Goal: Task Accomplishment & Management: Use online tool/utility

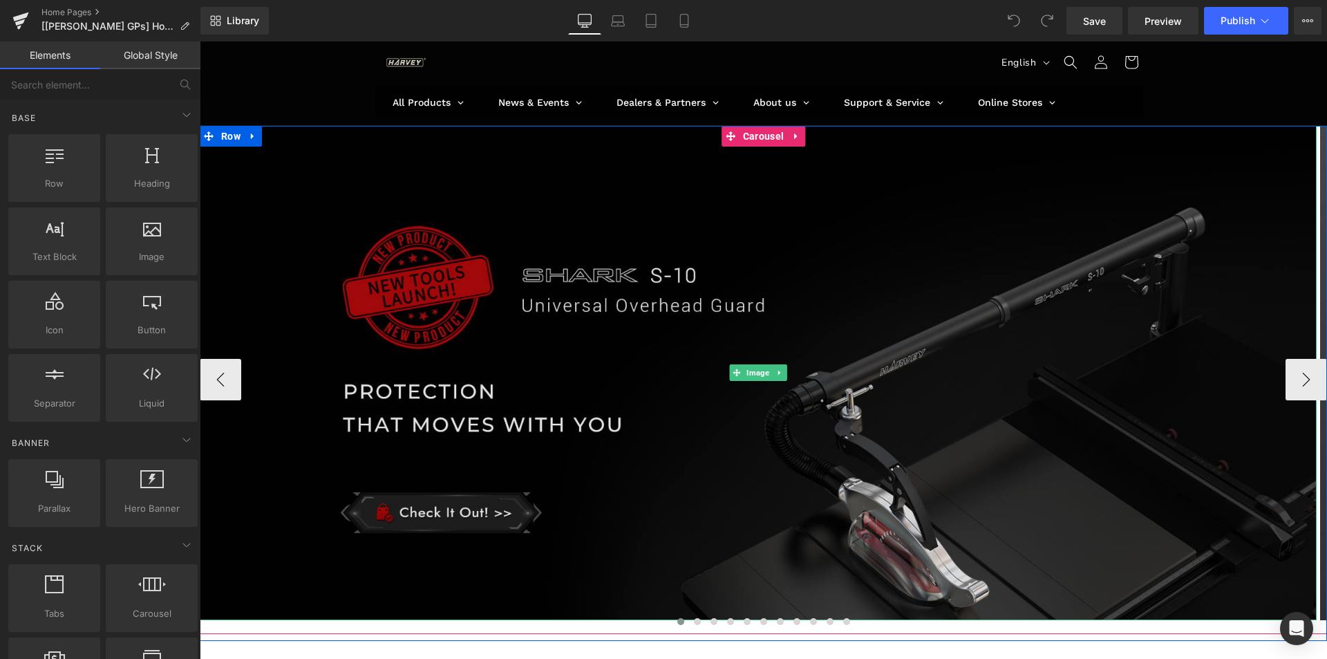
click at [588, 164] on img at bounding box center [758, 373] width 1117 height 494
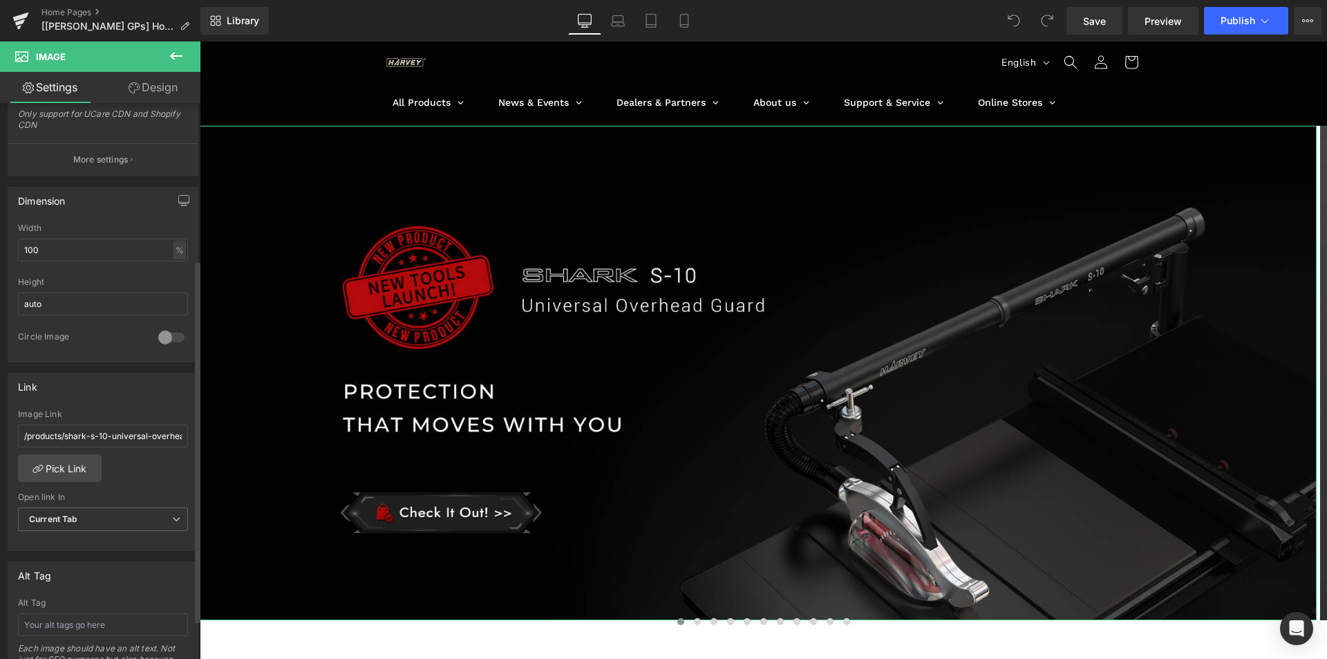
scroll to position [346, 0]
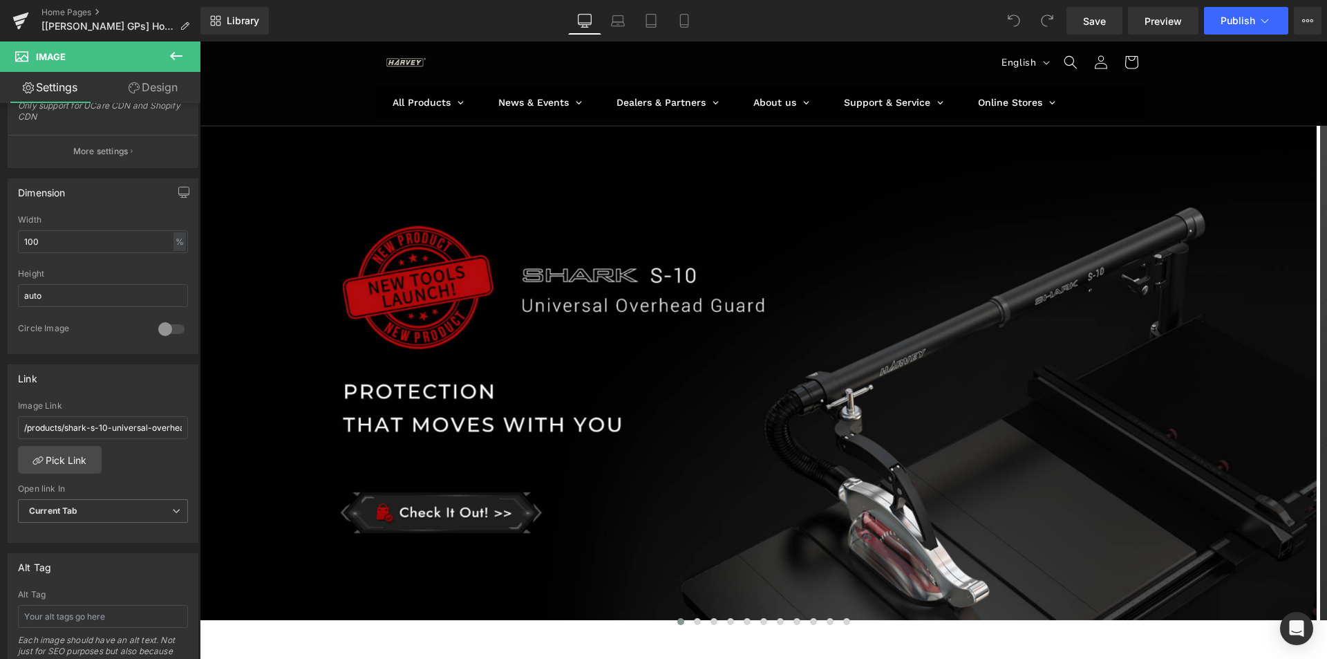
click at [170, 51] on icon at bounding box center [176, 56] width 17 height 17
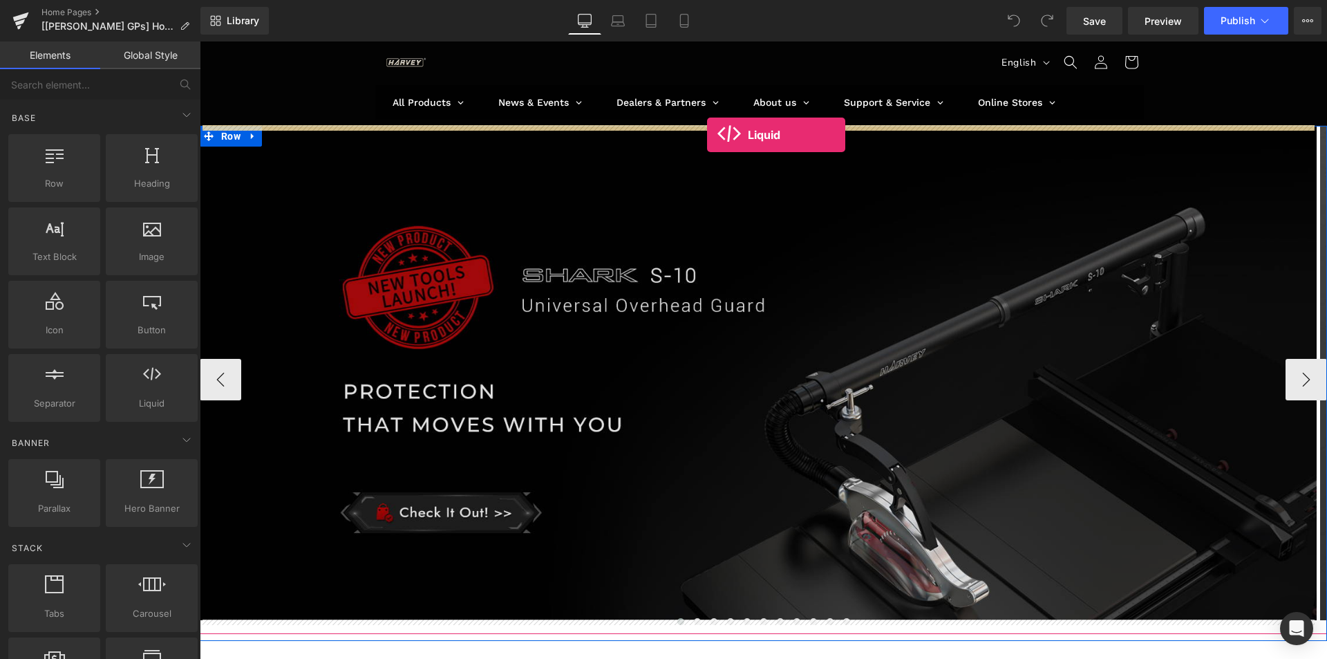
drag, startPoint x: 350, startPoint y: 457, endPoint x: 707, endPoint y: 135, distance: 481.1
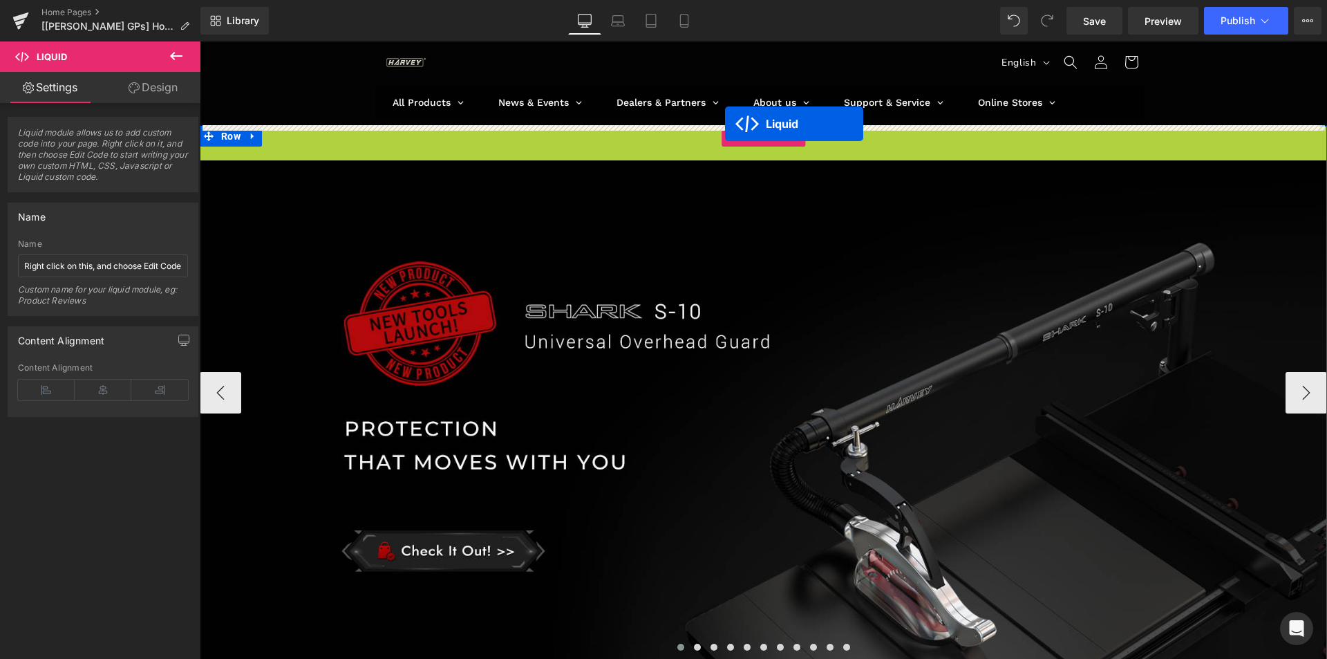
drag, startPoint x: 722, startPoint y: 156, endPoint x: 725, endPoint y: 124, distance: 32.0
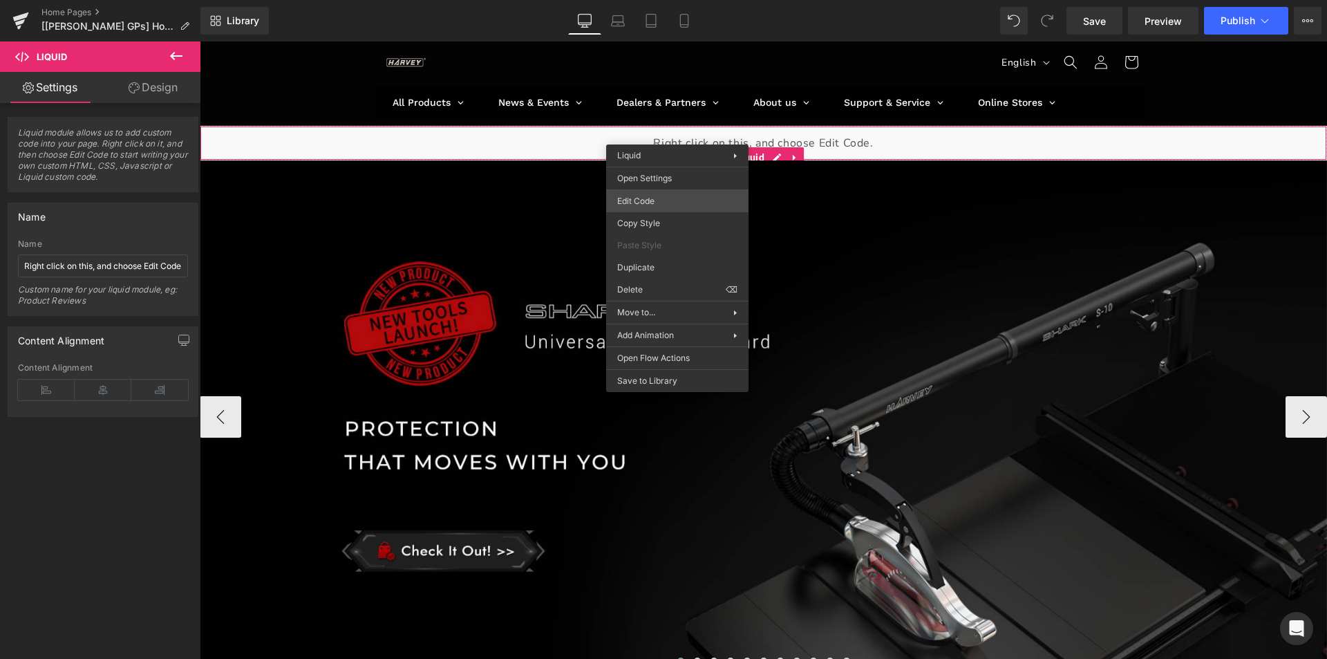
click at [659, 0] on div "Liquid You are previewing how the will restyle your page. You can not edit Elem…" at bounding box center [663, 0] width 1327 height 0
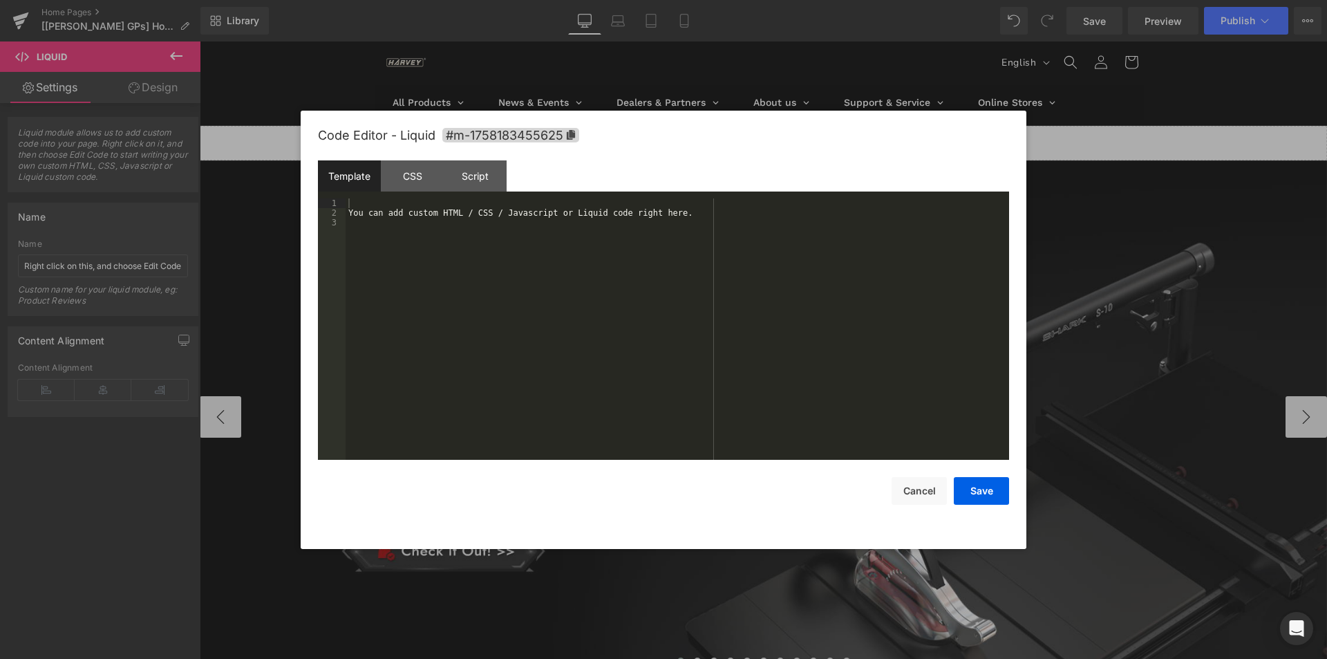
click at [439, 239] on div "You can add custom HTML / CSS / Javascript or Liquid code right here." at bounding box center [678, 338] width 664 height 281
click at [419, 182] on div "CSS" at bounding box center [412, 175] width 63 height 31
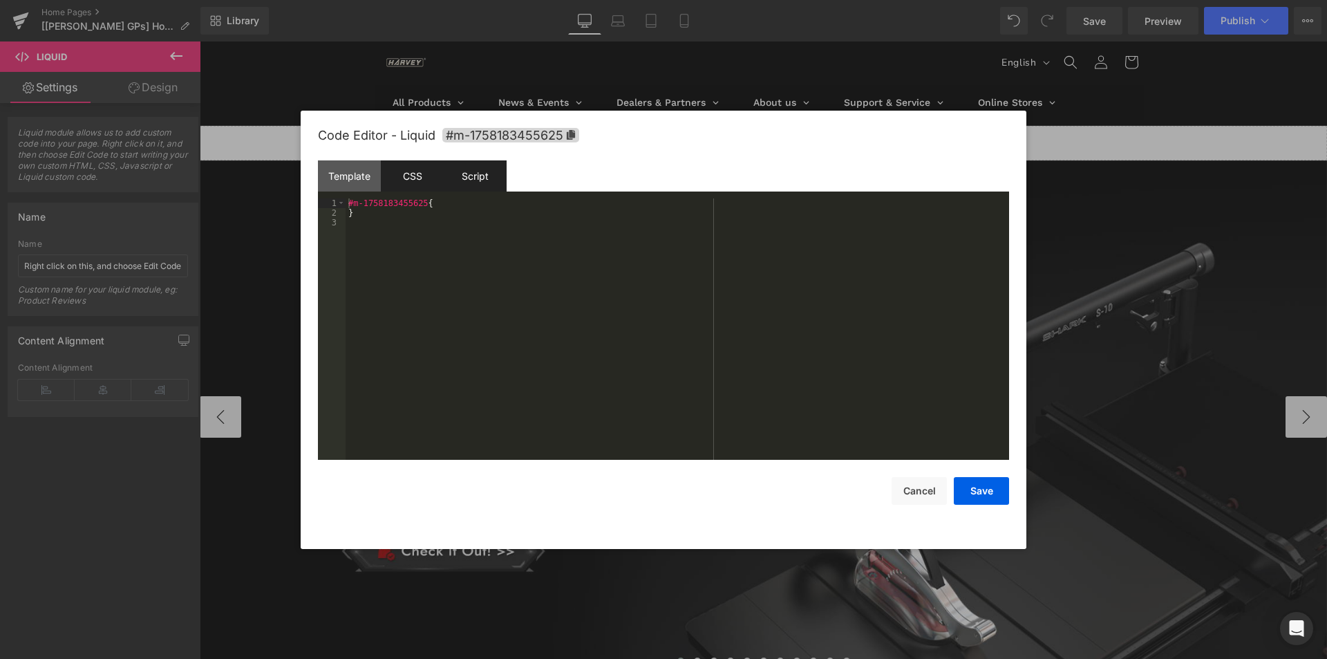
click at [471, 176] on div "Script" at bounding box center [475, 175] width 63 height 31
click at [574, 226] on div "( function ( jQuery ) { // var $module = jQuery('#m-1758183455625').children('.…" at bounding box center [678, 338] width 664 height 281
click at [593, 221] on div "( function ( jQuery ) { // var $module = jQuery('#m-1758183455625').children('.…" at bounding box center [678, 338] width 664 height 281
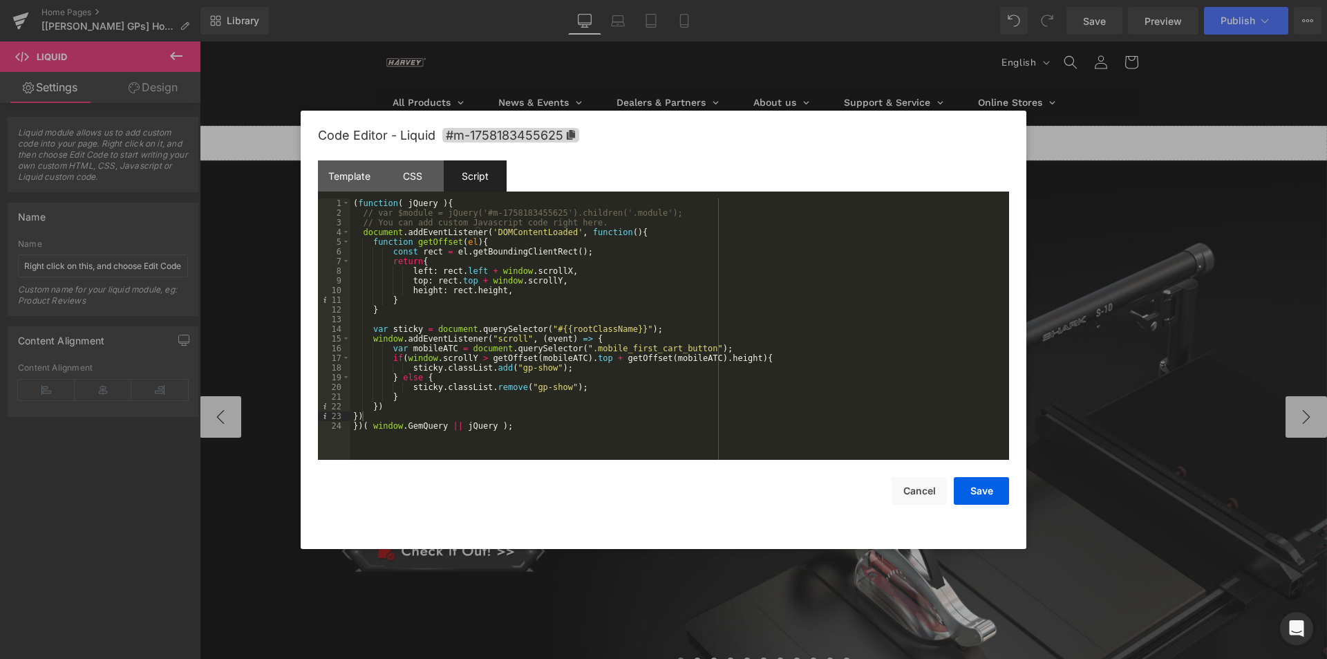
click at [644, 275] on div "( function ( jQuery ) { // var $module = jQuery('#m-1758183455625').children('.…" at bounding box center [679, 338] width 659 height 281
drag, startPoint x: 539, startPoint y: 328, endPoint x: 622, endPoint y: 330, distance: 83.0
click at [622, 330] on div "( function ( jQuery ) { // var $module = jQuery('#m-1758183455625').children('.…" at bounding box center [679, 338] width 659 height 281
click at [426, 345] on div "( function ( jQuery ) { // var $module = jQuery('#m-1758183455625').children('.…" at bounding box center [679, 338] width 659 height 281
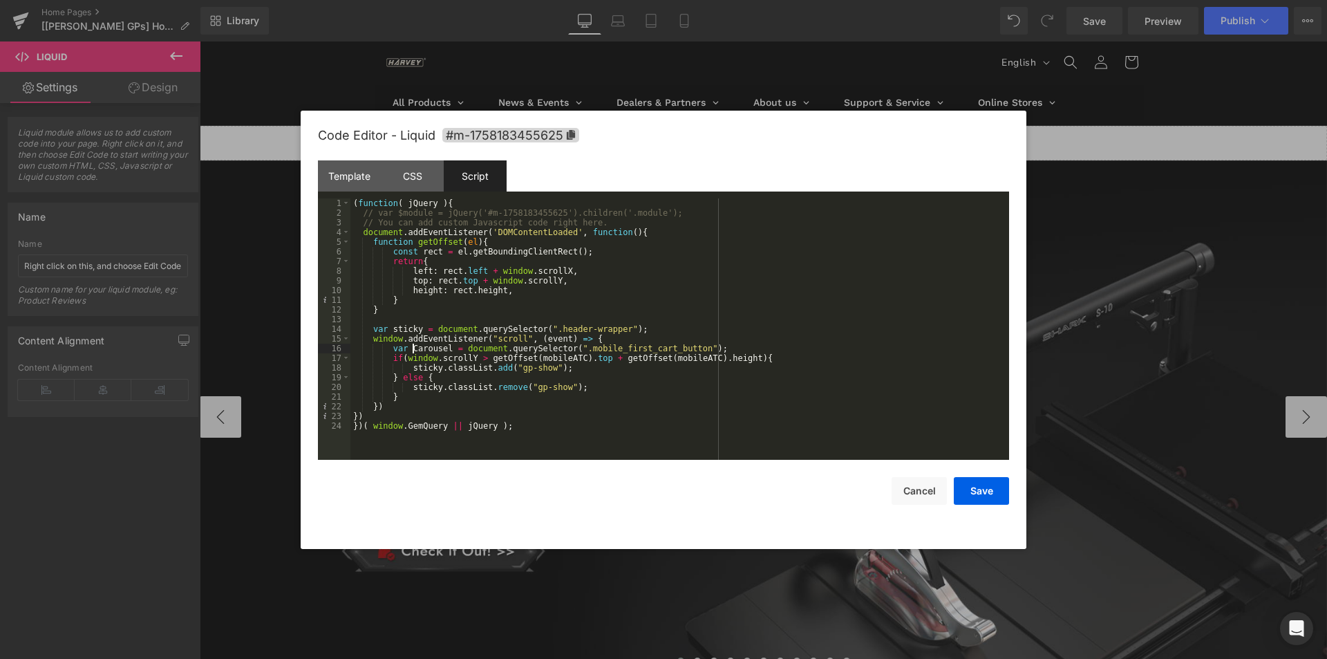
click at [414, 351] on div "( function ( jQuery ) { // var $module = jQuery('#m-1758183455625').children('.…" at bounding box center [679, 338] width 659 height 281
click at [986, 488] on button "Save" at bounding box center [981, 491] width 55 height 28
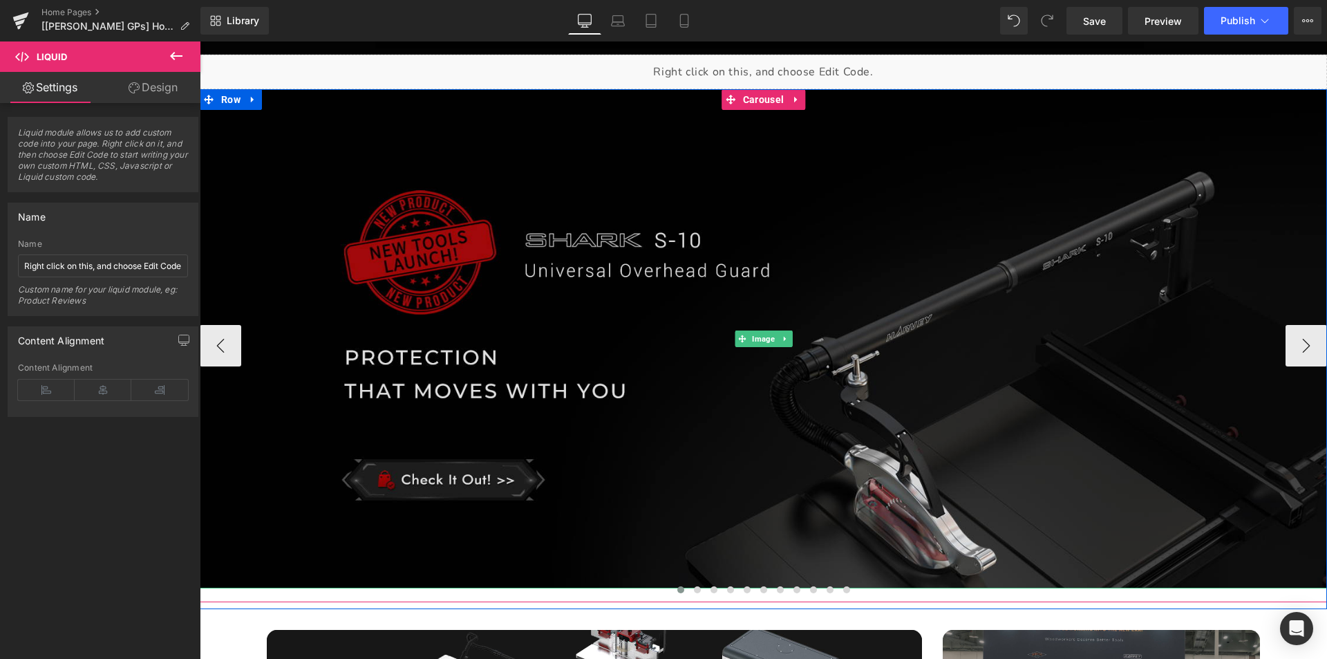
scroll to position [69, 0]
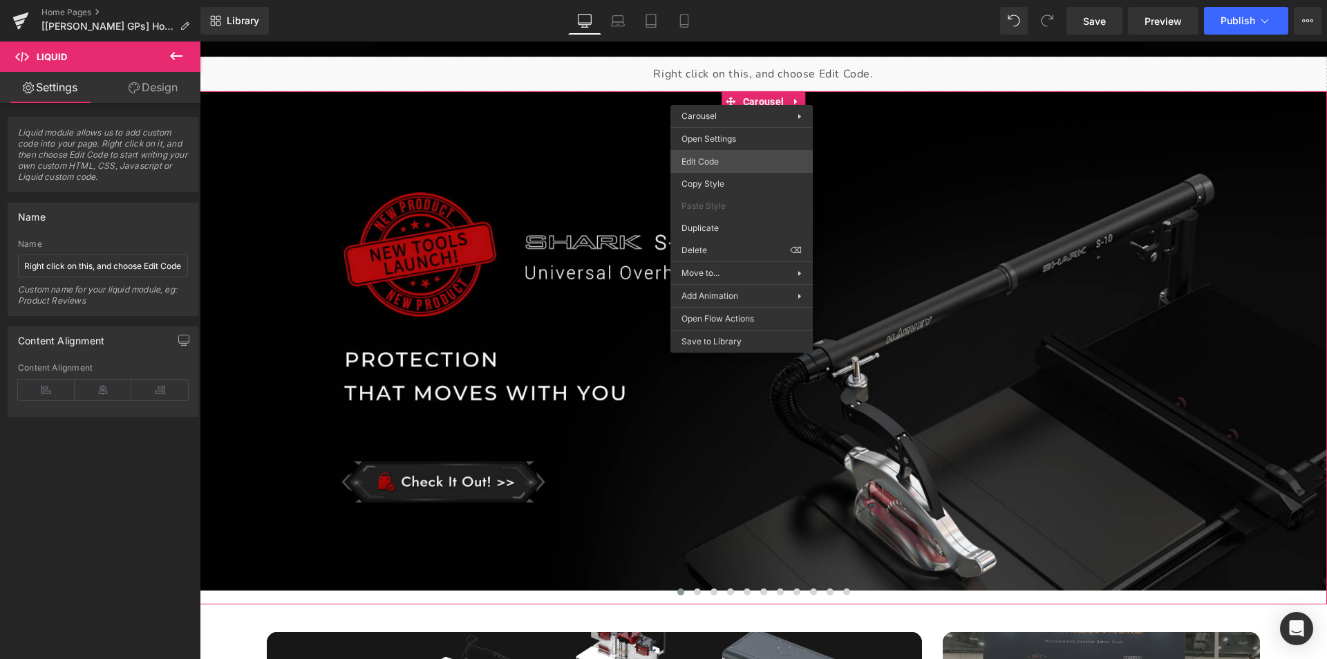
click at [718, 0] on div "Liquid You are previewing how the will restyle your page. You can not edit Elem…" at bounding box center [663, 0] width 1327 height 0
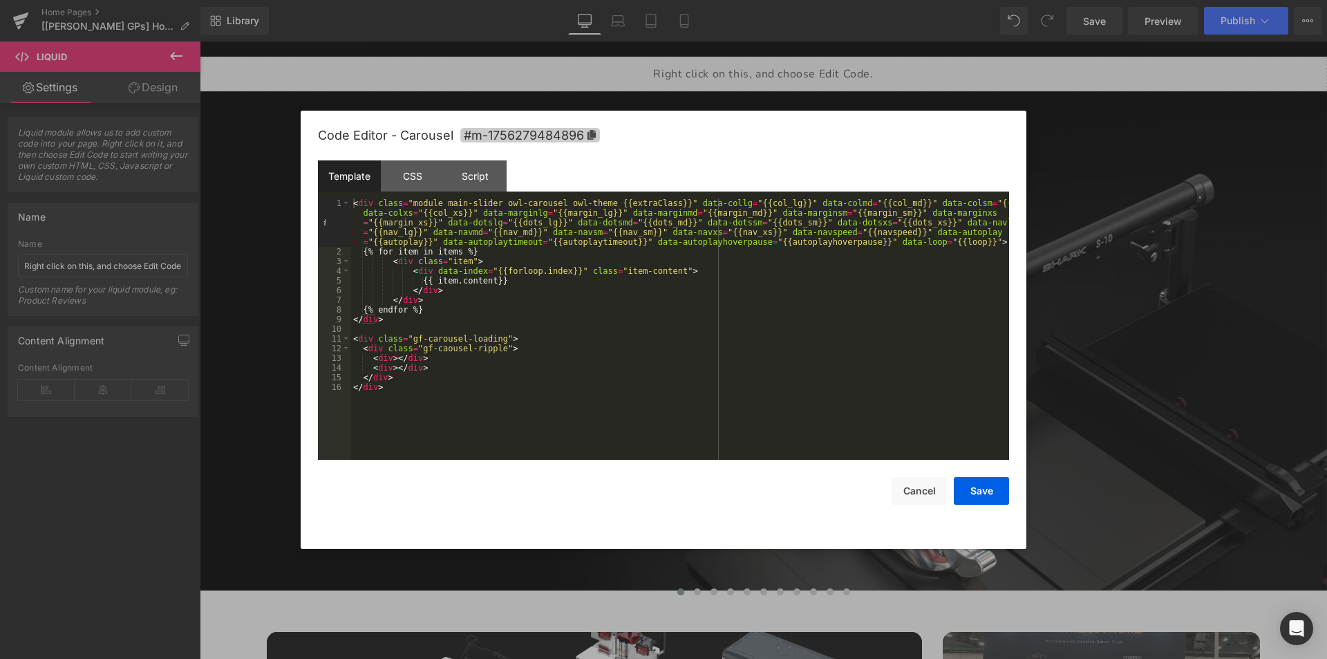
click at [592, 129] on span "#m-1756279484896" at bounding box center [530, 135] width 140 height 15
click at [1134, 257] on div at bounding box center [663, 329] width 1327 height 659
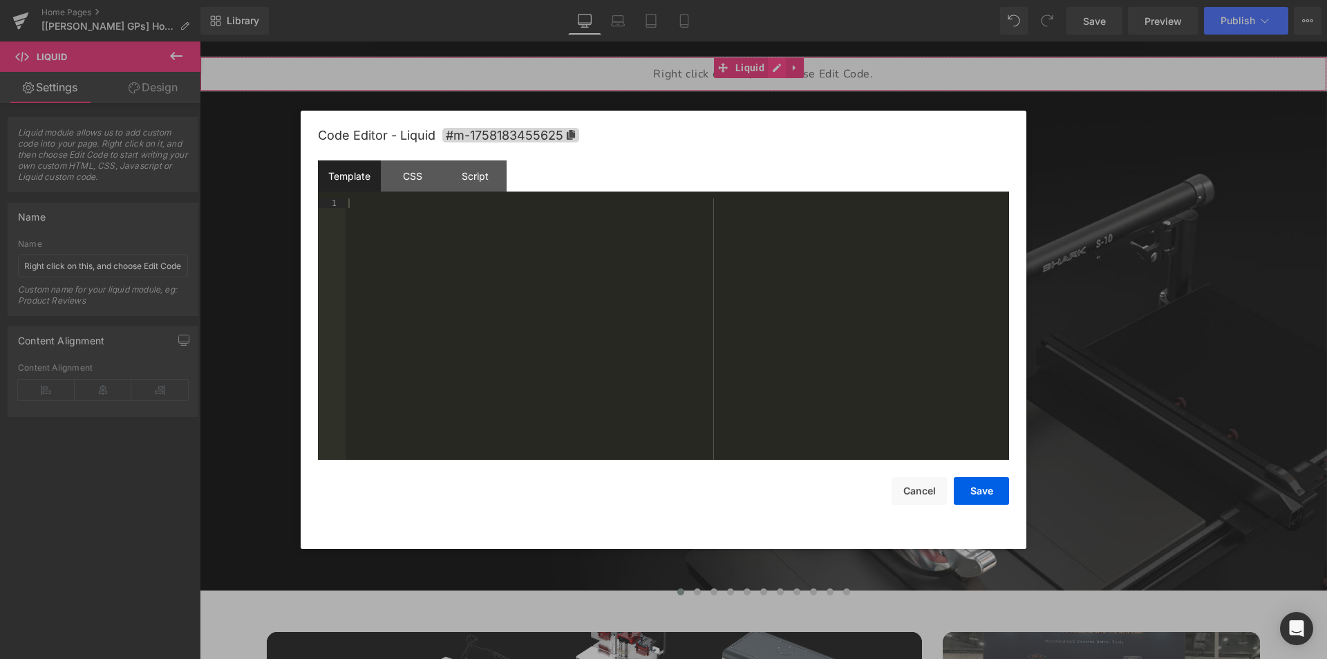
click at [781, 72] on div "Liquid" at bounding box center [763, 74] width 1127 height 35
click at [483, 174] on div "Script" at bounding box center [475, 175] width 63 height 31
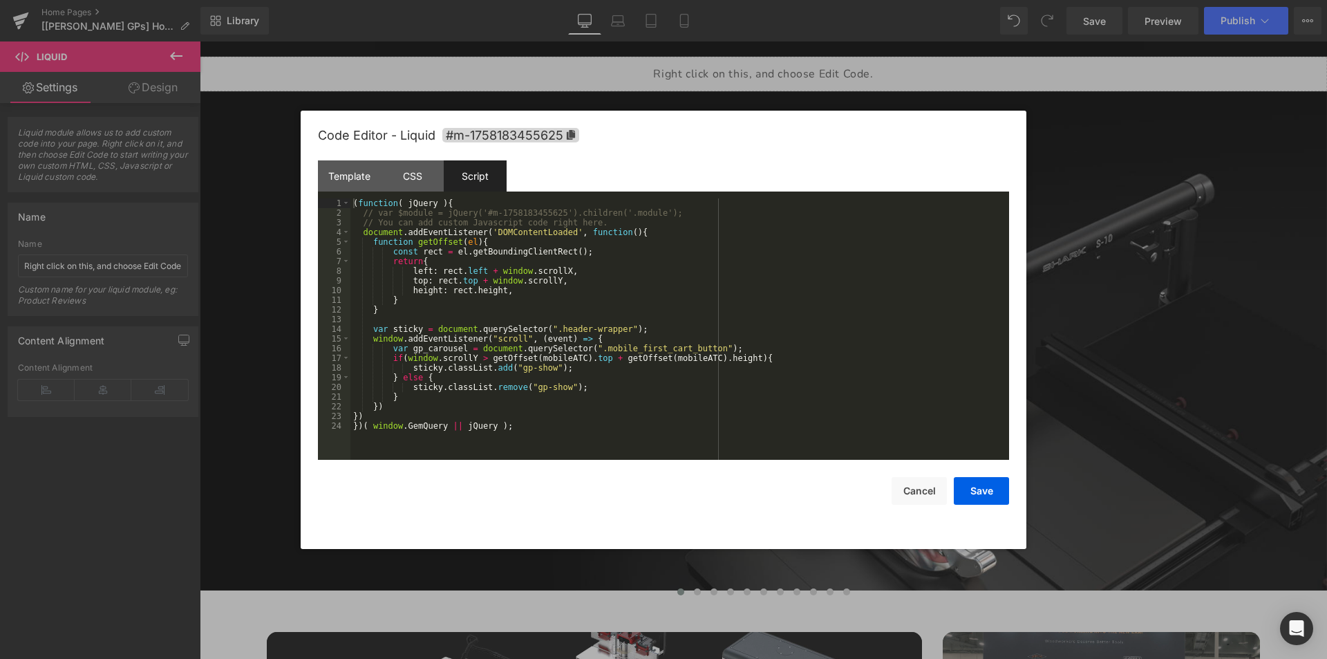
click at [535, 308] on div "( function ( jQuery ) { // var $module = jQuery('#m-1758183455625').children('.…" at bounding box center [679, 338] width 659 height 281
click at [572, 364] on div "( function ( jQuery ) { // var $module = jQuery('#m-1758183455625').children('.…" at bounding box center [679, 338] width 659 height 281
drag, startPoint x: 580, startPoint y: 349, endPoint x: 693, endPoint y: 345, distance: 113.4
click at [693, 345] on div "( function ( jQuery ) { // var $module = jQuery('#m-1758183455625').children('.…" at bounding box center [679, 338] width 659 height 281
click at [585, 347] on div "( function ( jQuery ) { // var $module = jQuery('#m-1758183455625').children('.…" at bounding box center [679, 338] width 659 height 281
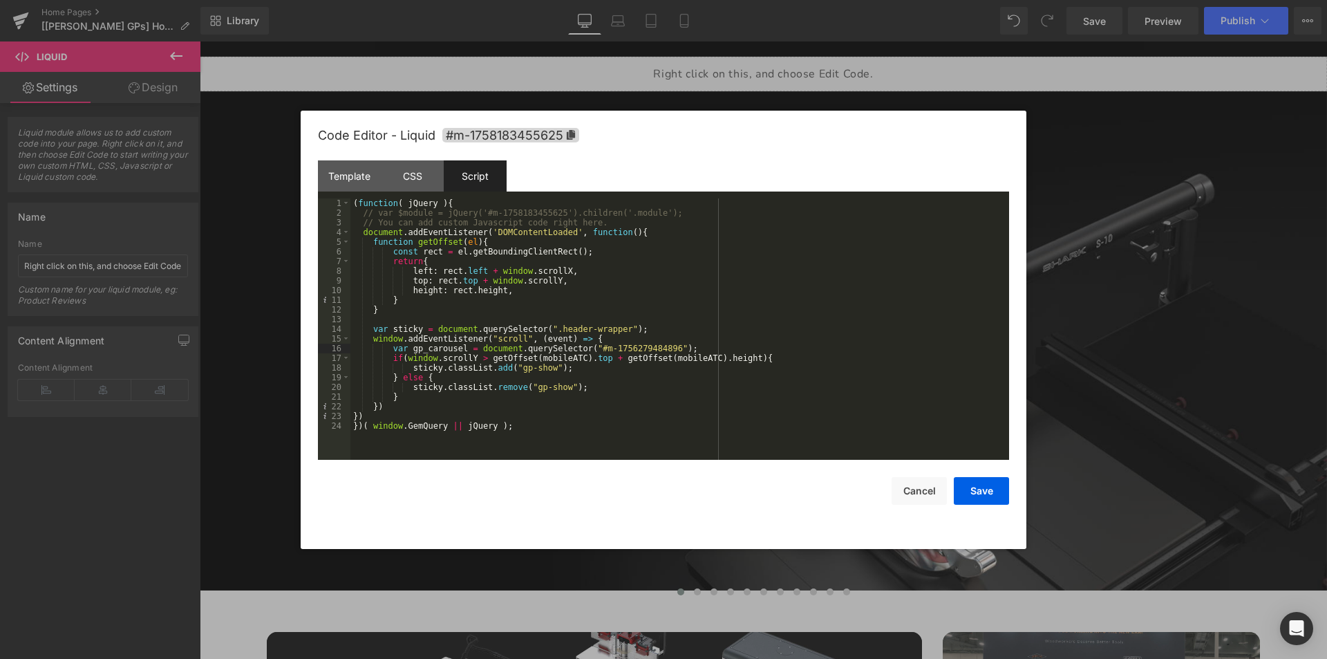
click at [446, 348] on div "( function ( jQuery ) { // var $module = jQuery('#m-1758183455625').children('.…" at bounding box center [679, 338] width 659 height 281
click at [538, 355] on div "( function ( jQuery ) { // var $module = jQuery('#m-1758183455625').children('.…" at bounding box center [679, 338] width 659 height 281
click at [679, 357] on div "( function ( jQuery ) { // var $module = jQuery('#m-1758183455625').children('.…" at bounding box center [679, 338] width 659 height 281
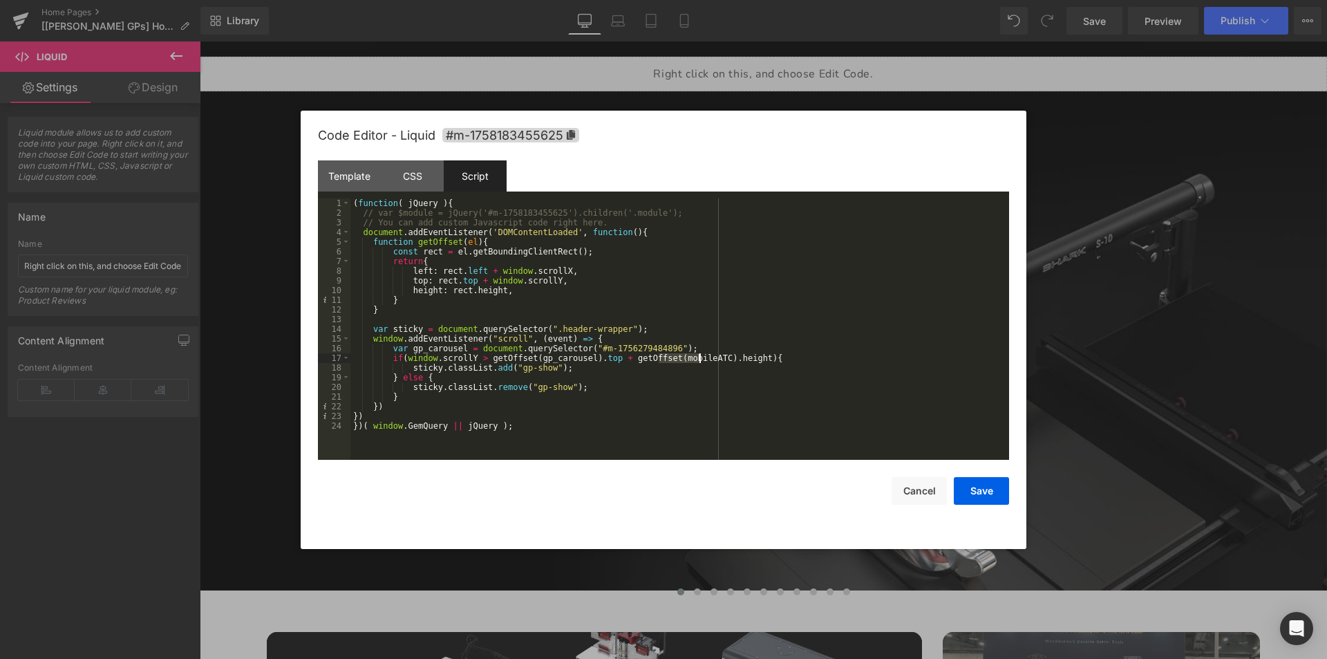
click at [679, 357] on div "( function ( jQuery ) { // var $module = jQuery('#m-1758183455625').children('.…" at bounding box center [679, 338] width 659 height 281
drag, startPoint x: 509, startPoint y: 370, endPoint x: 538, endPoint y: 371, distance: 29.0
click at [538, 371] on div "( function ( jQuery ) { // var $module = jQuery('#m-1758183455625').children('.…" at bounding box center [679, 338] width 659 height 281
drag, startPoint x: 521, startPoint y: 387, endPoint x: 552, endPoint y: 386, distance: 31.8
click at [552, 386] on div "( function ( jQuery ) { // var $module = jQuery('#m-1758183455625').children('.…" at bounding box center [679, 338] width 659 height 281
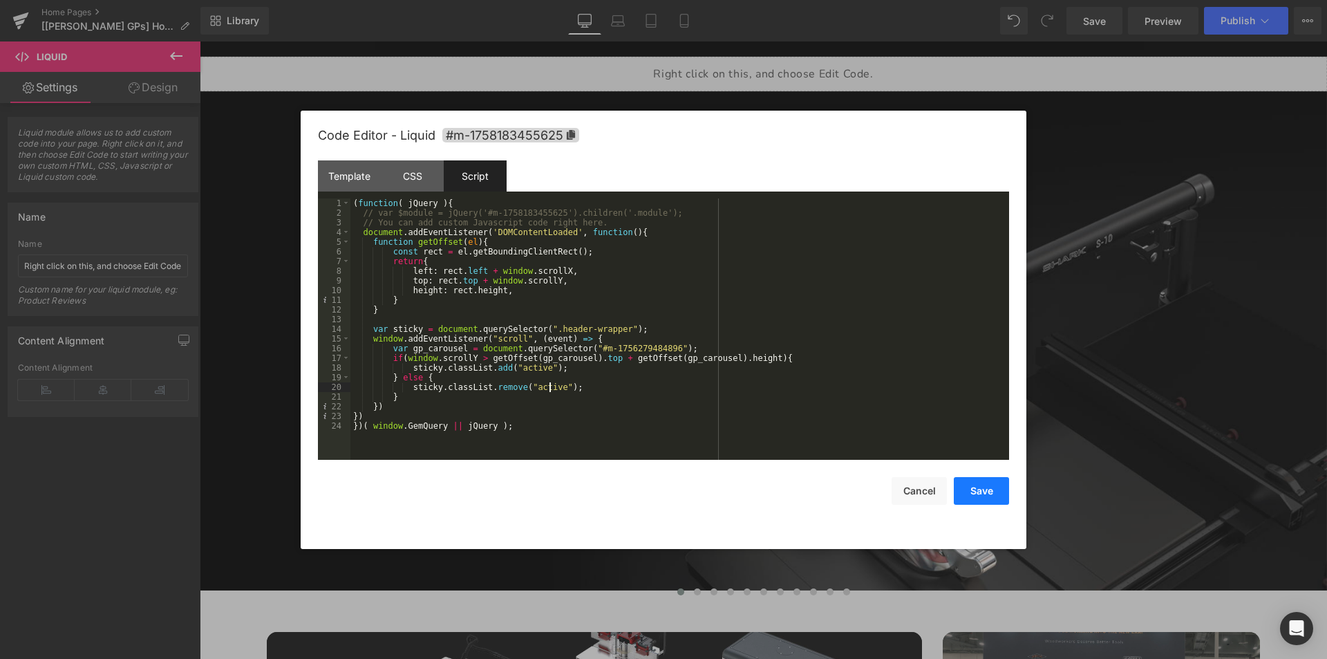
click at [968, 485] on button "Save" at bounding box center [981, 491] width 55 height 28
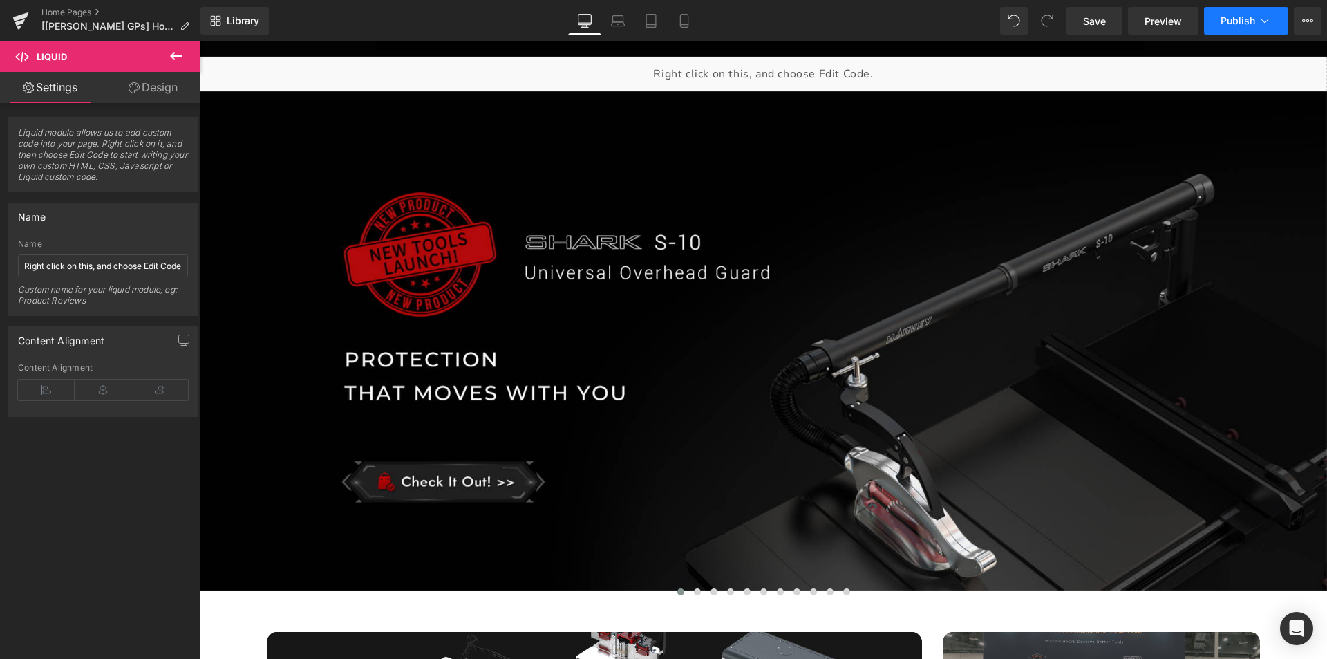
click at [1243, 19] on span "Publish" at bounding box center [1238, 20] width 35 height 11
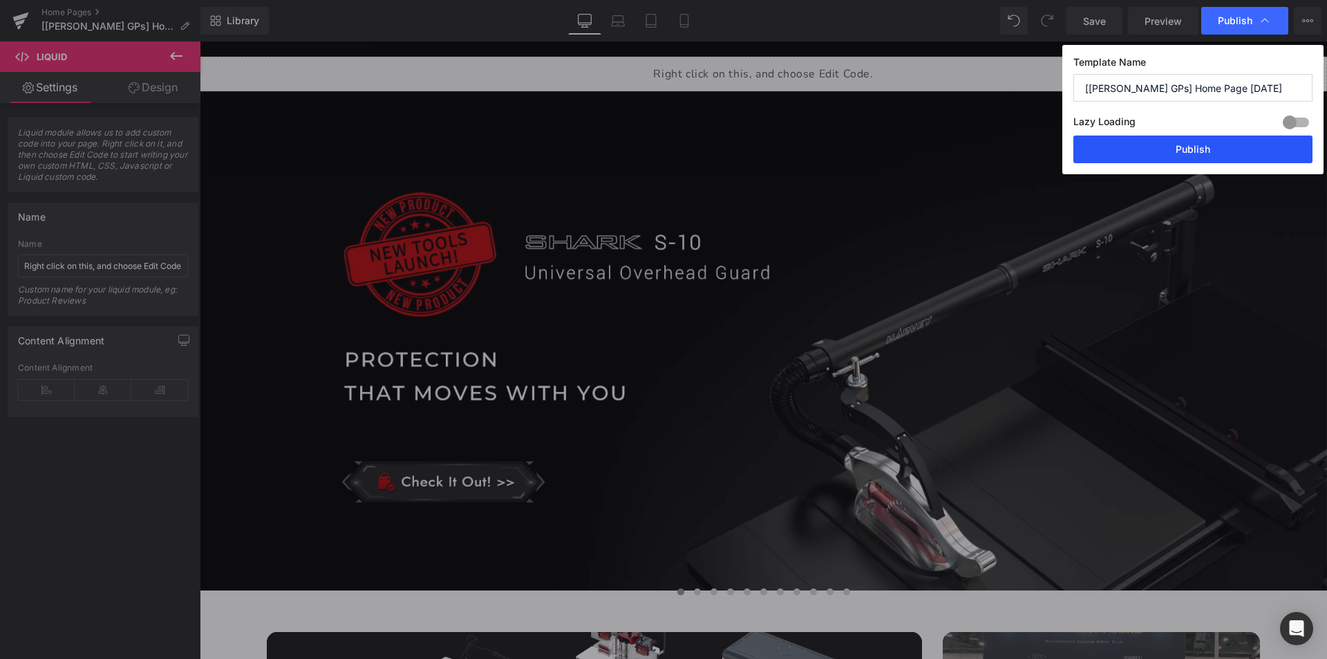
click at [1174, 147] on button "Publish" at bounding box center [1192, 149] width 239 height 28
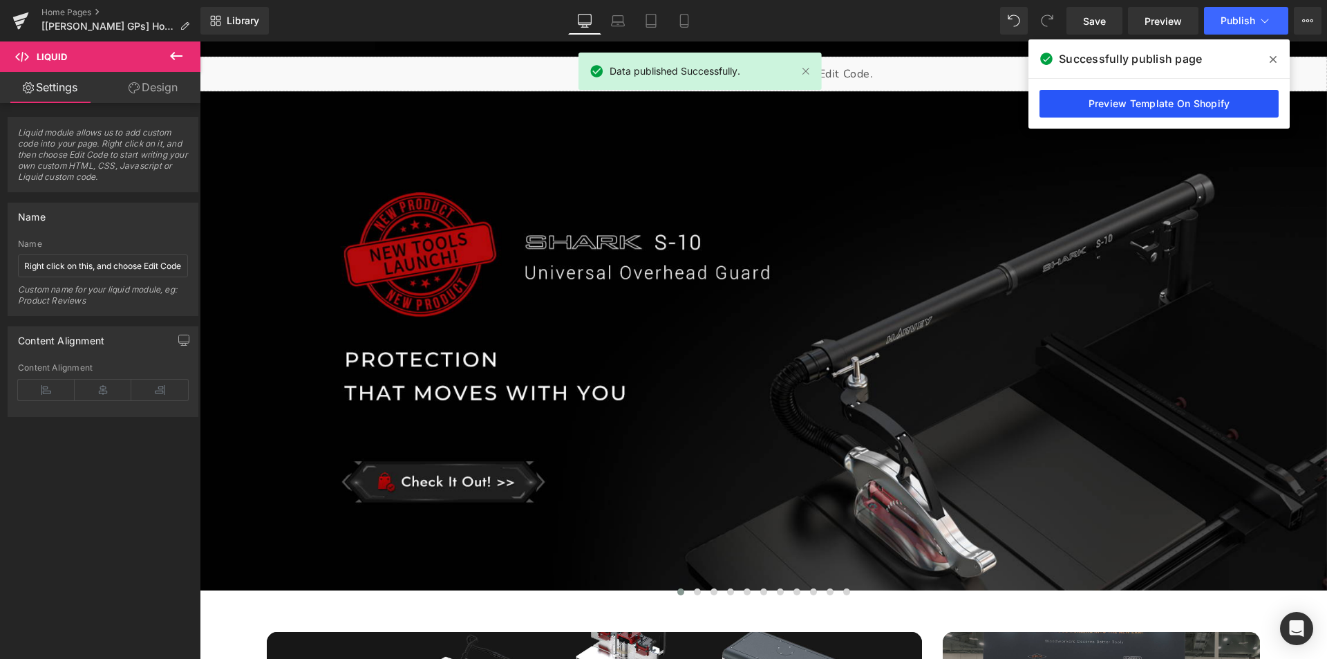
click at [1112, 106] on link "Preview Template On Shopify" at bounding box center [1159, 104] width 239 height 28
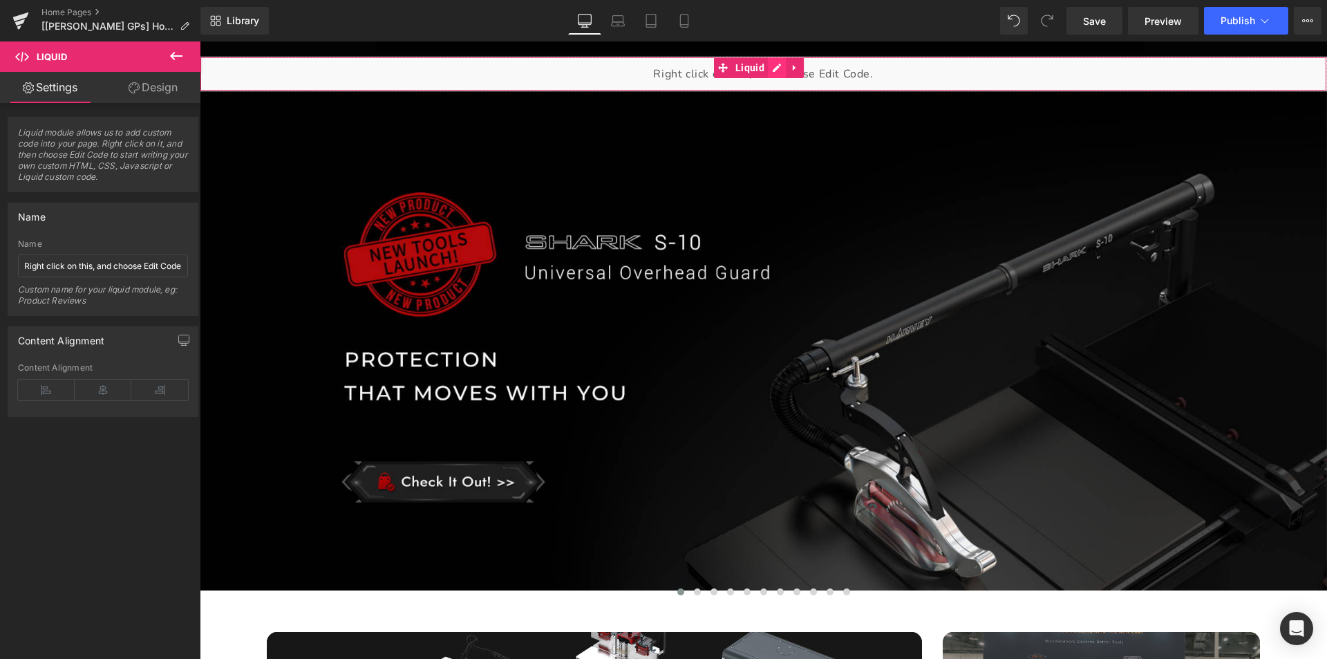
click at [776, 67] on div "Liquid" at bounding box center [763, 74] width 1127 height 35
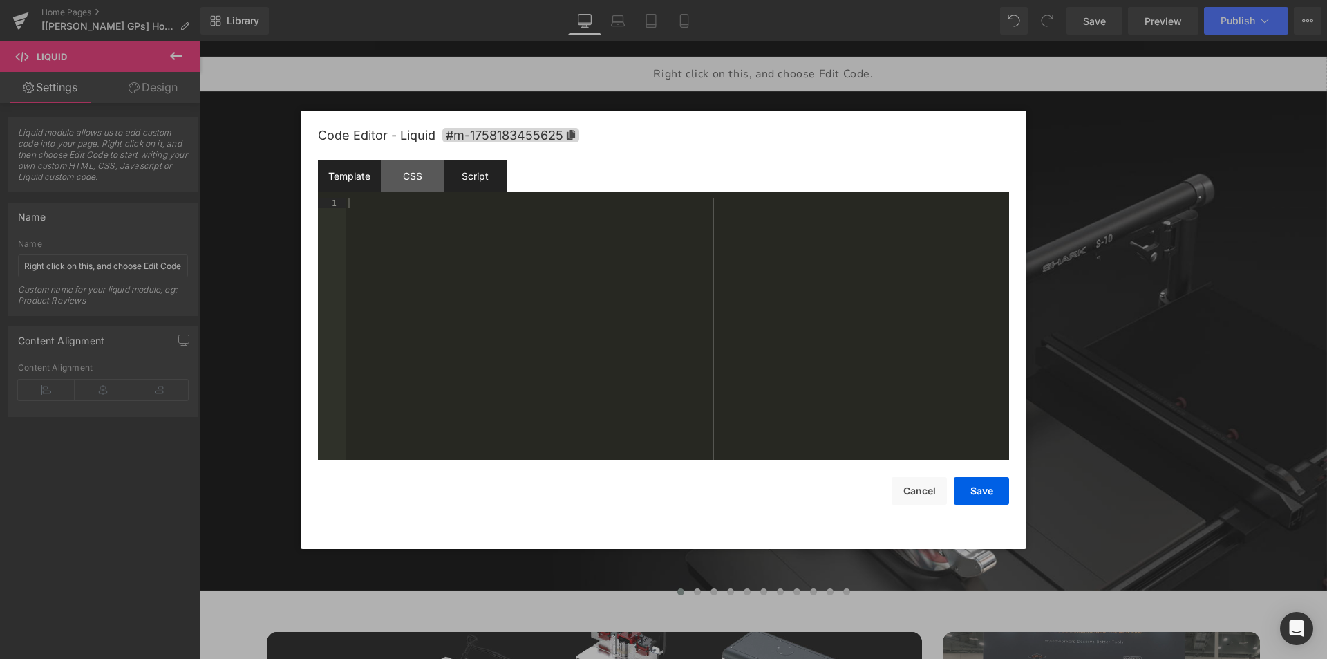
click at [483, 180] on div "Script" at bounding box center [475, 175] width 63 height 31
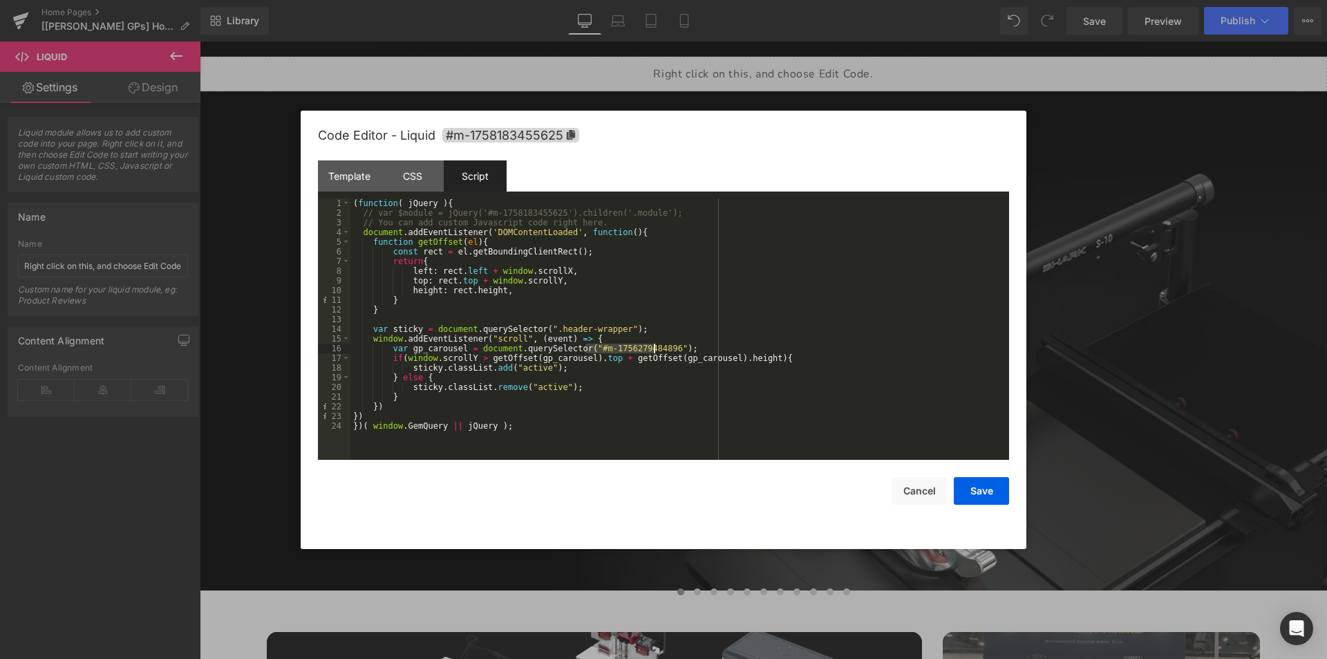
drag, startPoint x: 585, startPoint y: 350, endPoint x: 654, endPoint y: 346, distance: 69.2
click at [654, 346] on div "( function ( jQuery ) { // var $module = jQuery('#m-1758183455625').children('.…" at bounding box center [679, 338] width 659 height 281
click at [590, 337] on div "( function ( jQuery ) { // var $module = jQuery('#m-1758183455625').children('.…" at bounding box center [679, 338] width 659 height 281
click at [639, 232] on div "( function ( jQuery ) { // var $module = jQuery('#m-1758183455625').children('.…" at bounding box center [679, 338] width 659 height 281
click at [409, 401] on div "( function ( jQuery ) { // var $module = jQuery('#m-1758183455625').children('.…" at bounding box center [679, 338] width 659 height 281
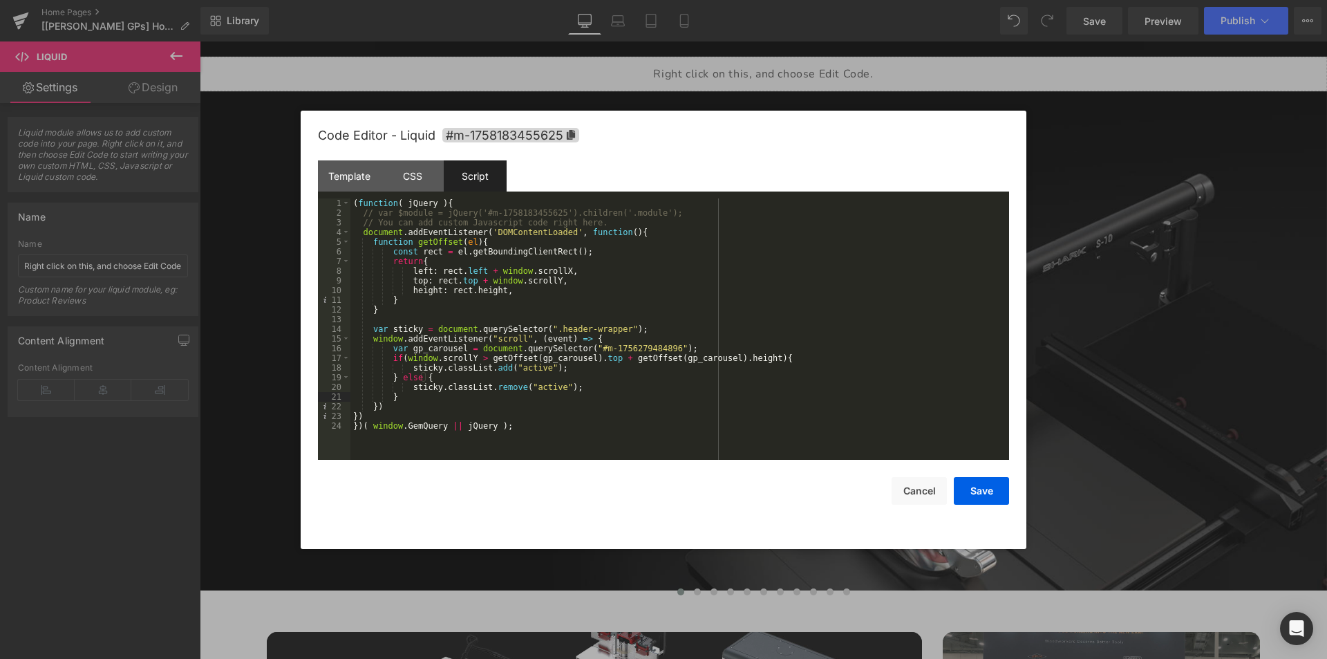
click at [353, 415] on div "( function ( jQuery ) { // var $module = jQuery('#m-1758183455625').children('.…" at bounding box center [679, 338] width 659 height 281
click at [643, 326] on div "( function ( jQuery ) { // var $module = jQuery('#m-1758183455625').children('.…" at bounding box center [679, 338] width 659 height 281
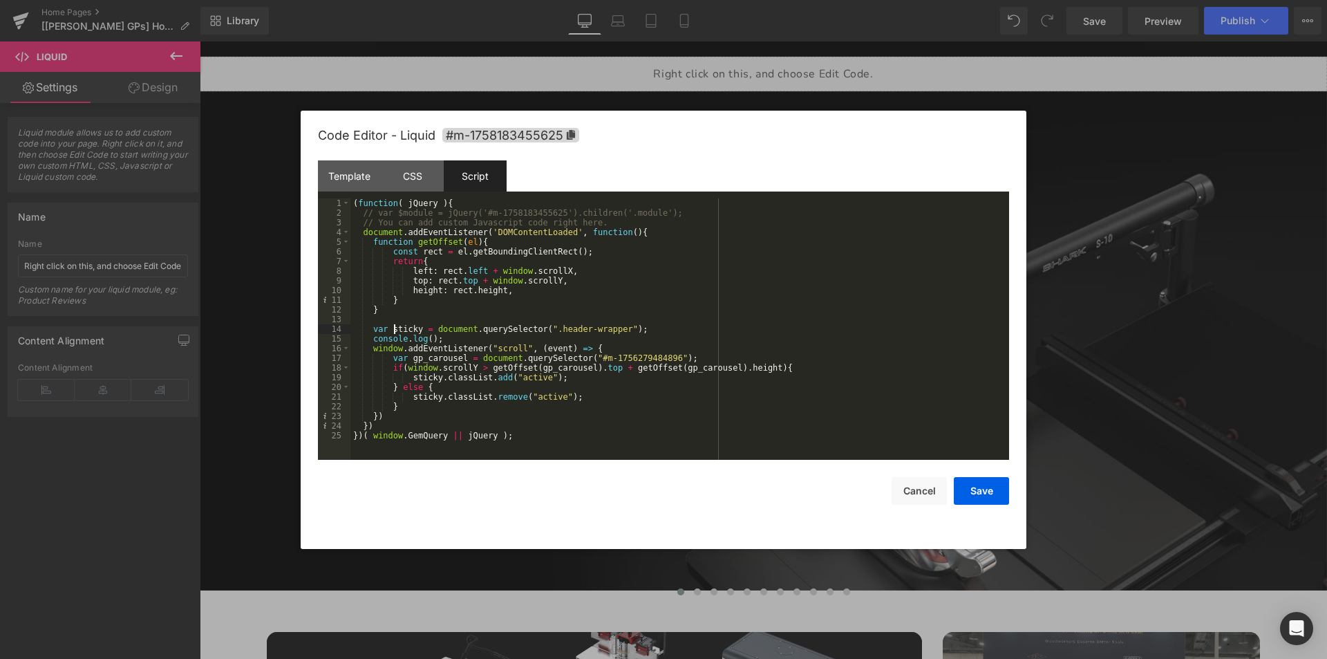
click at [396, 329] on div "( function ( jQuery ) { // var $module = jQuery('#m-1758183455625').children('.…" at bounding box center [679, 338] width 659 height 281
click at [426, 338] on div "( function ( jQuery ) { // var $module = jQuery('#m-1758183455625').children('.…" at bounding box center [679, 338] width 659 height 281
click at [367, 179] on div "Template" at bounding box center [349, 175] width 63 height 31
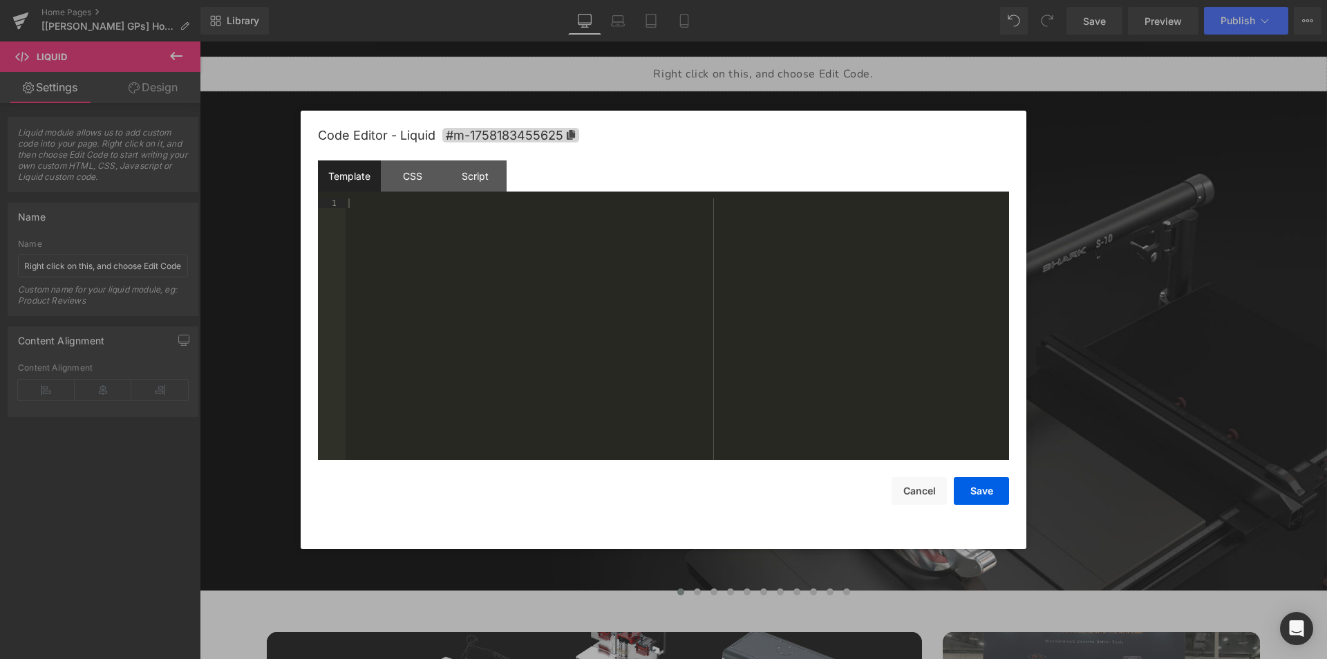
click at [480, 264] on div at bounding box center [678, 338] width 664 height 281
click at [969, 486] on button "Save" at bounding box center [981, 491] width 55 height 28
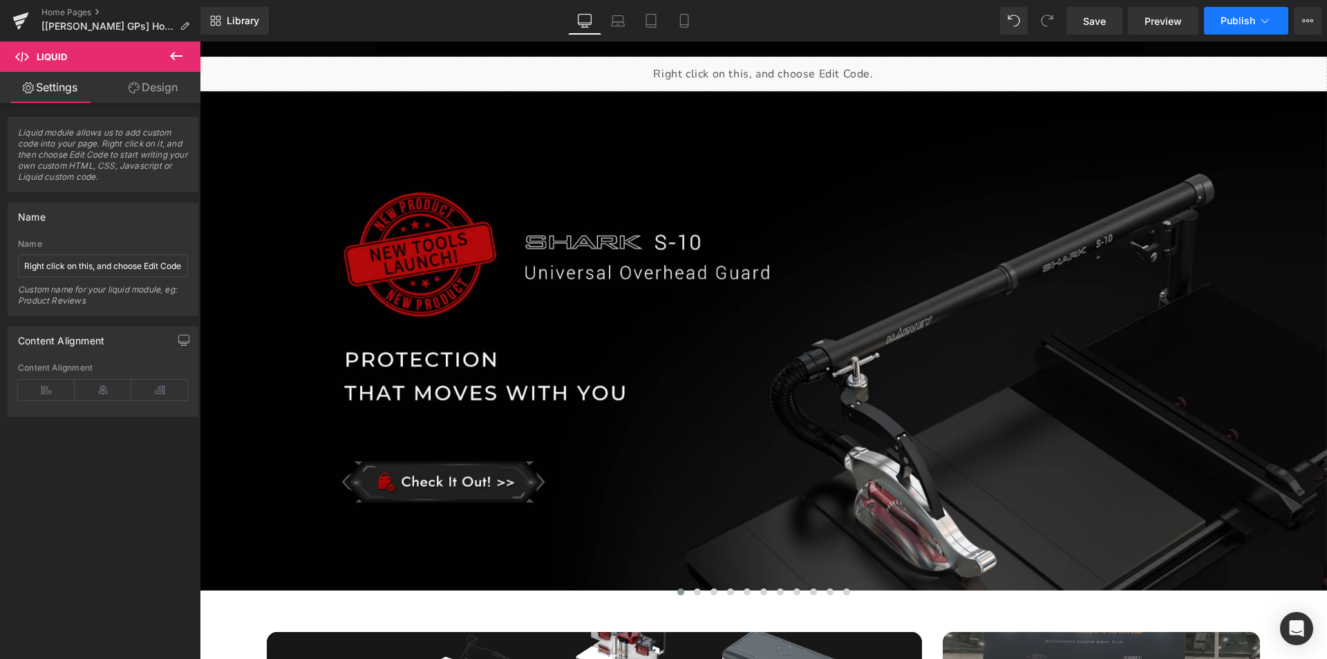
click at [1235, 10] on button "Publish" at bounding box center [1246, 21] width 84 height 28
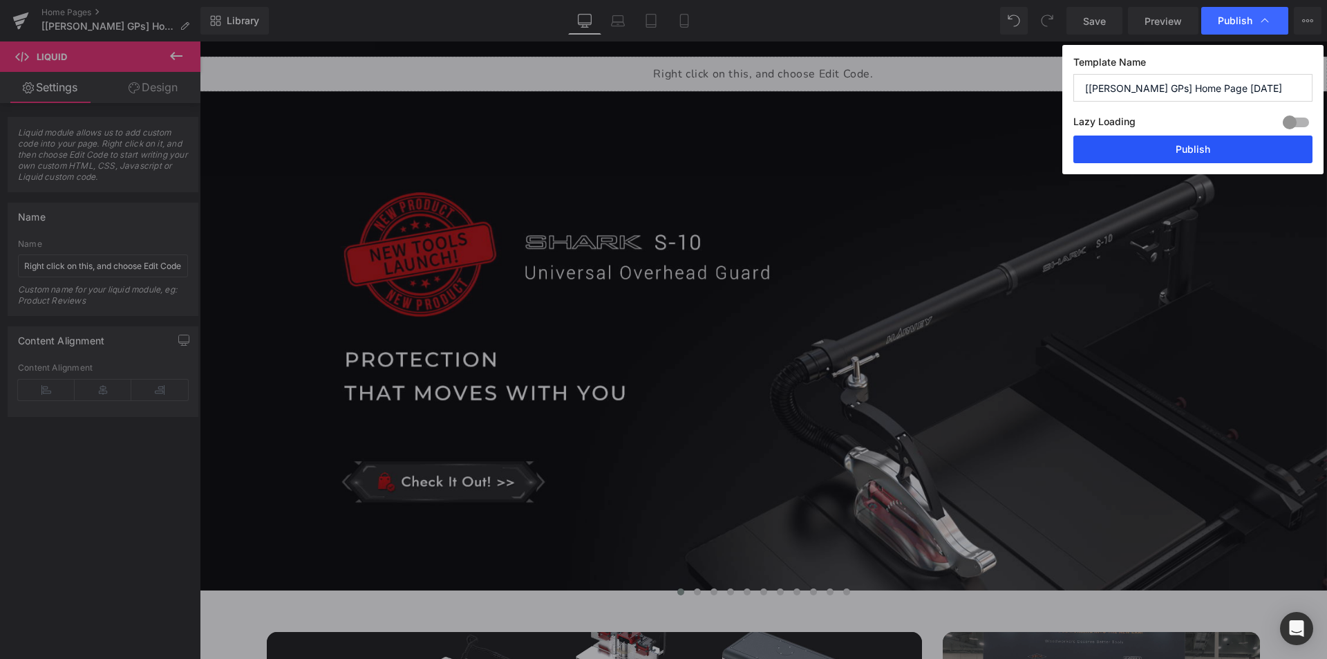
click at [1197, 153] on button "Publish" at bounding box center [1192, 149] width 239 height 28
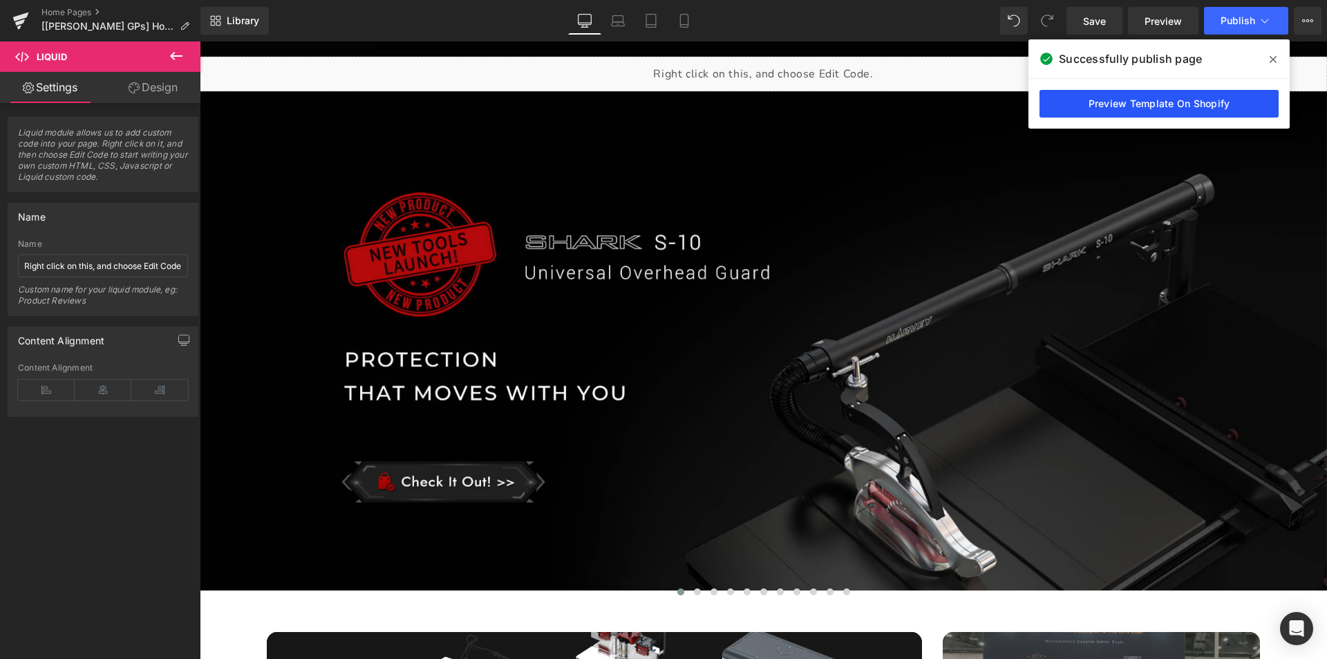
click at [1172, 105] on link "Preview Template On Shopify" at bounding box center [1159, 104] width 239 height 28
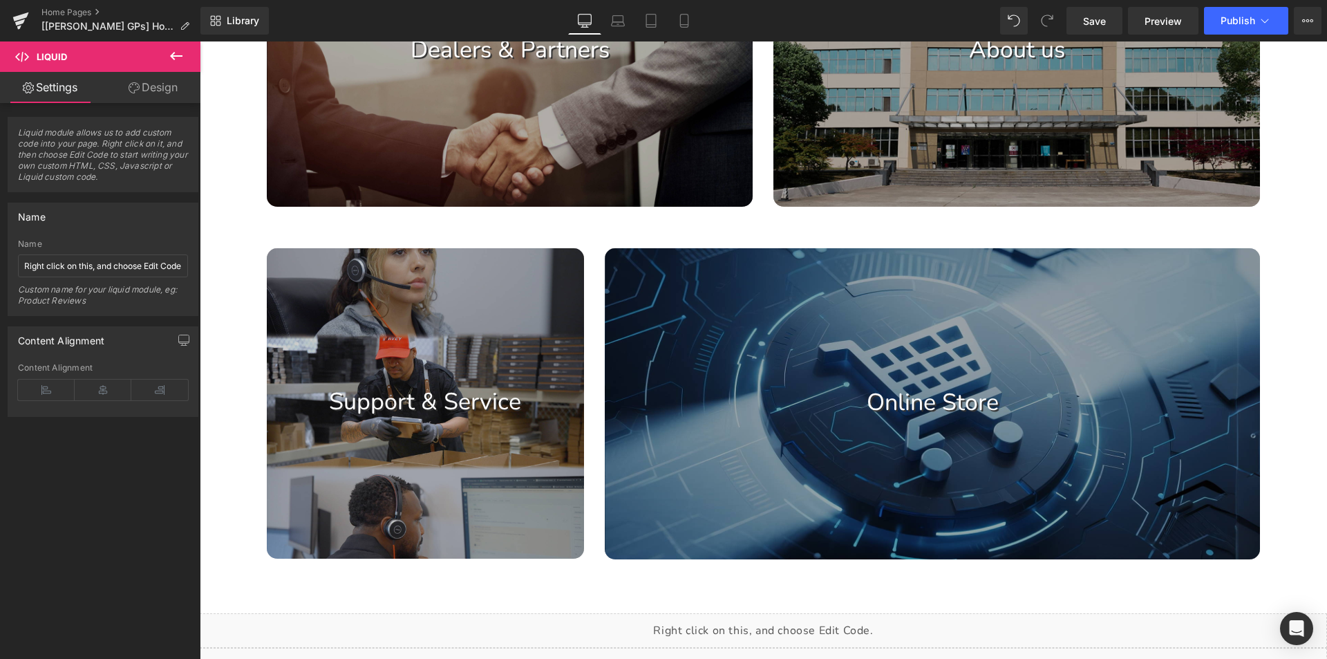
scroll to position [1584, 0]
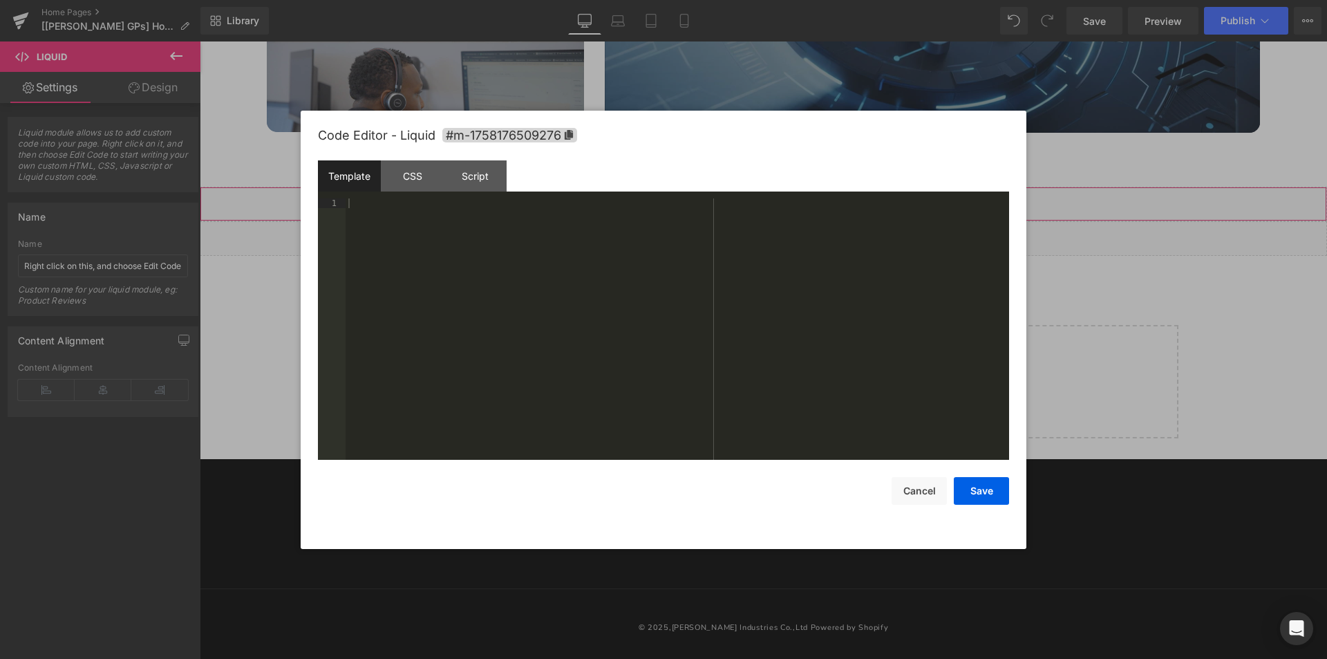
click at [785, 199] on div "Liquid" at bounding box center [763, 204] width 1127 height 35
click at [417, 172] on div "CSS" at bounding box center [412, 175] width 63 height 31
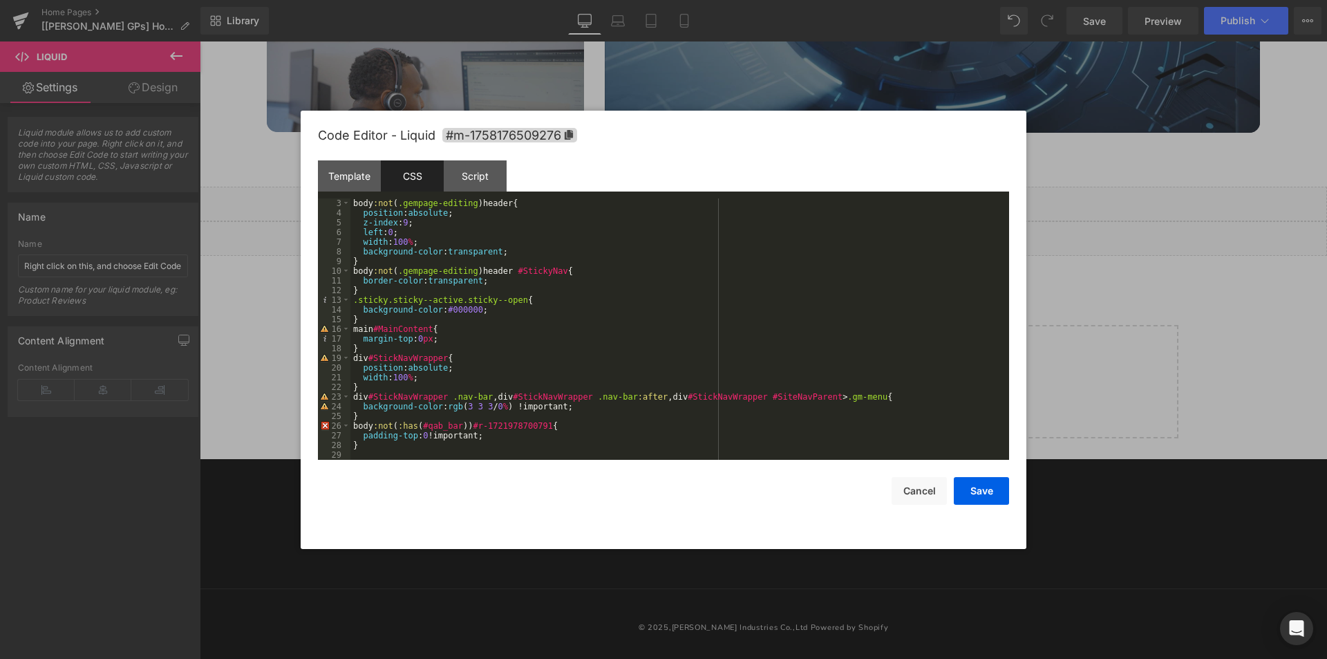
scroll to position [19, 0]
click at [475, 183] on div "Script" at bounding box center [475, 175] width 63 height 31
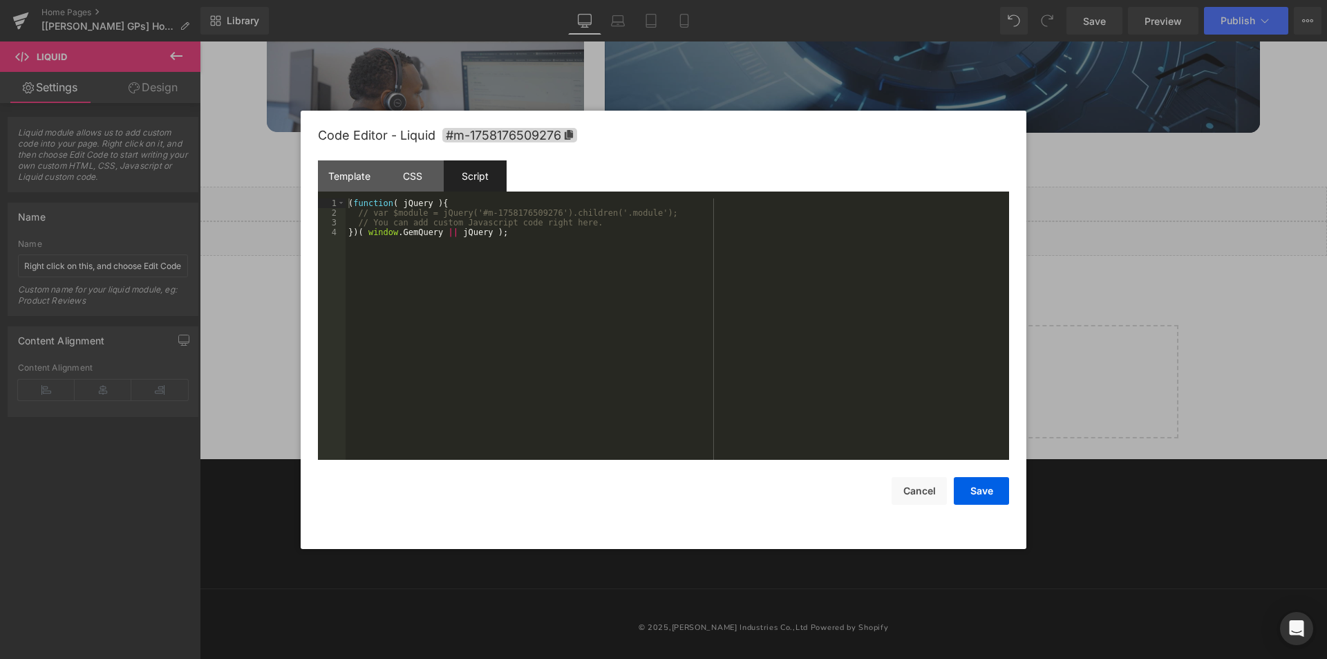
click at [1175, 321] on div at bounding box center [663, 329] width 1327 height 659
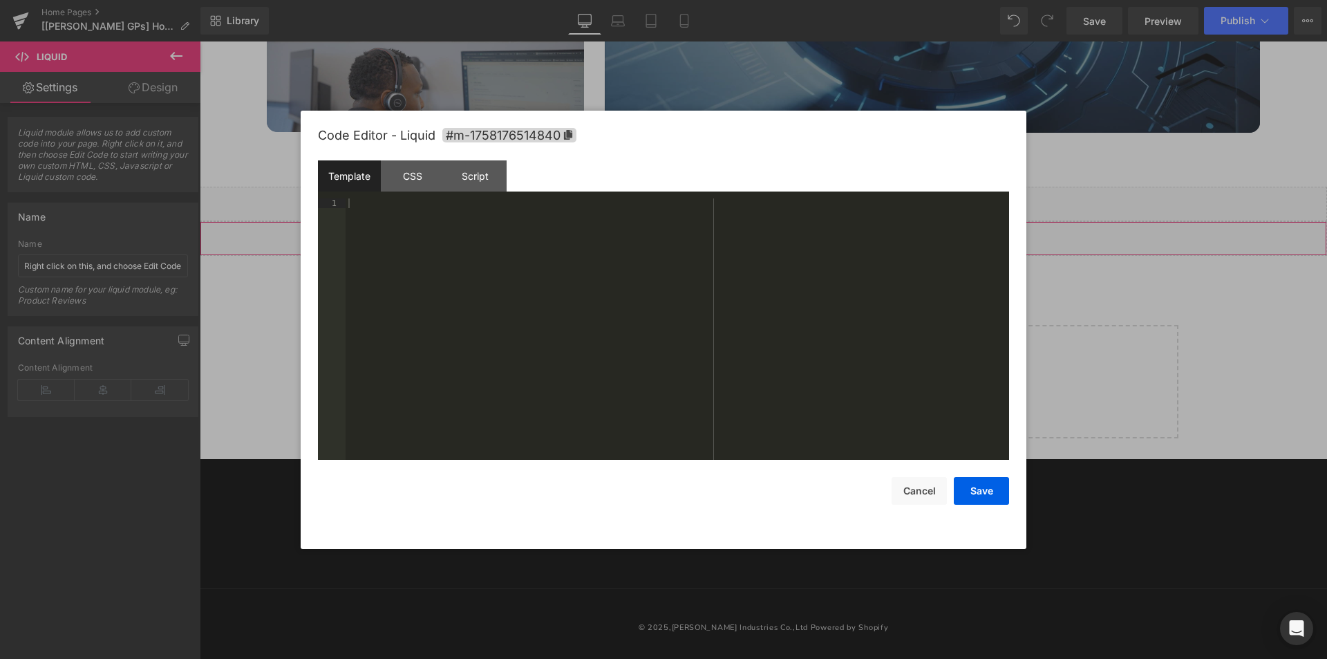
click at [784, 232] on div "Liquid" at bounding box center [763, 238] width 1127 height 35
click at [426, 182] on div "CSS" at bounding box center [412, 175] width 63 height 31
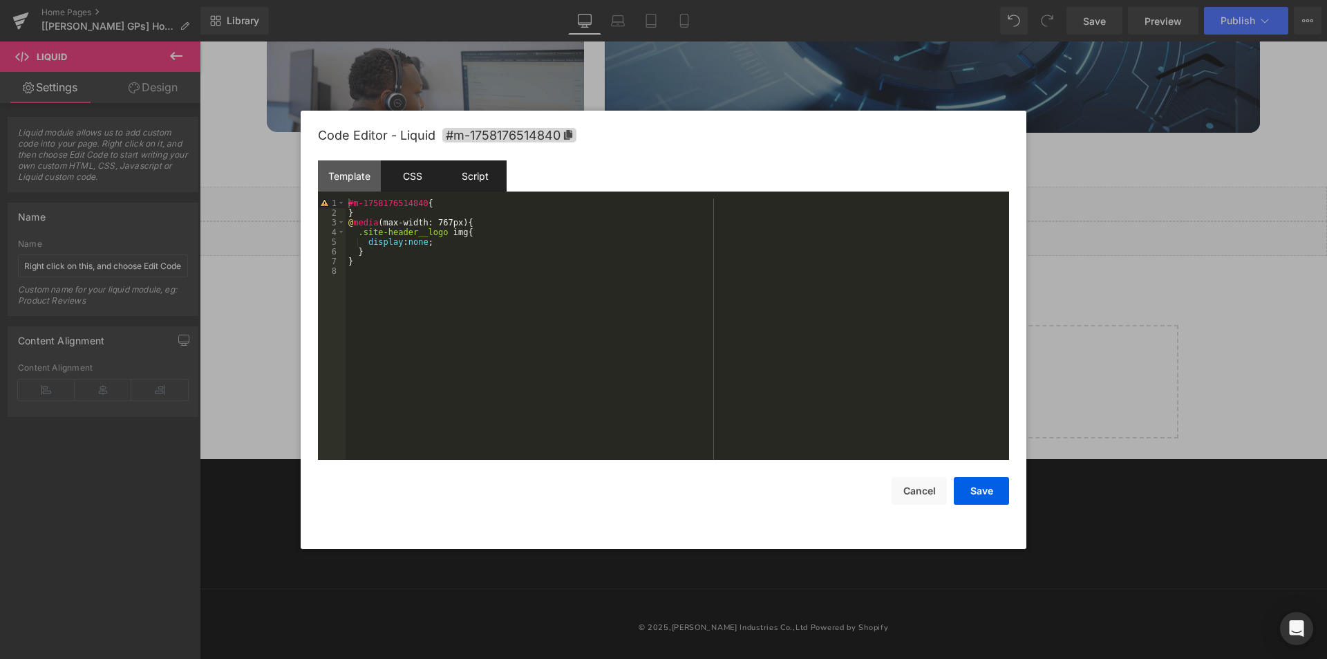
click at [491, 174] on div "Script" at bounding box center [475, 175] width 63 height 31
click at [418, 177] on div "CSS" at bounding box center [412, 175] width 63 height 31
drag, startPoint x: 1324, startPoint y: 584, endPoint x: 1326, endPoint y: 128, distance: 456.2
click at [1326, 128] on div at bounding box center [663, 329] width 1327 height 659
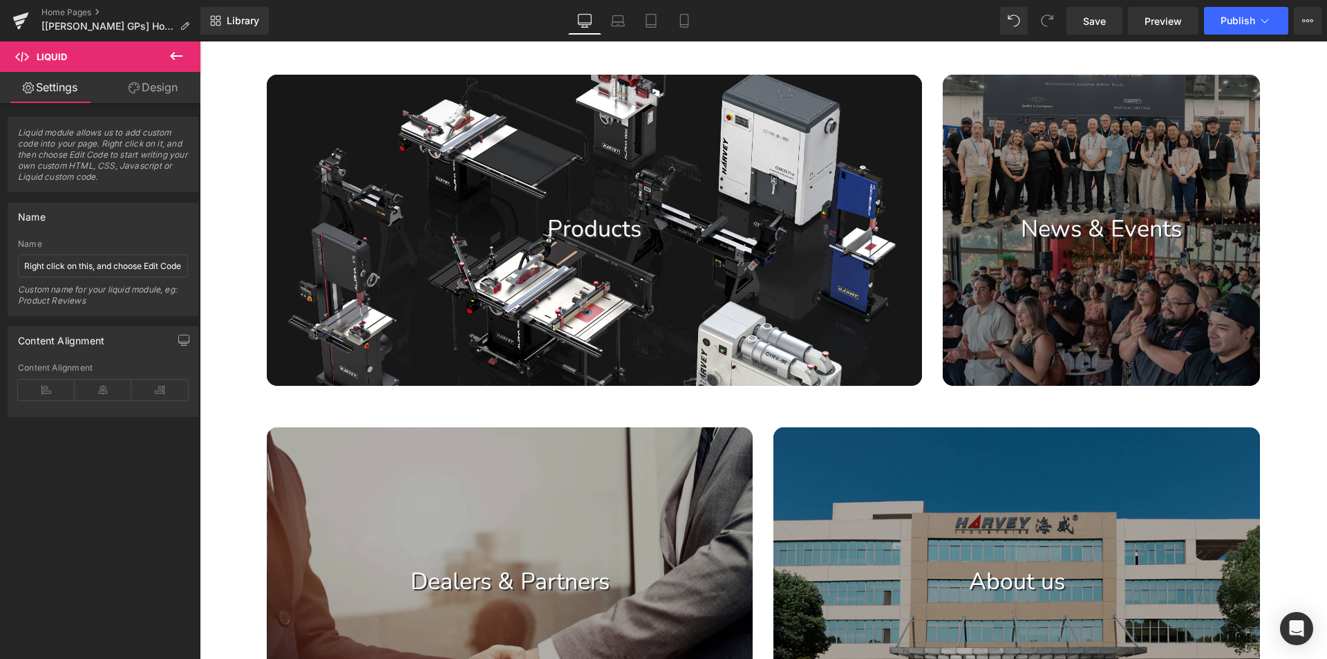
scroll to position [0, 0]
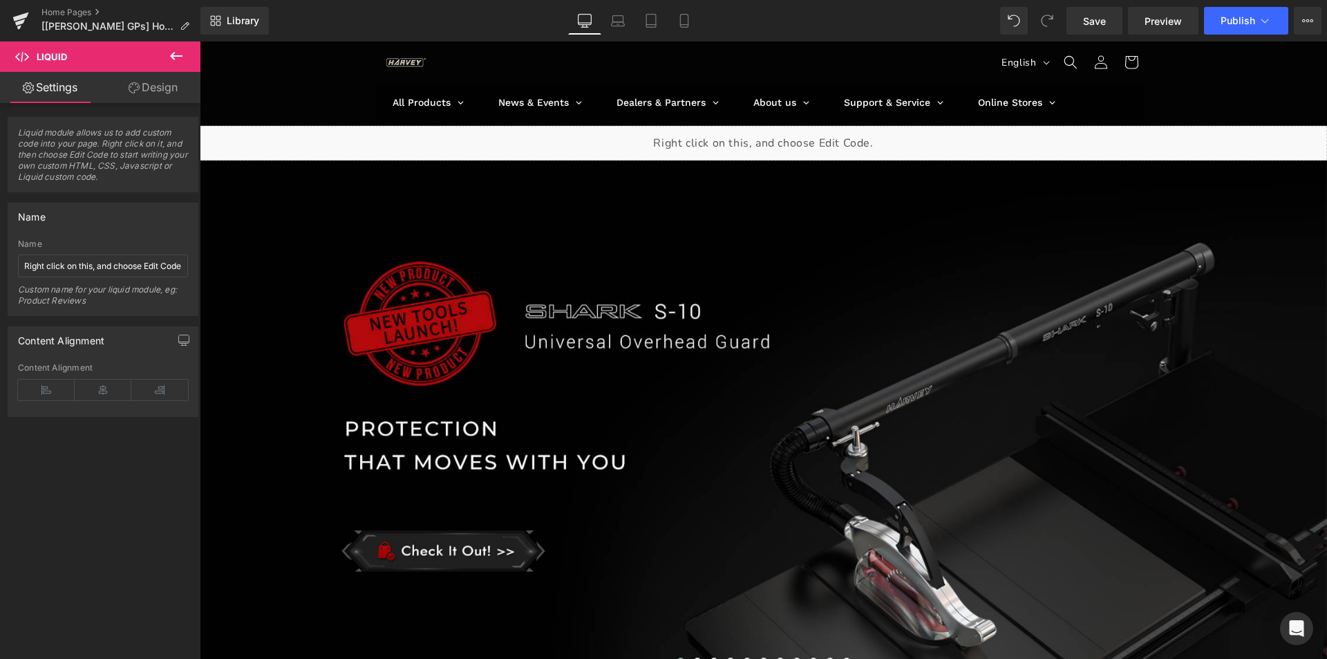
click at [776, 140] on div "Liquid" at bounding box center [763, 143] width 1127 height 35
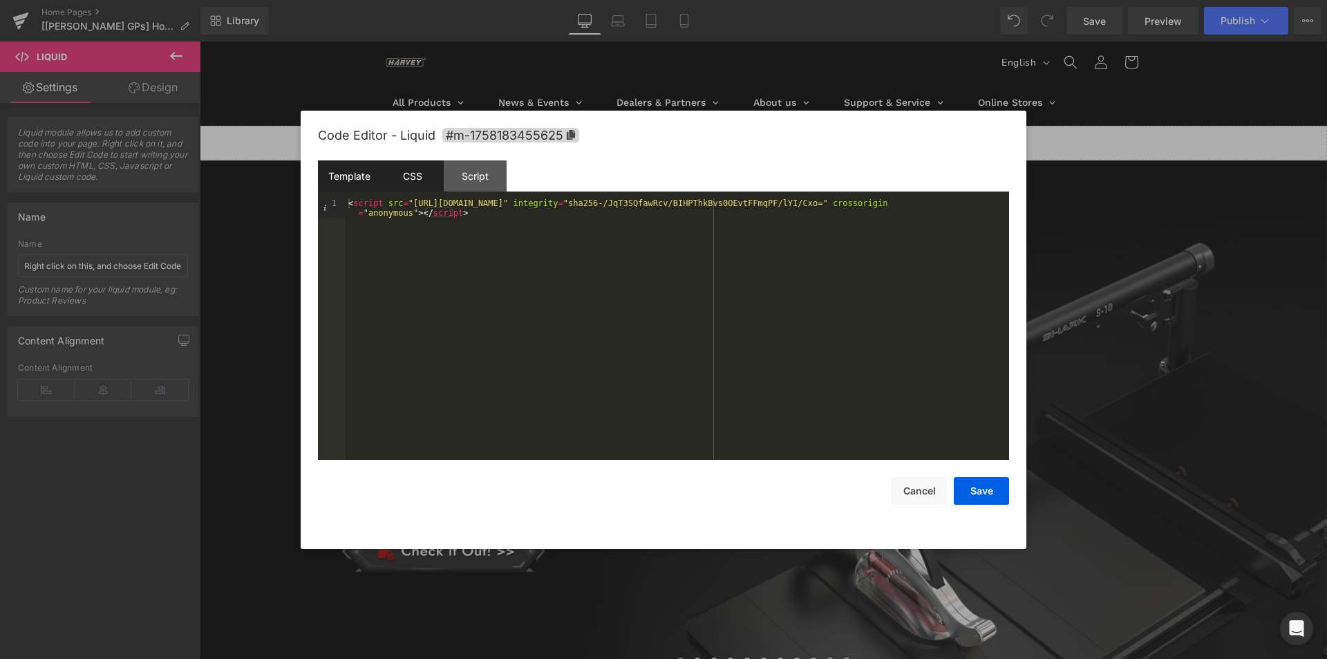
click at [420, 177] on div "CSS" at bounding box center [412, 175] width 63 height 31
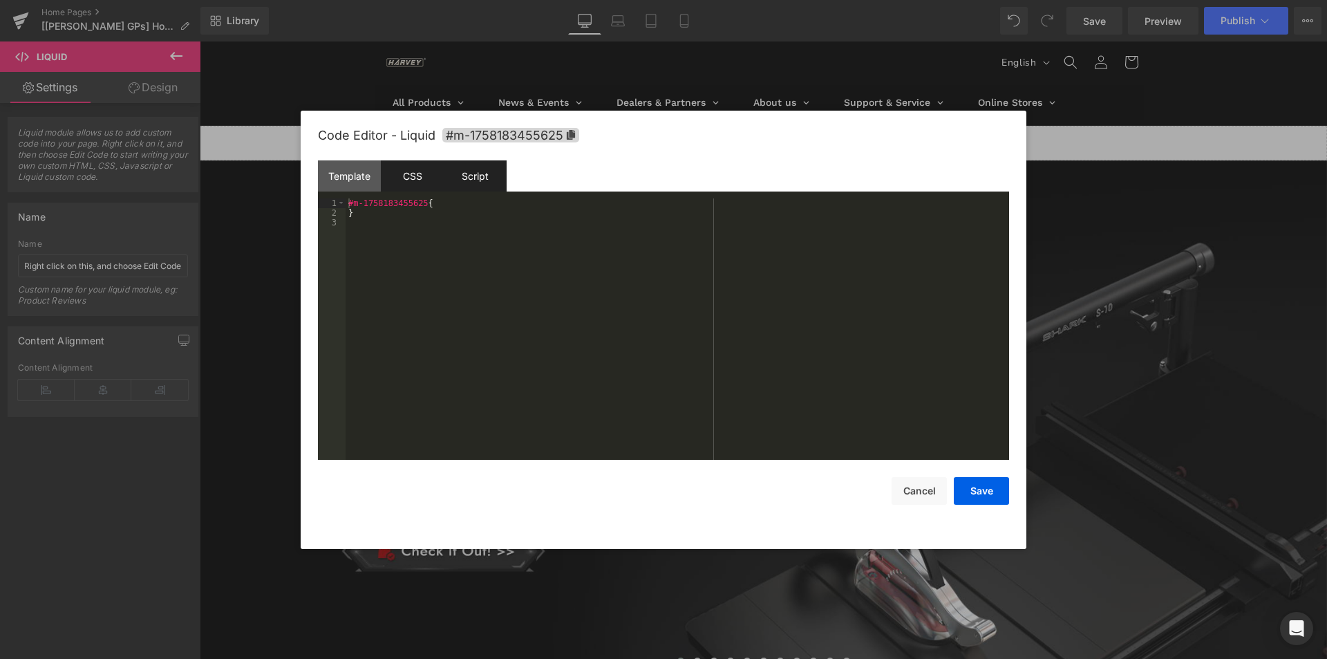
click at [473, 180] on div "Script" at bounding box center [475, 175] width 63 height 31
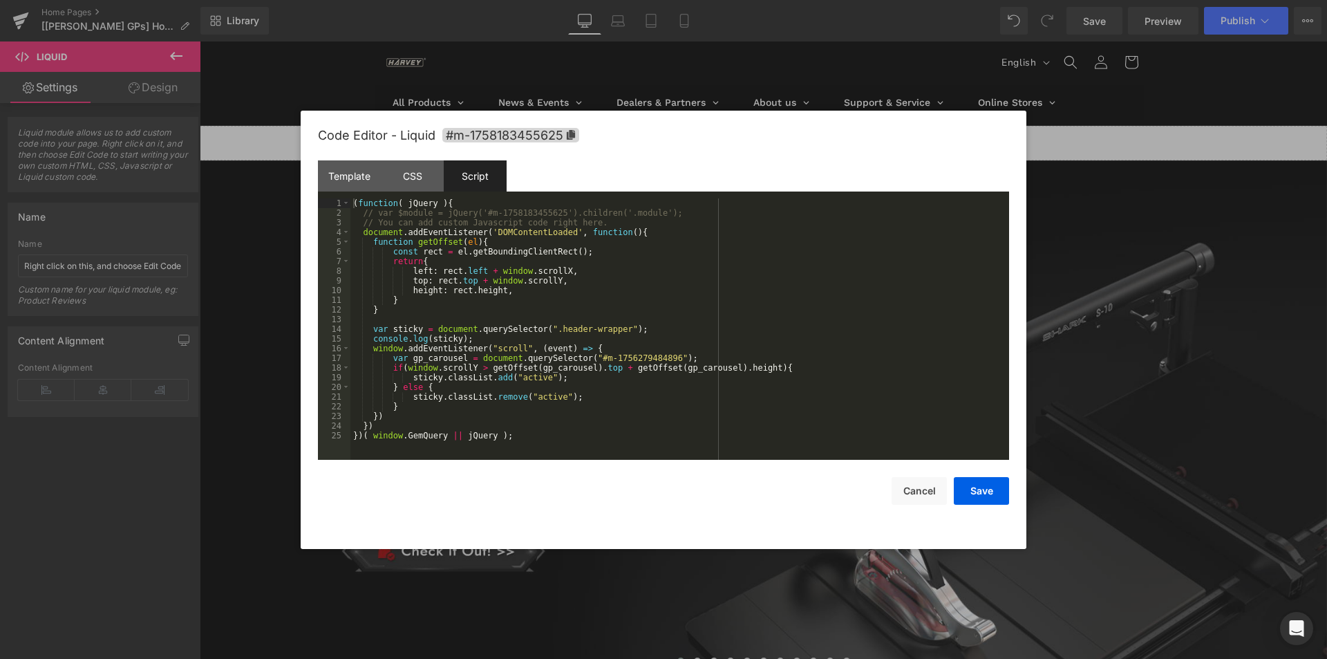
click at [773, 179] on div "Template CSS Script Data" at bounding box center [663, 179] width 691 height 38
drag, startPoint x: 1125, startPoint y: 195, endPoint x: 605, endPoint y: 147, distance: 522.1
click at [1125, 195] on div at bounding box center [663, 329] width 1327 height 659
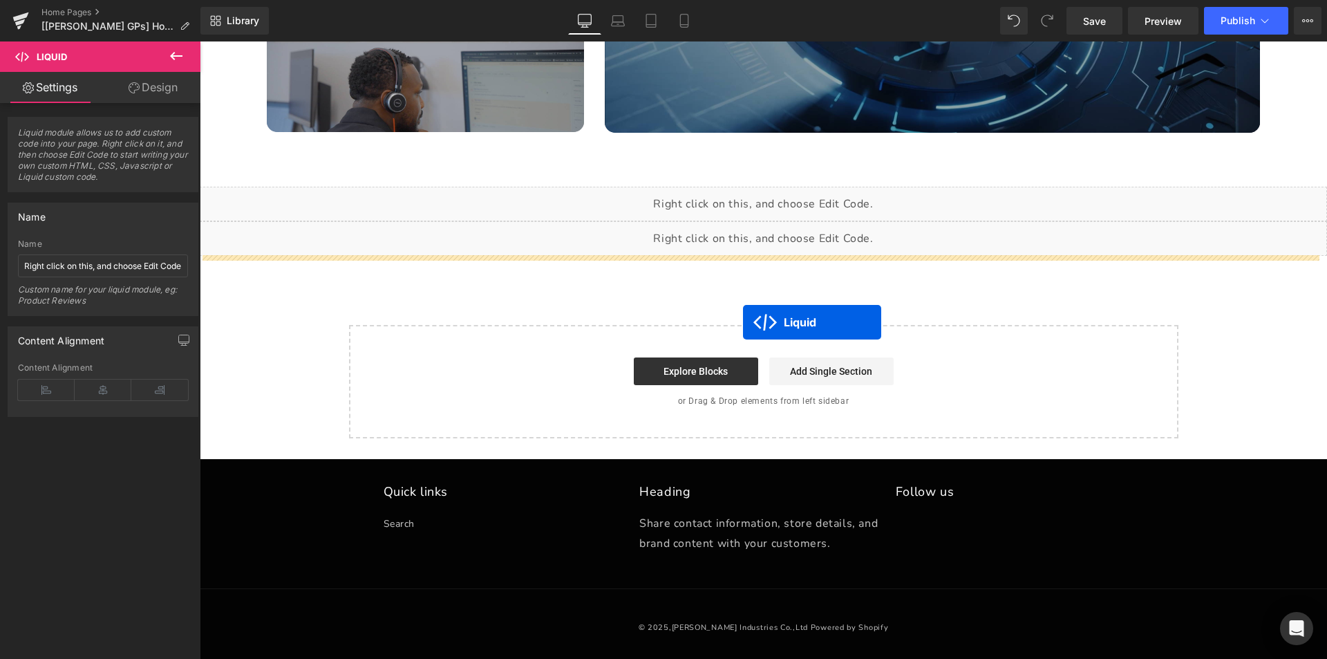
drag, startPoint x: 722, startPoint y: 140, endPoint x: 743, endPoint y: 322, distance: 183.1
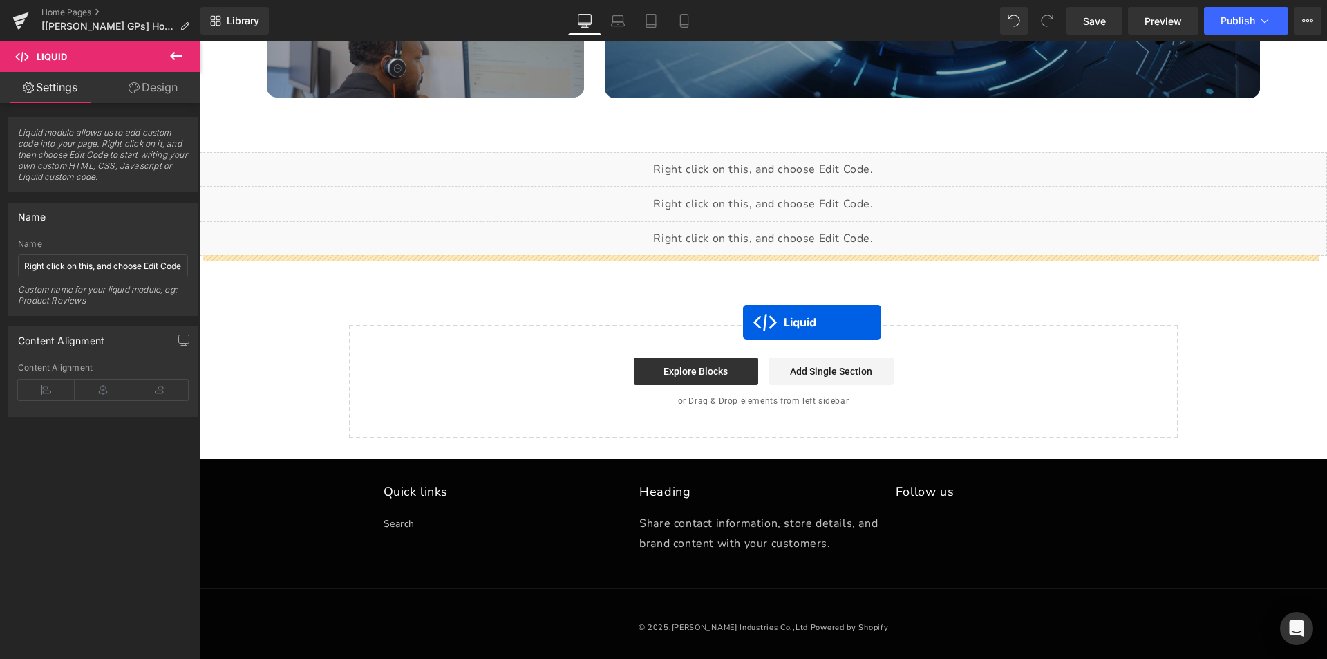
scroll to position [1550, 0]
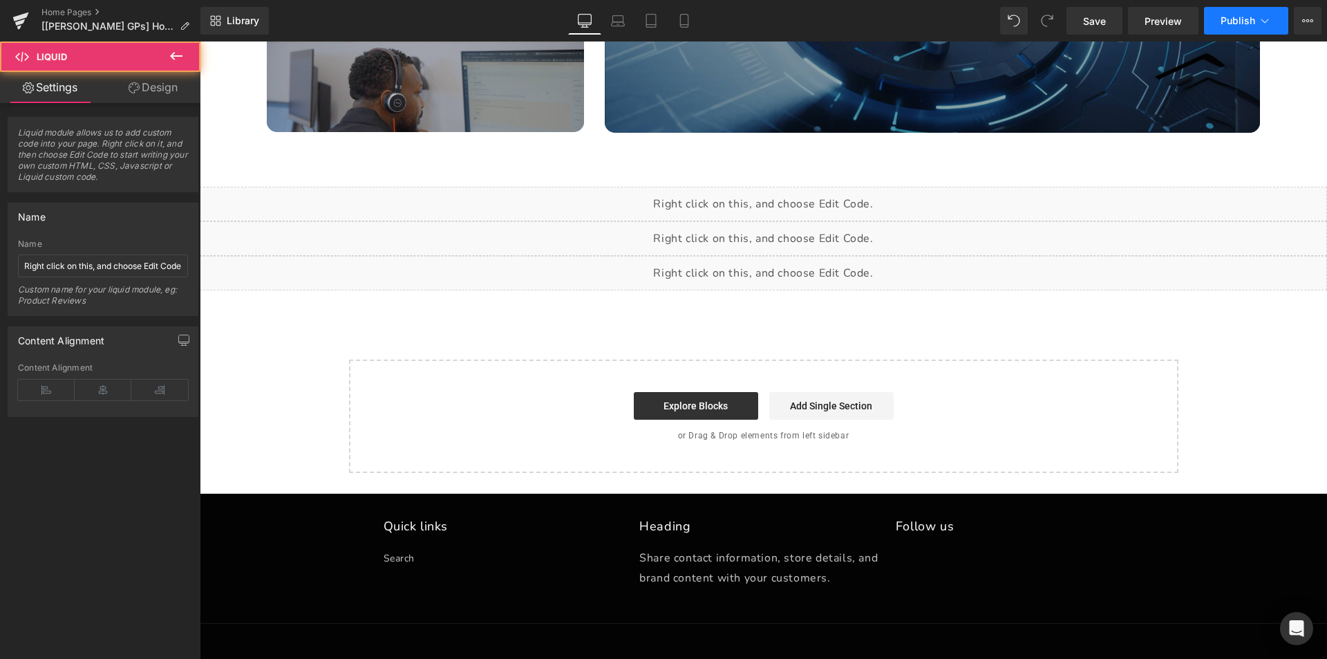
click at [1226, 19] on span "Publish" at bounding box center [1238, 20] width 35 height 11
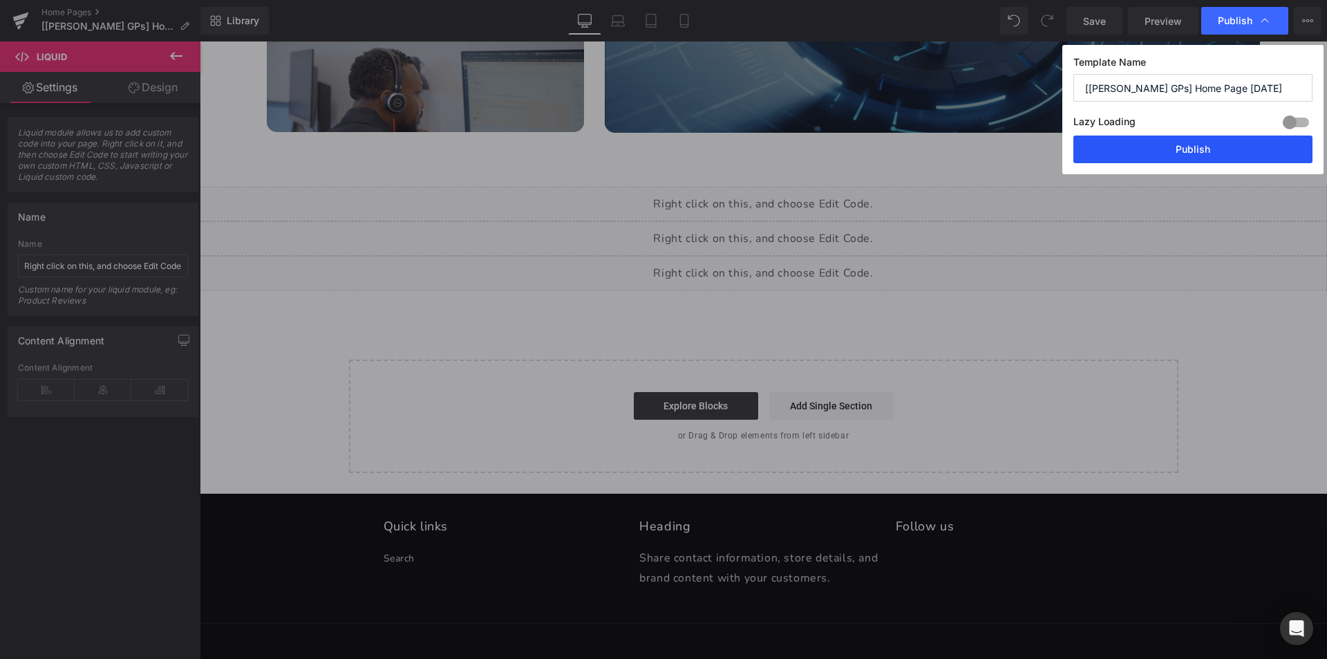
click at [1176, 154] on button "Publish" at bounding box center [1192, 149] width 239 height 28
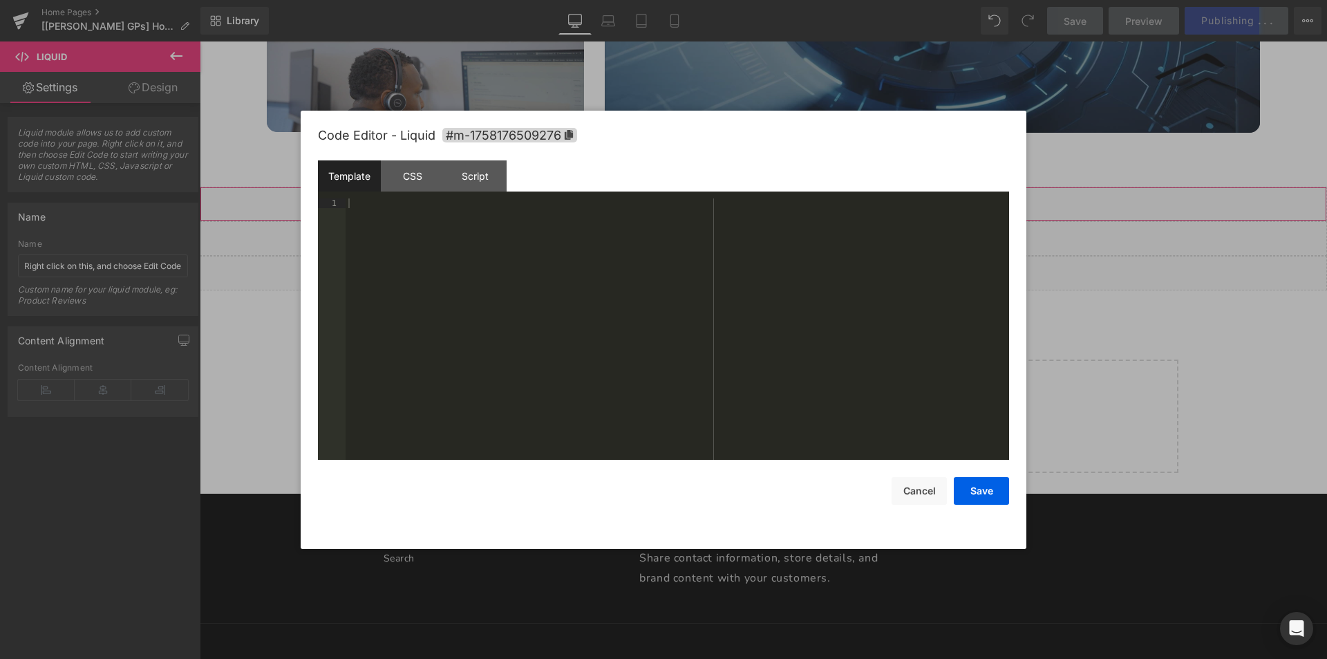
click at [775, 198] on div "Liquid" at bounding box center [763, 204] width 1127 height 35
click at [418, 185] on div "CSS" at bounding box center [412, 175] width 63 height 31
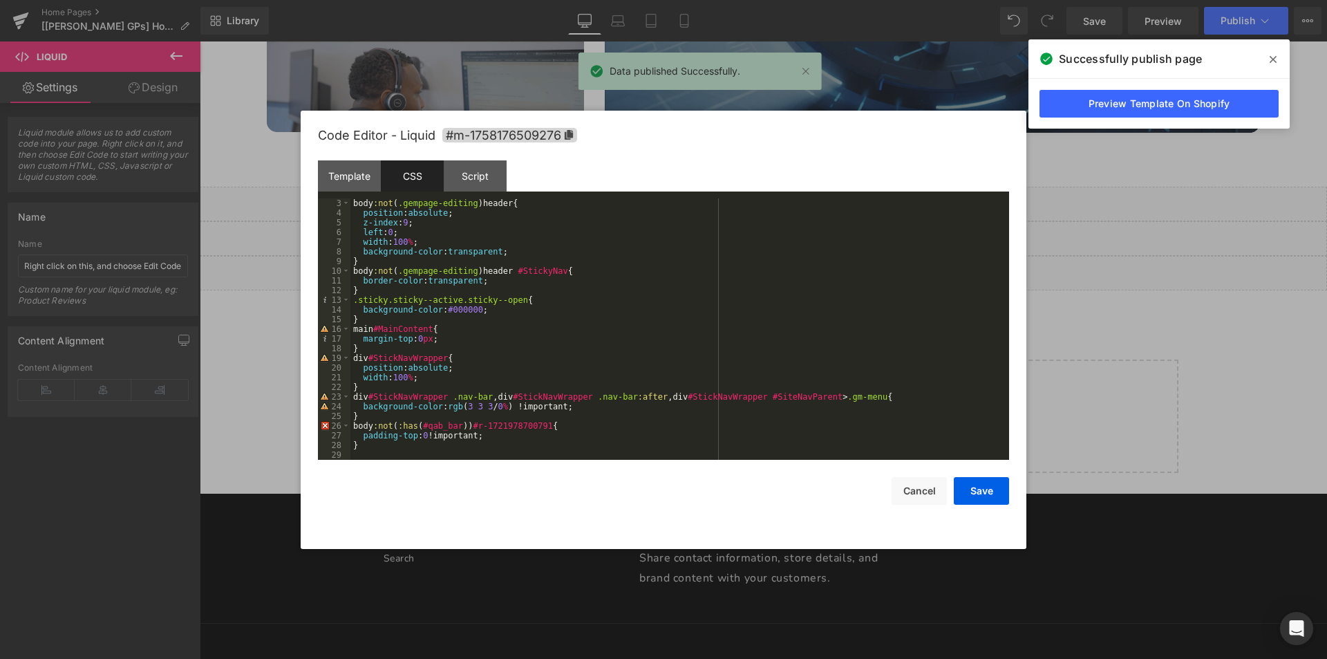
scroll to position [19, 0]
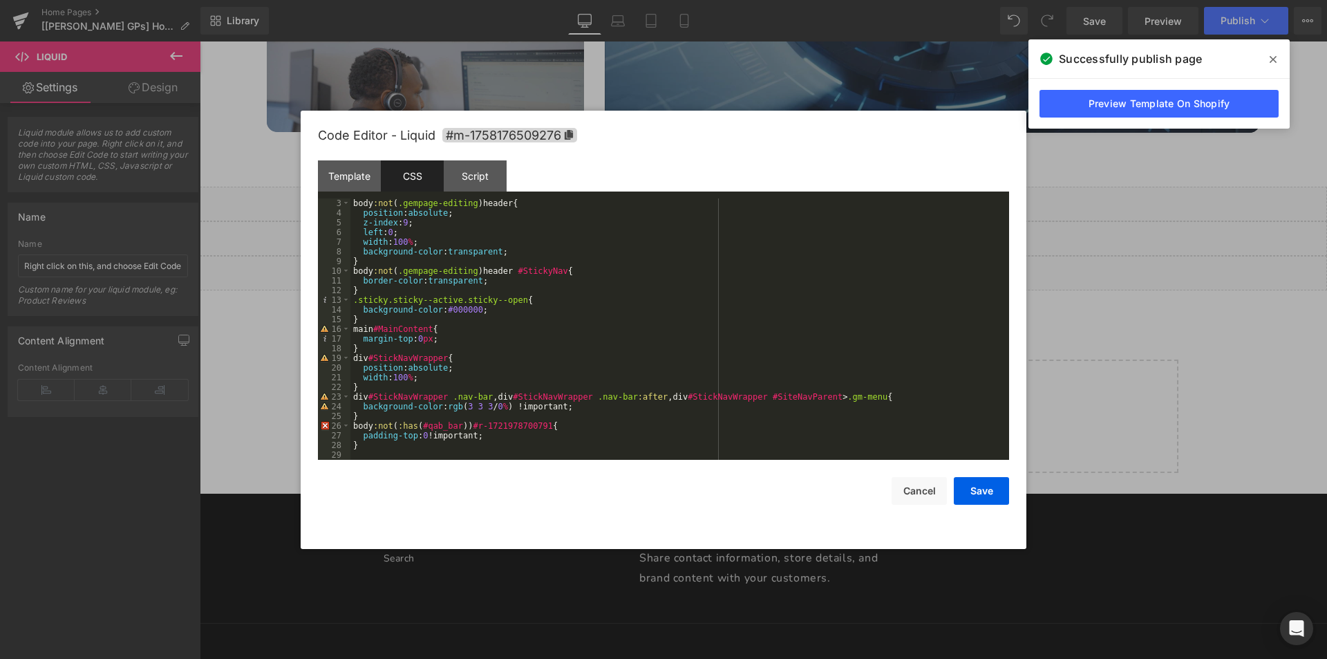
click at [1087, 386] on div at bounding box center [663, 329] width 1327 height 659
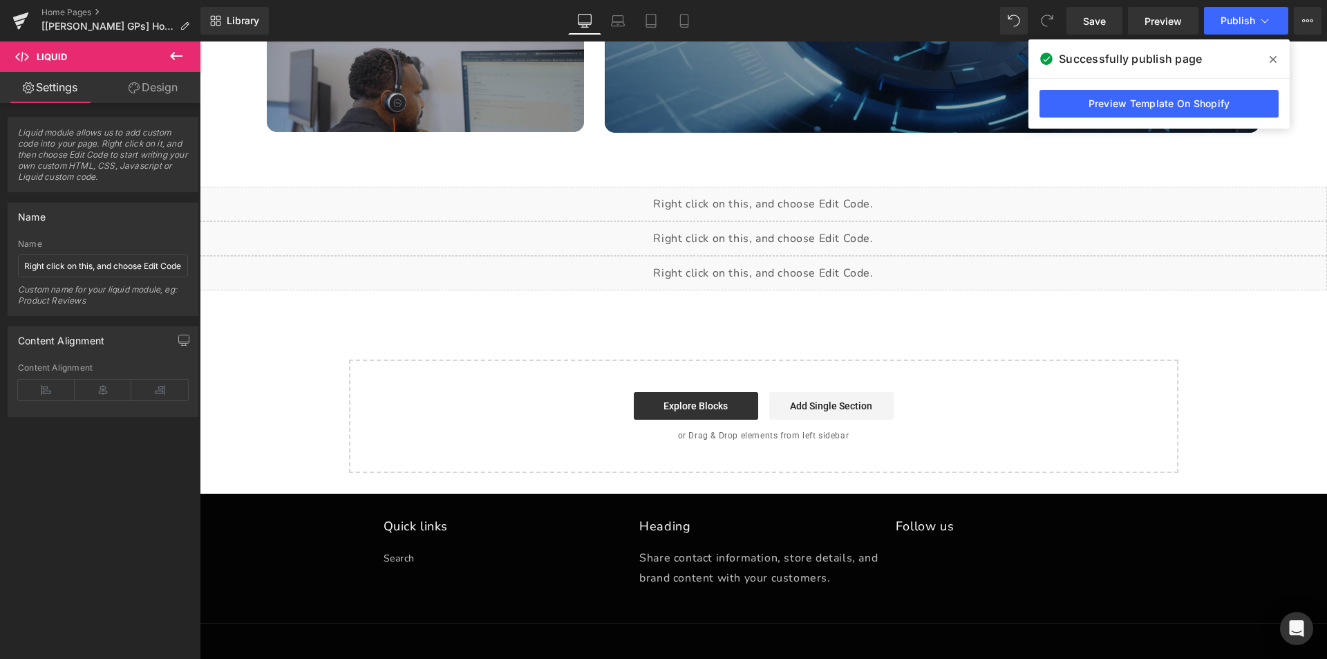
click at [778, 273] on div "Liquid" at bounding box center [763, 273] width 1127 height 35
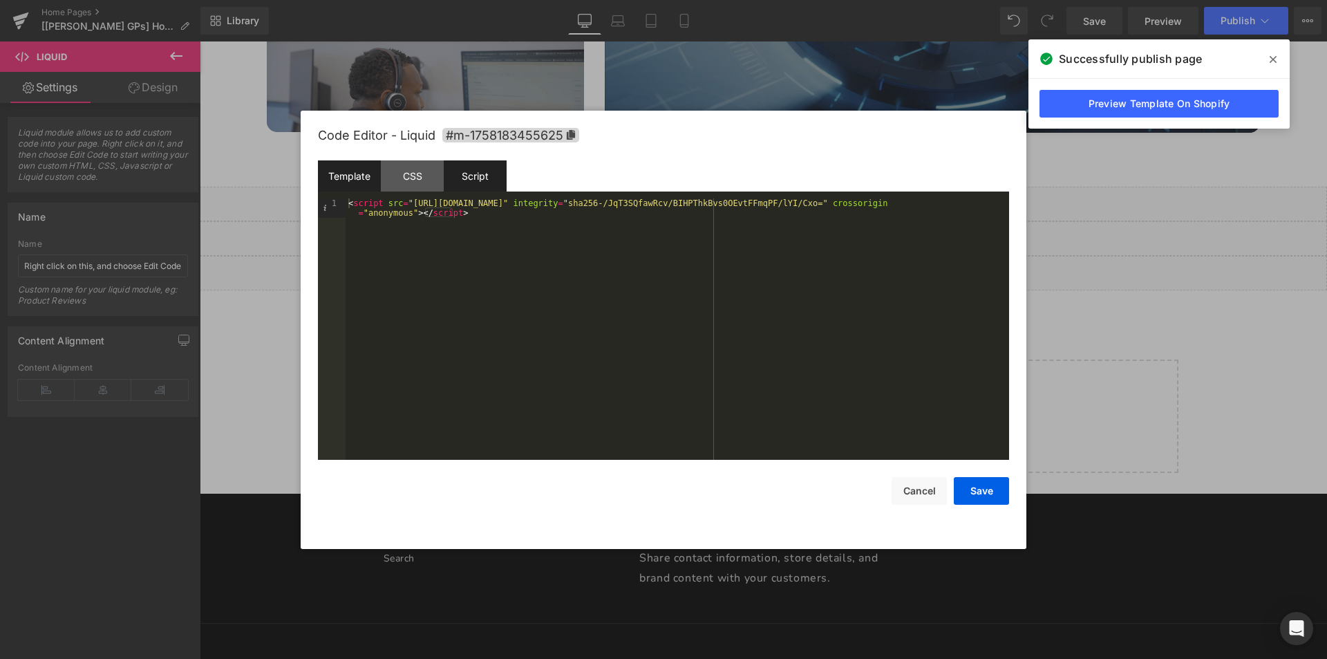
click at [469, 183] on div "Script" at bounding box center [475, 175] width 63 height 31
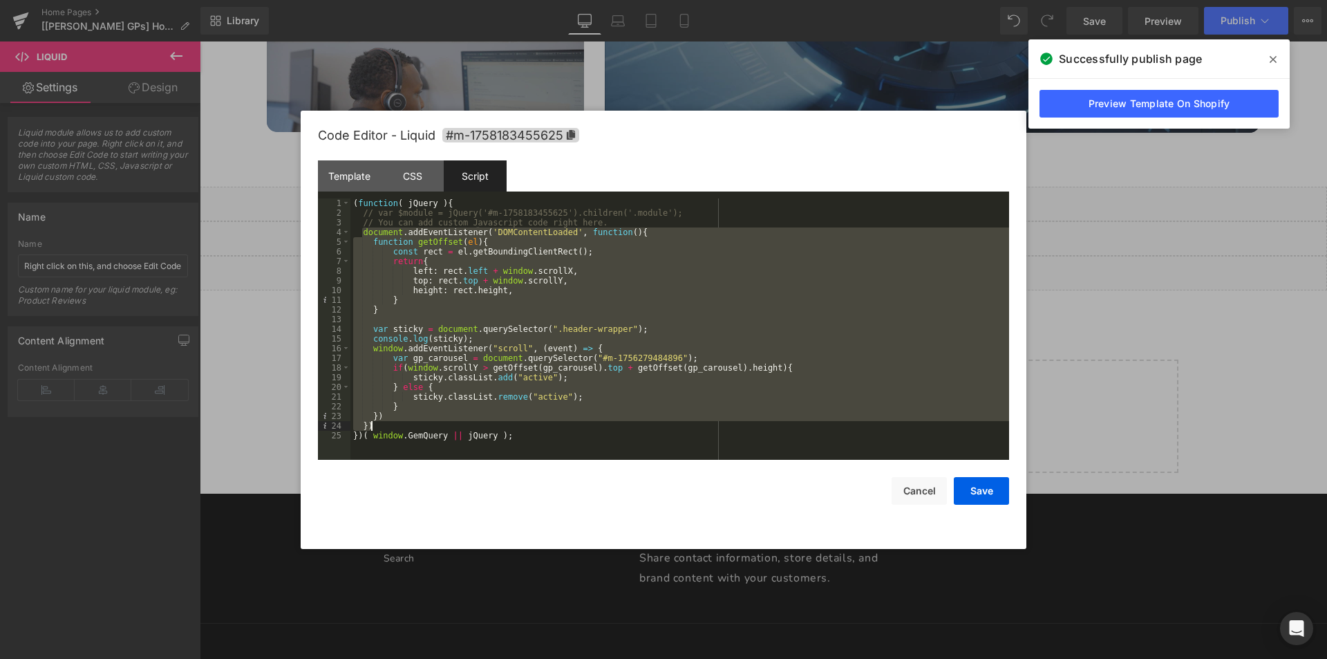
drag, startPoint x: 364, startPoint y: 232, endPoint x: 412, endPoint y: 427, distance: 201.4
click at [412, 427] on div "( function ( jQuery ) { // var $module = jQuery('#m-1758183455625').children('.…" at bounding box center [679, 338] width 659 height 281
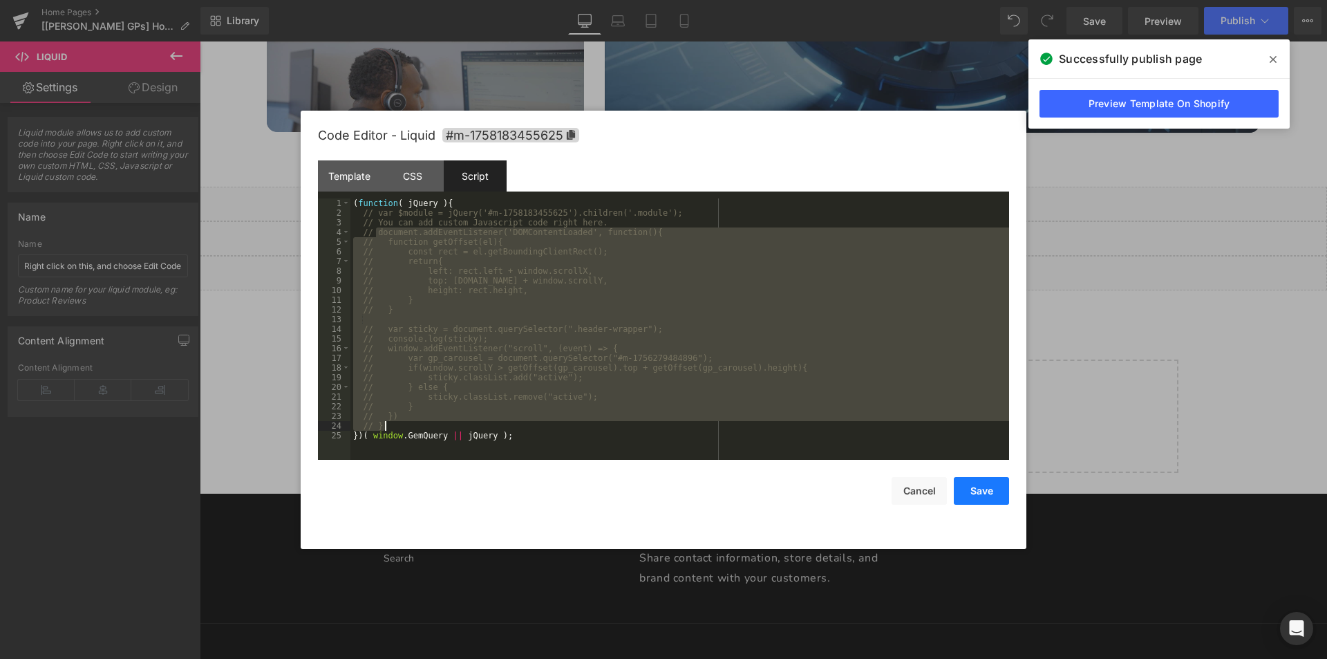
click at [967, 498] on button "Save" at bounding box center [981, 491] width 55 height 28
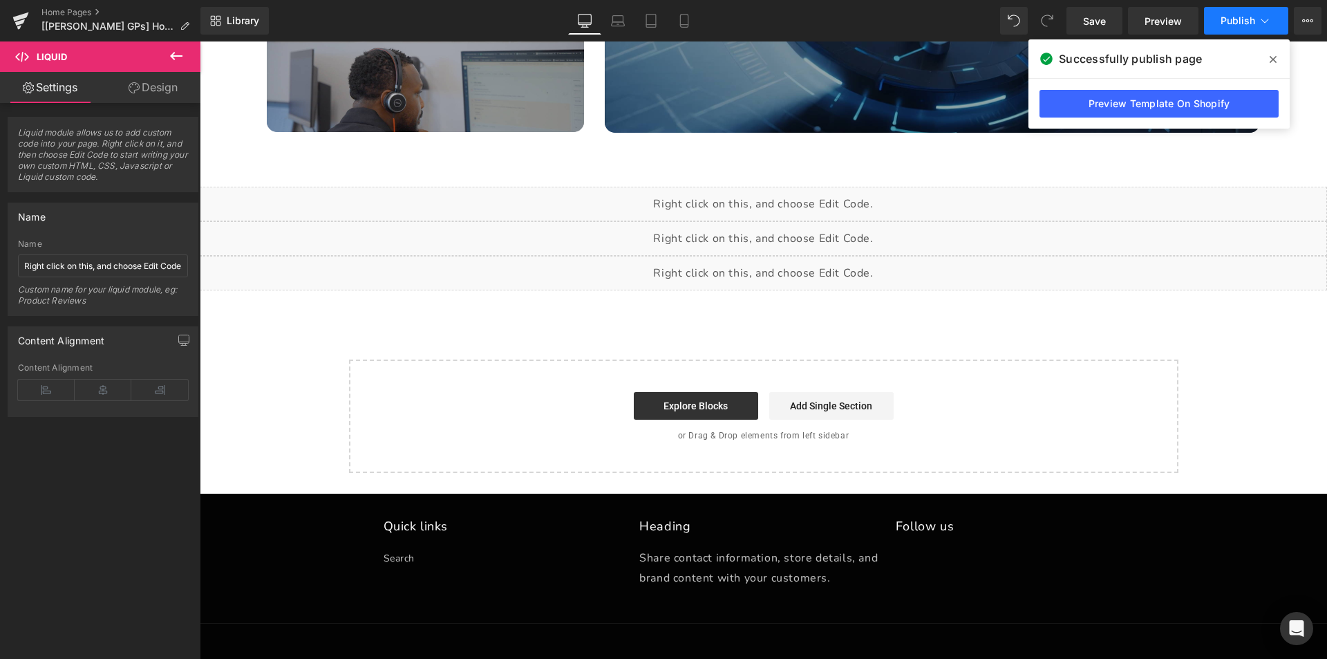
click at [1247, 28] on button "Publish" at bounding box center [1246, 21] width 84 height 28
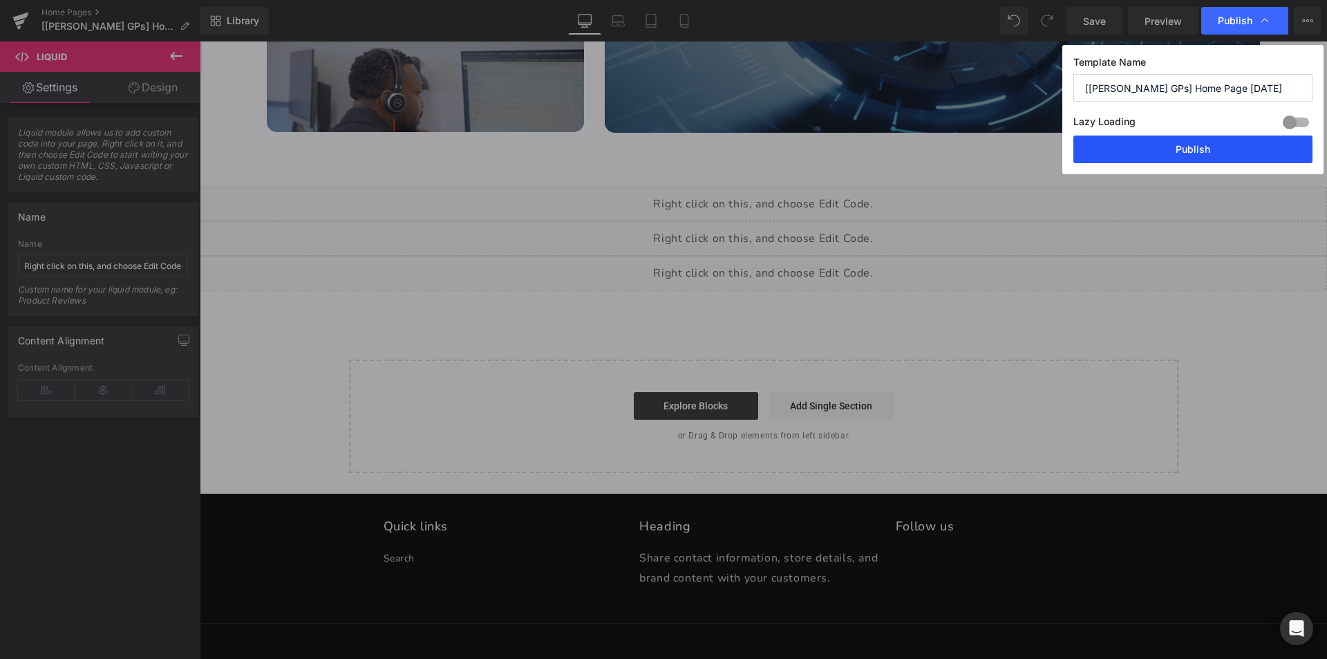
click at [1192, 143] on button "Publish" at bounding box center [1192, 149] width 239 height 28
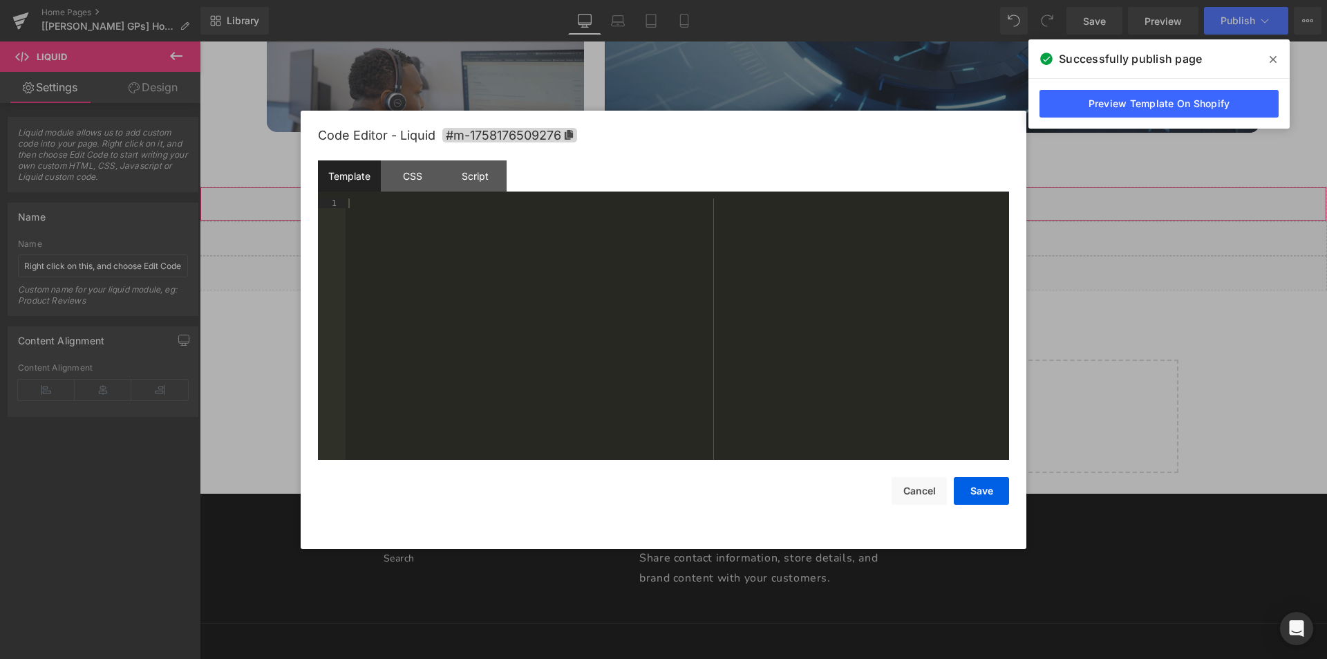
click at [778, 202] on div "Liquid" at bounding box center [763, 204] width 1127 height 35
click at [409, 178] on div "CSS" at bounding box center [412, 175] width 63 height 31
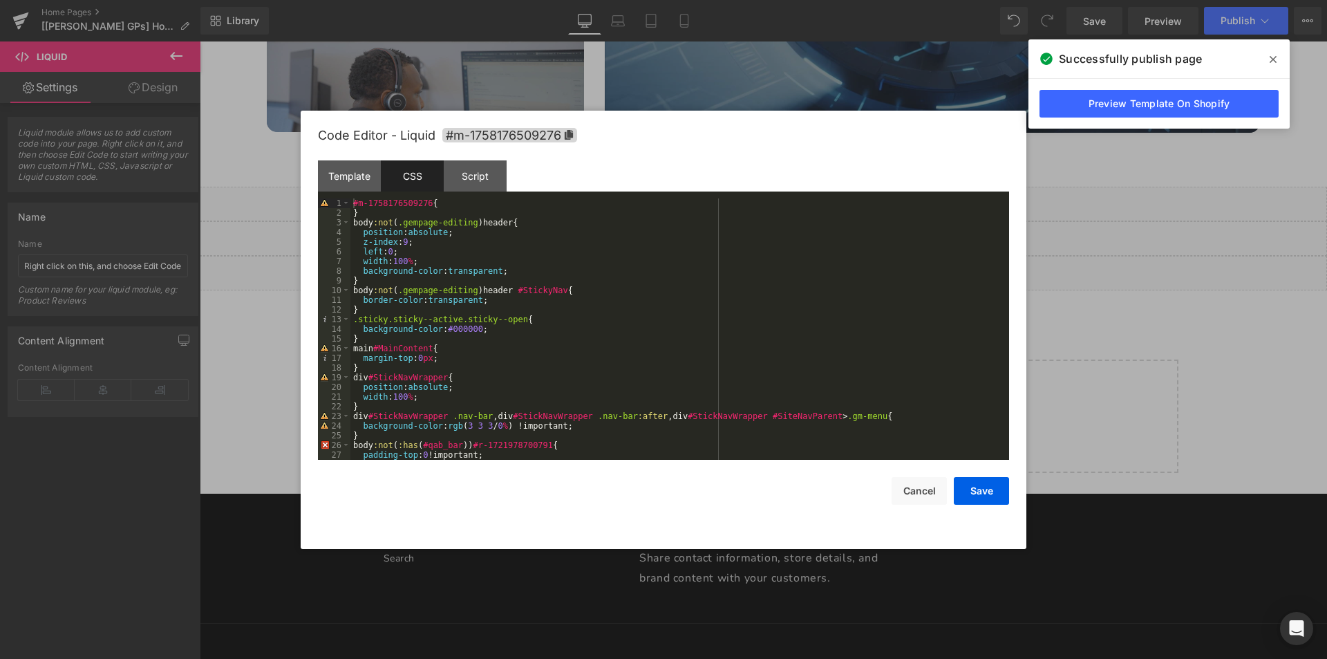
click at [401, 351] on div "#m-1758176509276 { } body :not ( .gempage-editing ) header { position : absolut…" at bounding box center [676, 338] width 653 height 281
click at [568, 128] on span "#m-1758176509276" at bounding box center [509, 135] width 135 height 15
click at [1054, 404] on div at bounding box center [663, 329] width 1327 height 659
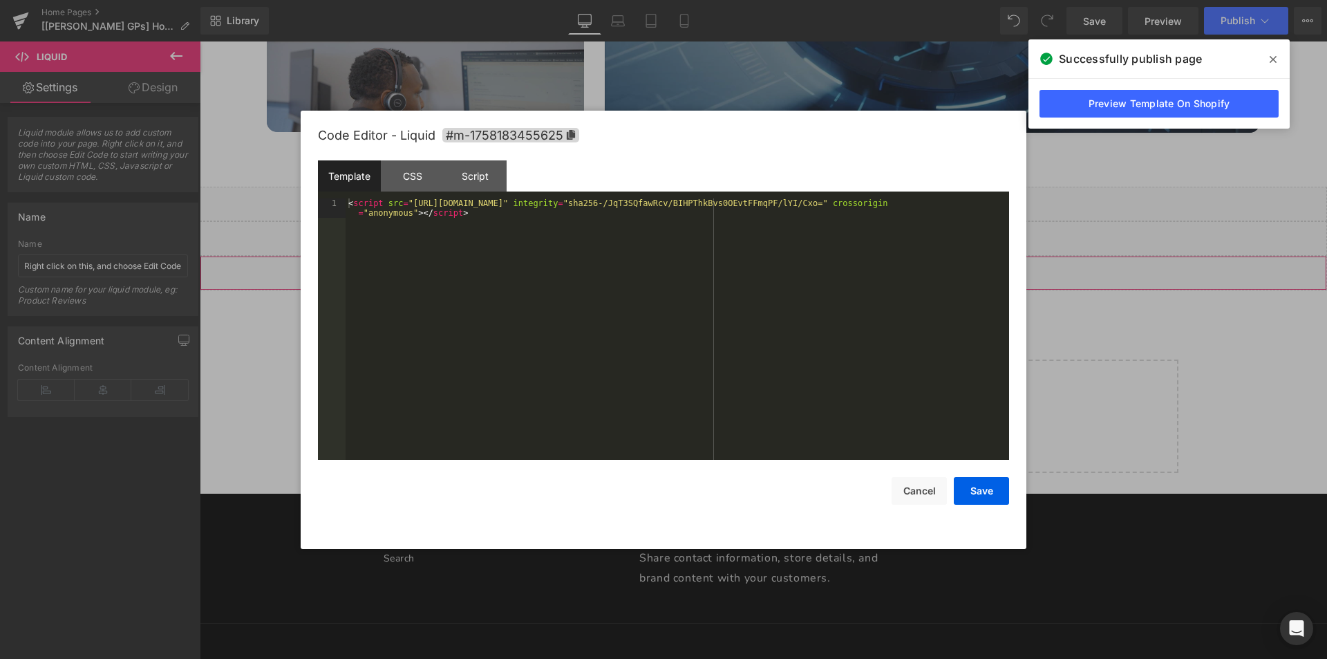
click at [778, 267] on div "Liquid" at bounding box center [763, 273] width 1127 height 35
drag, startPoint x: 471, startPoint y: 203, endPoint x: 514, endPoint y: 204, distance: 42.9
click at [472, 204] on div "< script src = "[URL][DOMAIN_NAME]" integrity = "sha256-/JqT3SQfawRcv/BIHPThkBv…" at bounding box center [678, 348] width 664 height 300
drag, startPoint x: 550, startPoint y: 201, endPoint x: 603, endPoint y: 205, distance: 52.7
click at [603, 205] on div "< script src = "[URL][DOMAIN_NAME]" integrity = "sha256-/JqT3SQfawRcv/BIHPThkBv…" at bounding box center [678, 348] width 664 height 300
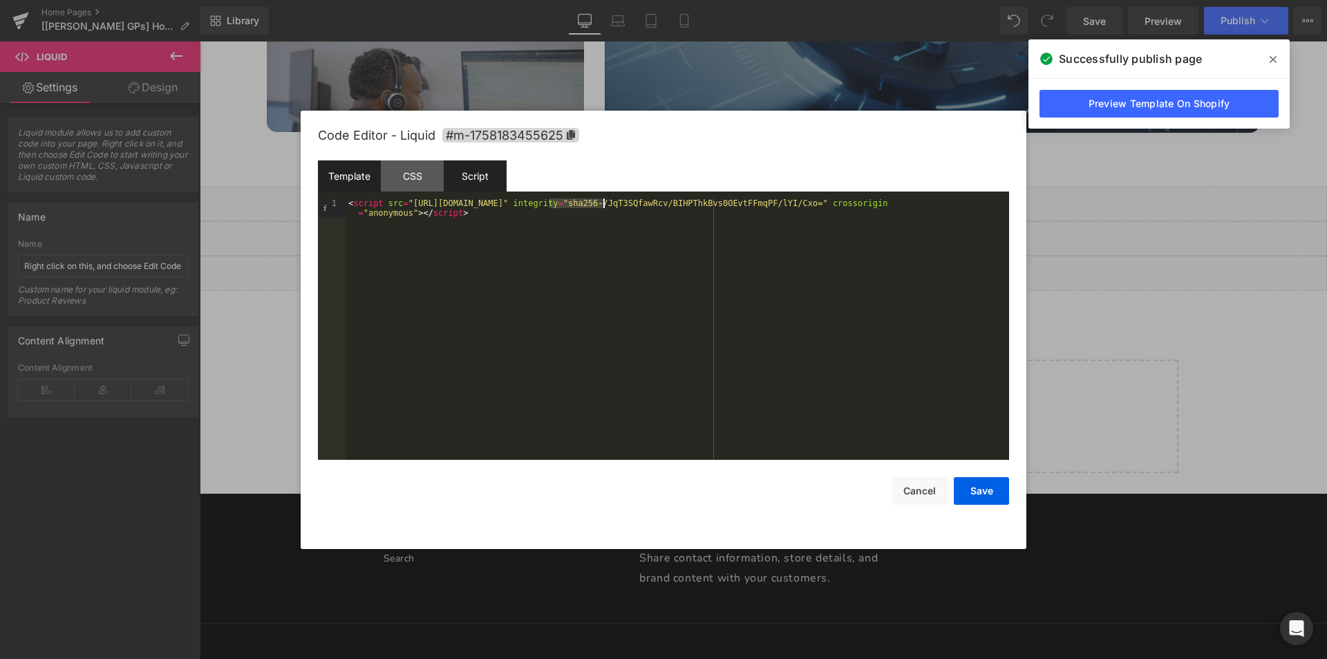
click at [482, 180] on div "Script" at bounding box center [475, 175] width 63 height 31
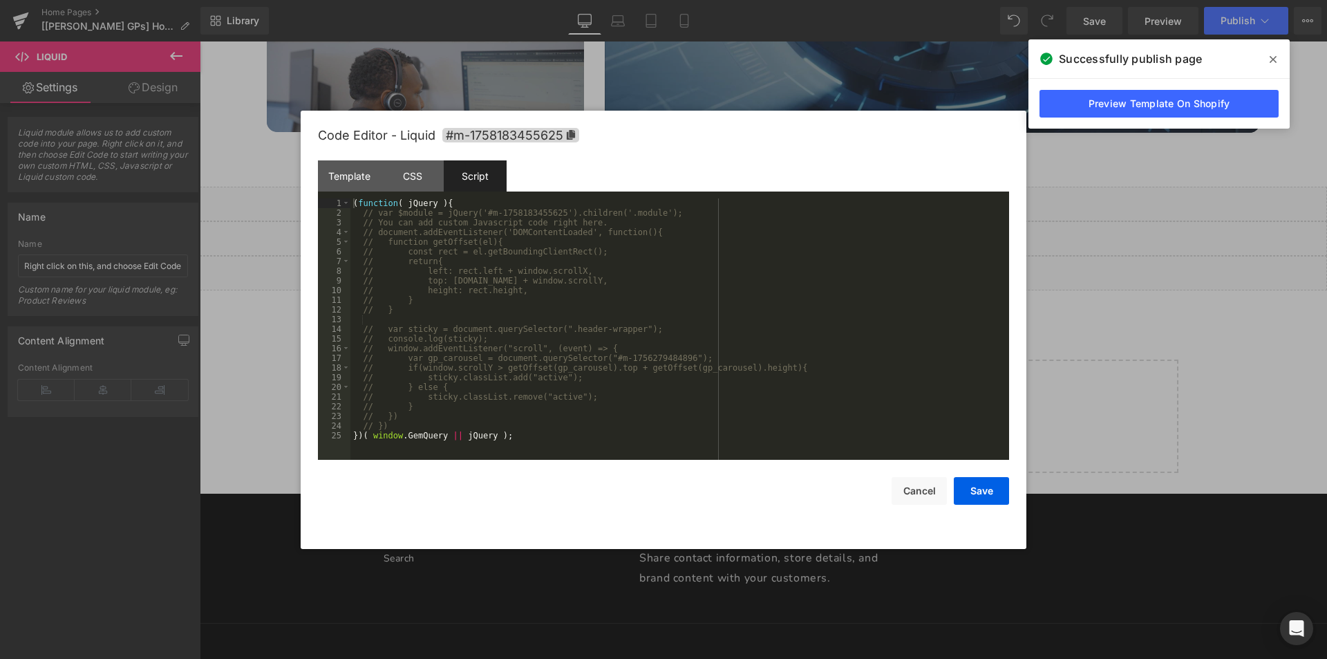
click at [487, 357] on div "( function ( jQuery ) { // var $module = jQuery('#m-1758183455625').children('.…" at bounding box center [679, 338] width 659 height 281
drag, startPoint x: 1159, startPoint y: 431, endPoint x: 651, endPoint y: 175, distance: 569.1
click at [1159, 431] on div at bounding box center [663, 329] width 1327 height 659
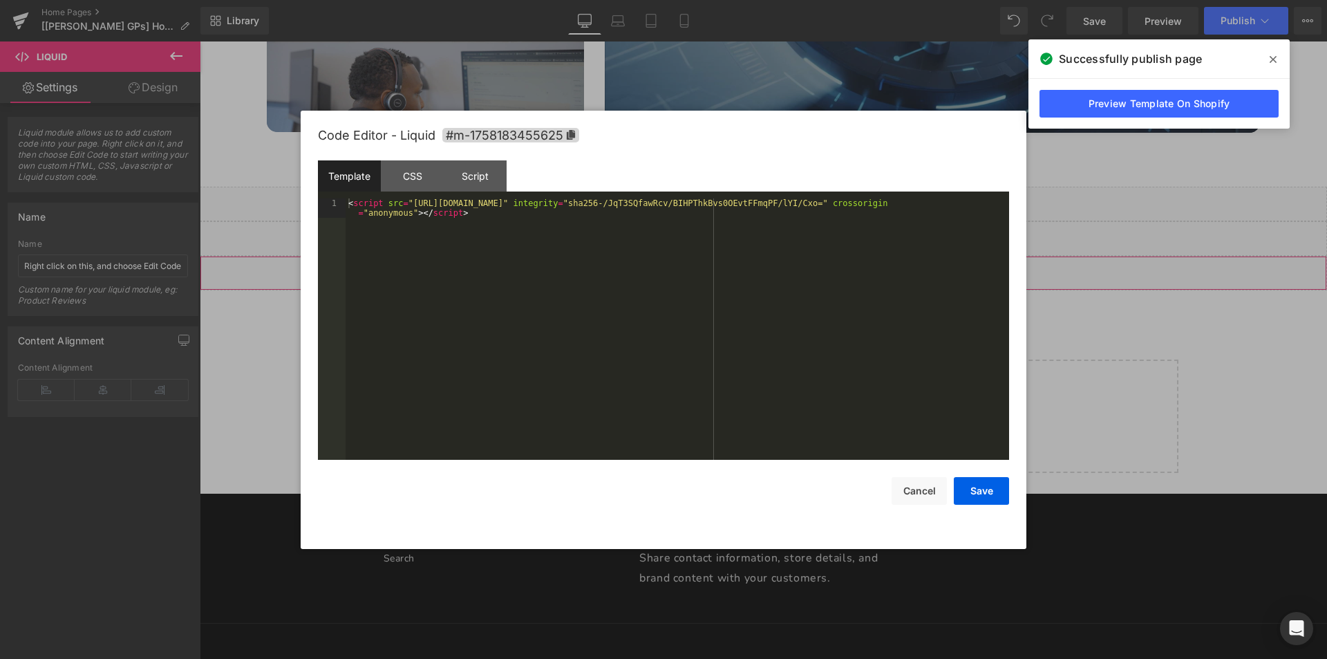
click at [776, 268] on div "Liquid" at bounding box center [763, 273] width 1127 height 35
click at [503, 180] on div "Script" at bounding box center [475, 175] width 63 height 31
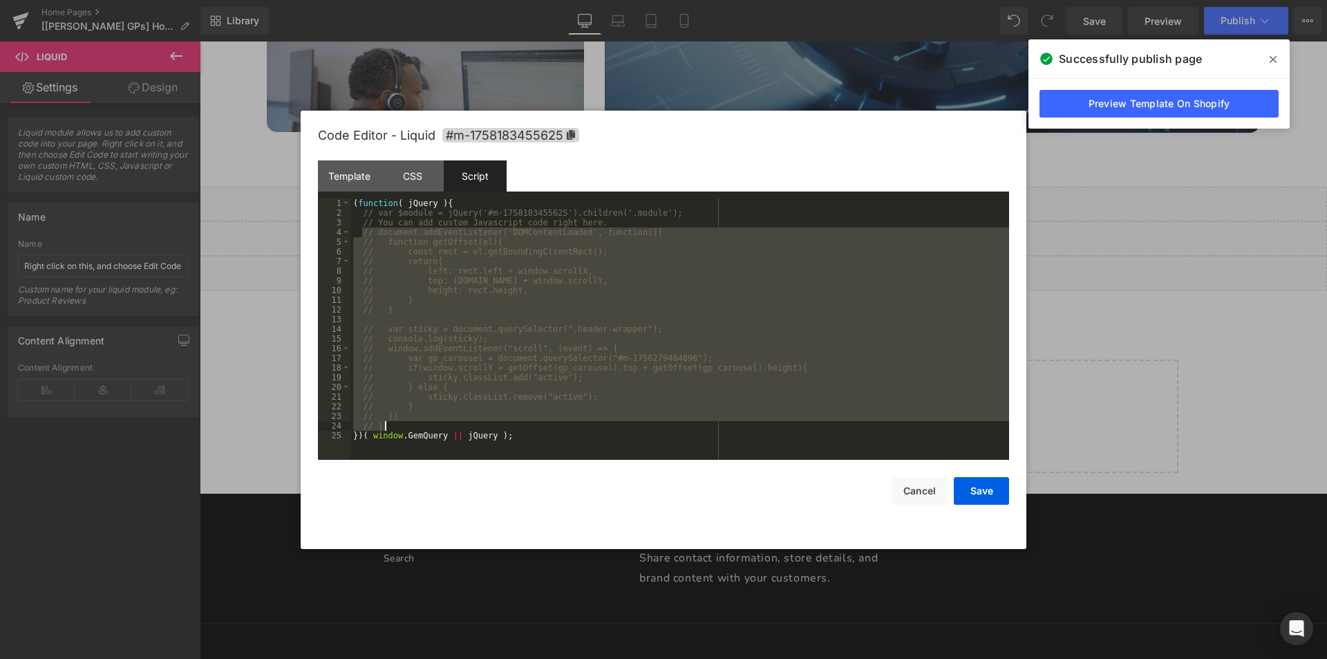
drag, startPoint x: 364, startPoint y: 234, endPoint x: 392, endPoint y: 425, distance: 193.5
click at [392, 425] on div "( function ( jQuery ) { // var $module = jQuery('#m-1758183455625').children('.…" at bounding box center [679, 338] width 659 height 281
click at [346, 171] on div "Template" at bounding box center [349, 175] width 63 height 31
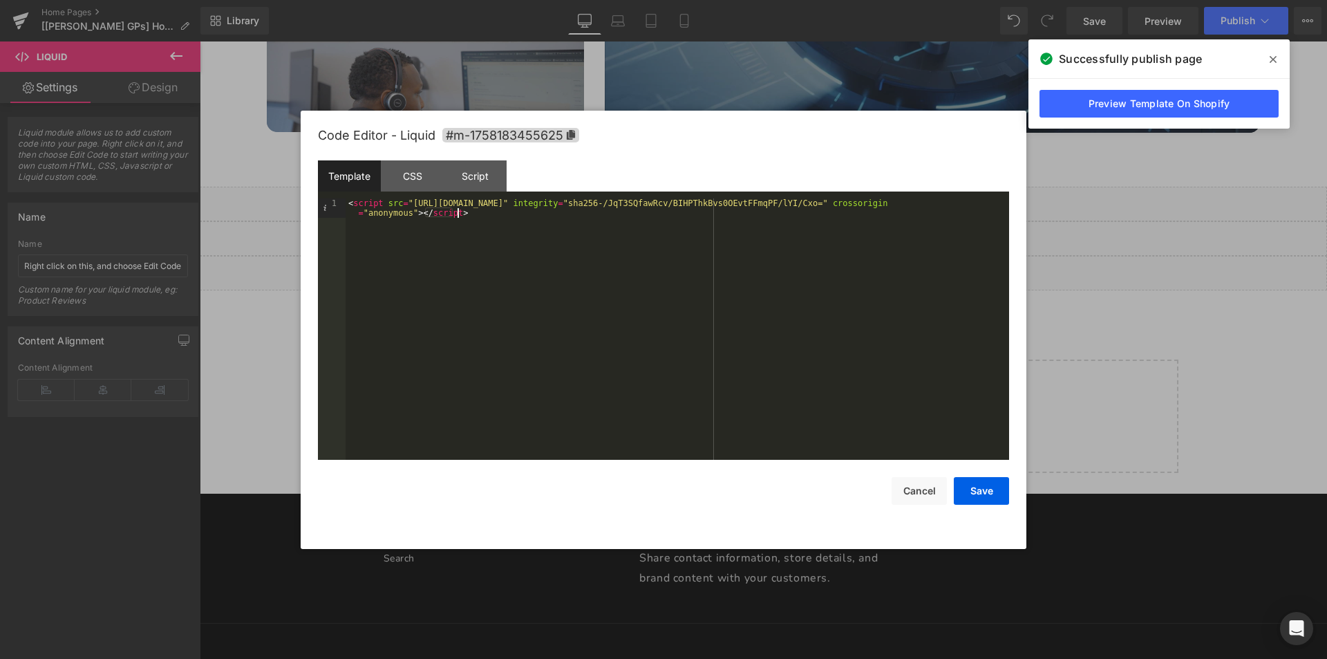
click at [426, 273] on div "< script src = "[URL][DOMAIN_NAME]" integrity = "sha256-/JqT3SQfawRcv/BIHPThkBv…" at bounding box center [678, 348] width 664 height 300
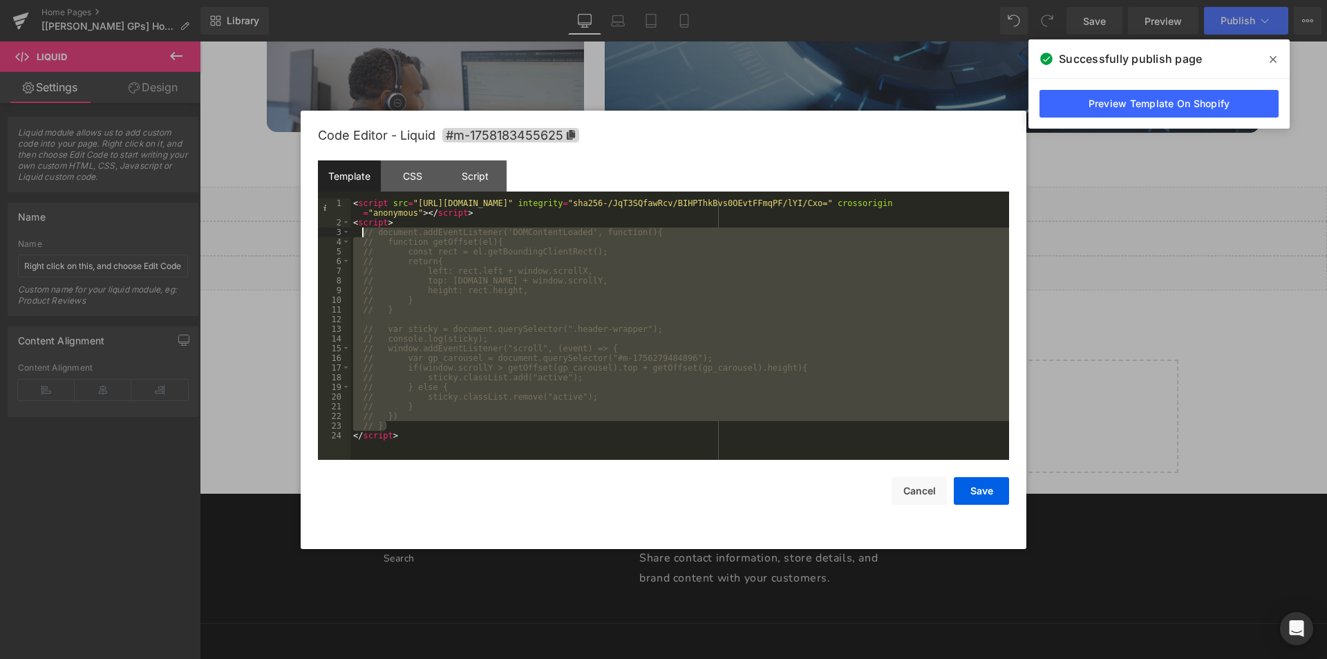
click at [364, 230] on div "< script src = "[URL][DOMAIN_NAME]" integrity = "sha256-/JqT3SQfawRcv/BIHPThkBv…" at bounding box center [679, 343] width 659 height 290
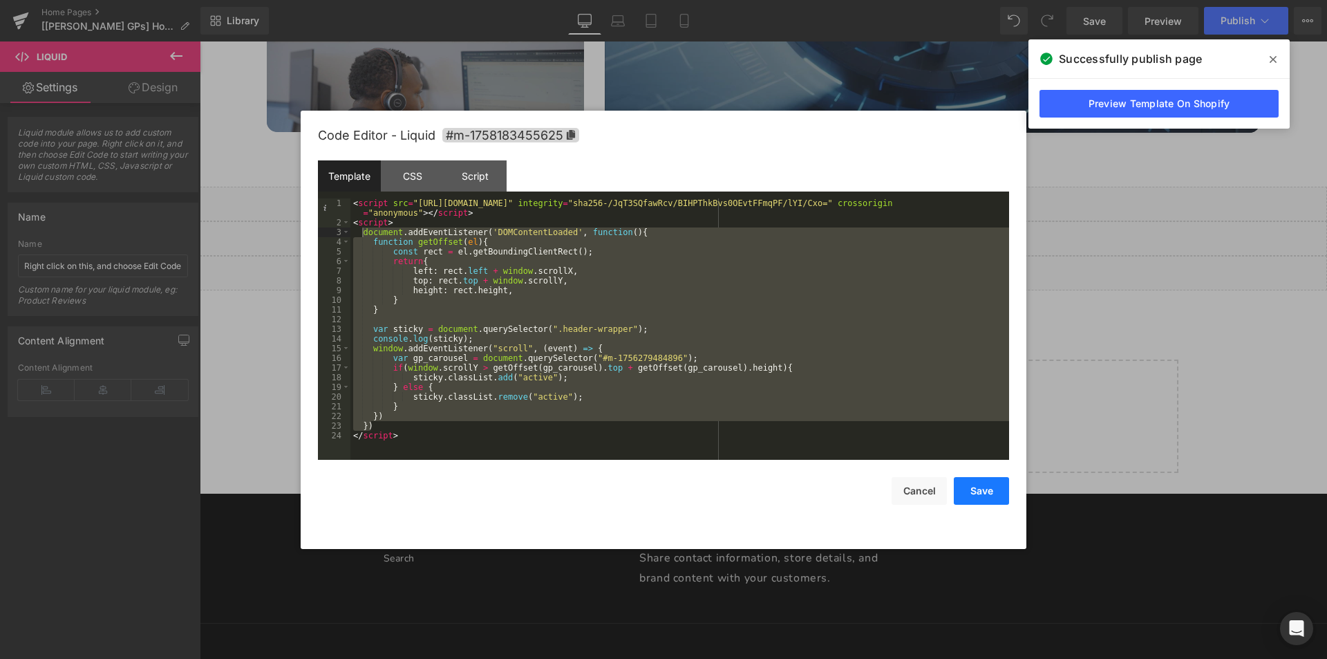
click at [973, 490] on button "Save" at bounding box center [981, 491] width 55 height 28
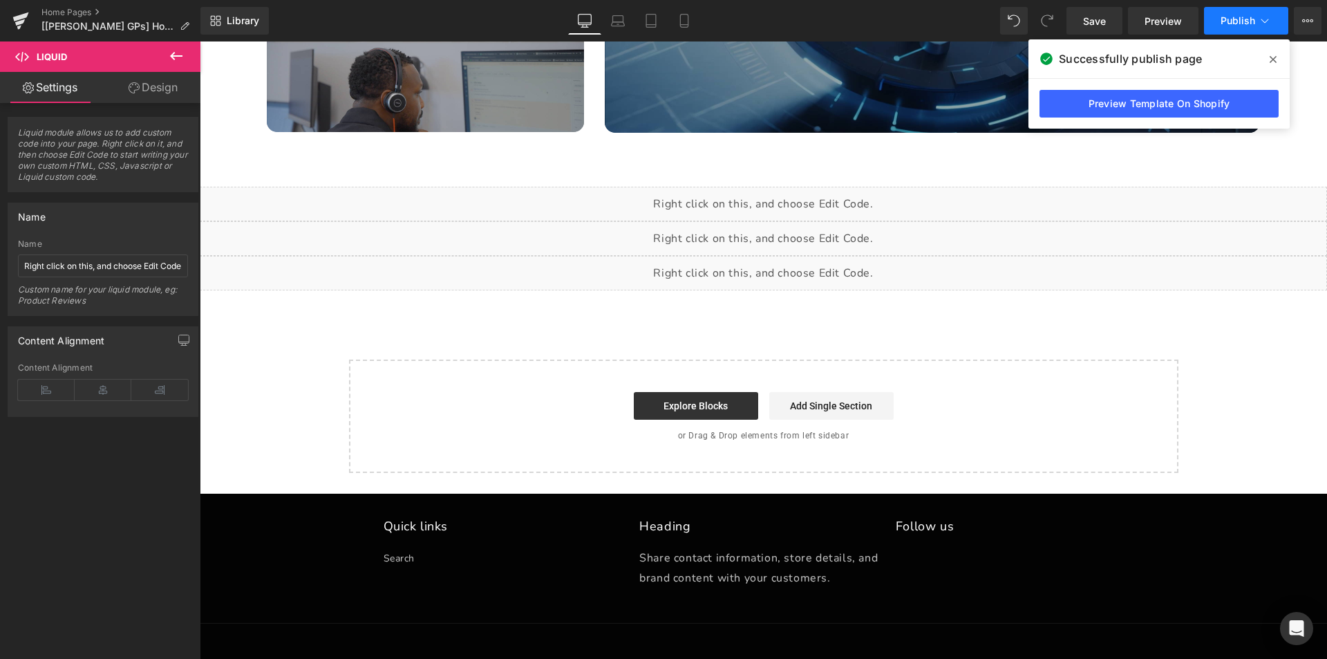
click at [1232, 20] on span "Publish" at bounding box center [1238, 20] width 35 height 11
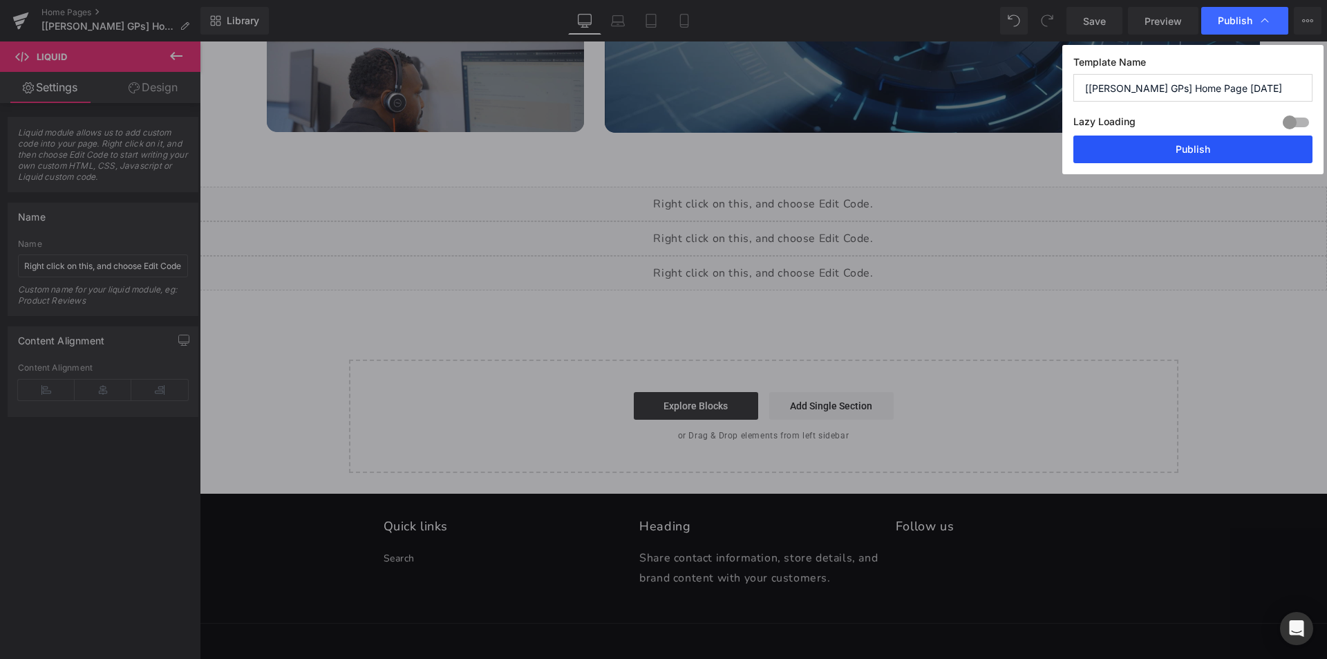
click at [1187, 150] on button "Publish" at bounding box center [1192, 149] width 239 height 28
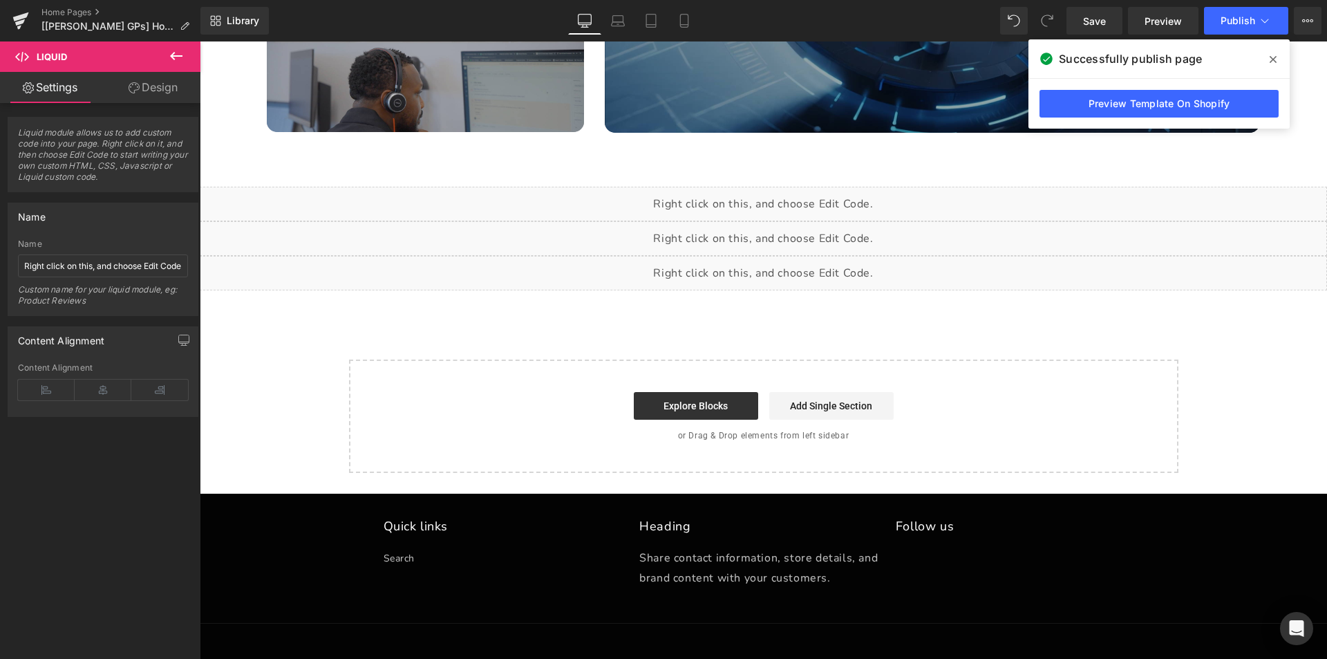
click at [778, 276] on div "Liquid" at bounding box center [763, 273] width 1127 height 35
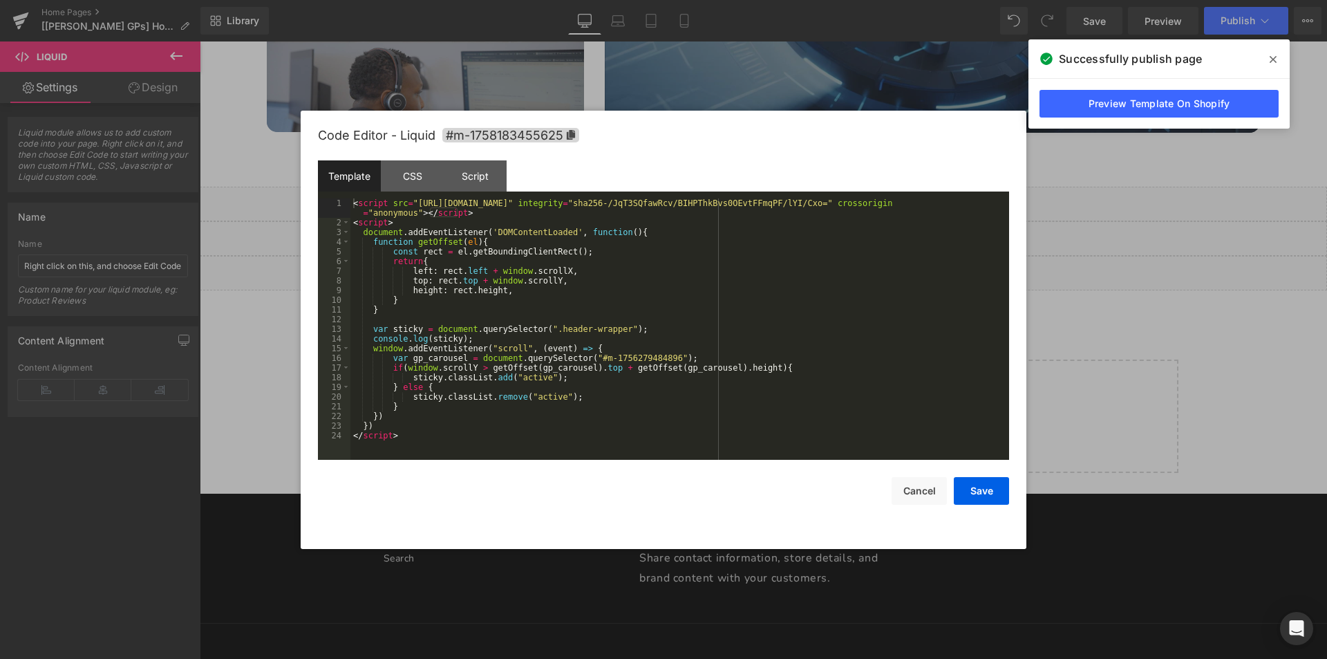
click at [507, 293] on div "< script src = "[URL][DOMAIN_NAME]" integrity = "sha256-/JqT3SQfawRcv/BIHPThkBv…" at bounding box center [679, 343] width 659 height 290
click at [748, 369] on div "< script src = "[URL][DOMAIN_NAME]" integrity = "sha256-/JqT3SQfawRcv/BIHPThkBv…" at bounding box center [679, 343] width 659 height 290
click at [402, 327] on div "< script src = "[URL][DOMAIN_NAME]" integrity = "sha256-/JqT3SQfawRcv/BIHPThkBv…" at bounding box center [679, 343] width 659 height 290
click at [760, 366] on div "< script src = "[URL][DOMAIN_NAME]" integrity = "sha256-/JqT3SQfawRcv/BIHPThkBv…" at bounding box center [679, 343] width 659 height 290
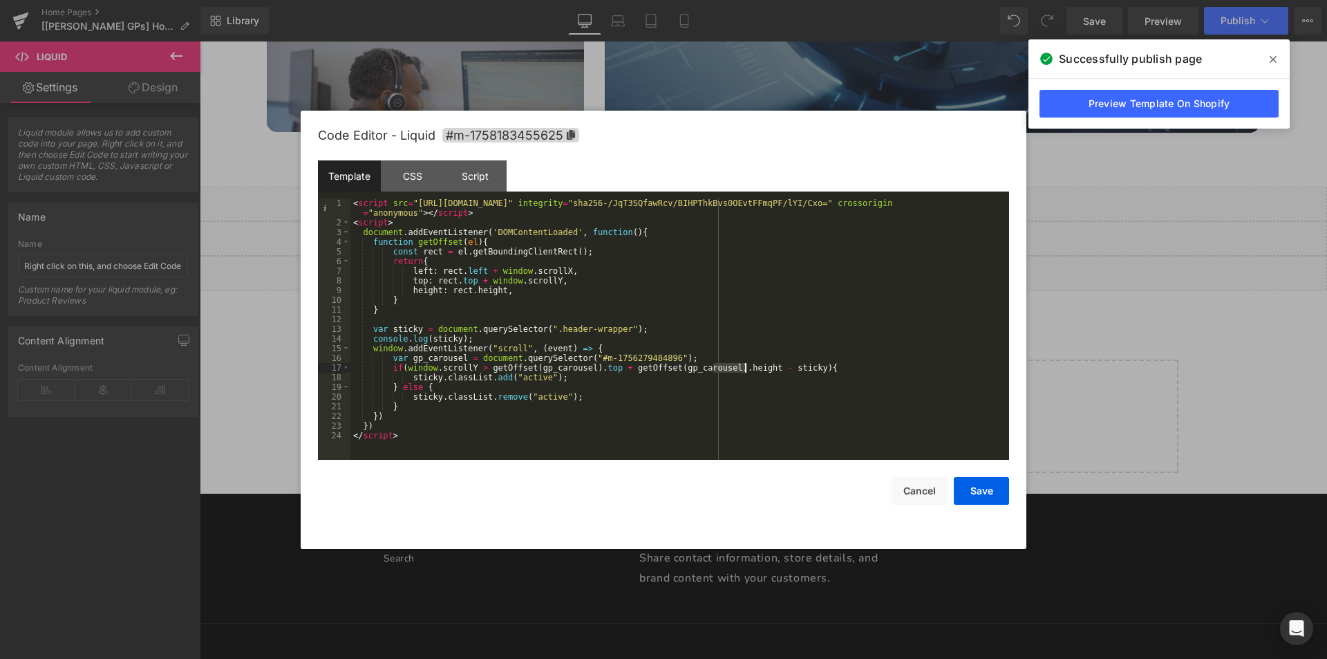
drag, startPoint x: 715, startPoint y: 369, endPoint x: 747, endPoint y: 369, distance: 31.8
click at [747, 369] on div "< script src = "[URL][DOMAIN_NAME]" integrity = "sha256-/JqT3SQfawRcv/BIHPThkBv…" at bounding box center [679, 343] width 659 height 290
click at [785, 370] on div "< script src = "[URL][DOMAIN_NAME]" integrity = "sha256-/JqT3SQfawRcv/BIHPThkBv…" at bounding box center [679, 343] width 659 height 290
click at [986, 495] on button "Save" at bounding box center [981, 491] width 55 height 28
click at [777, 269] on div "Liquid" at bounding box center [763, 273] width 1127 height 35
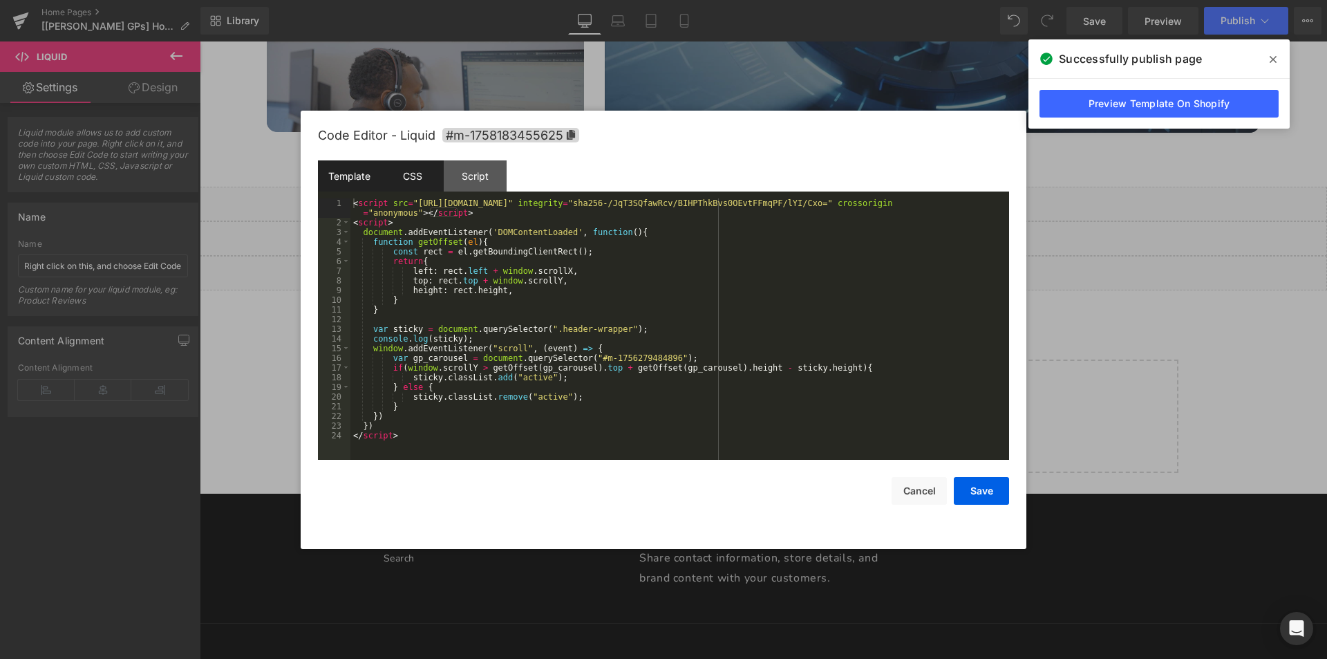
click at [413, 167] on div "CSS" at bounding box center [412, 175] width 63 height 31
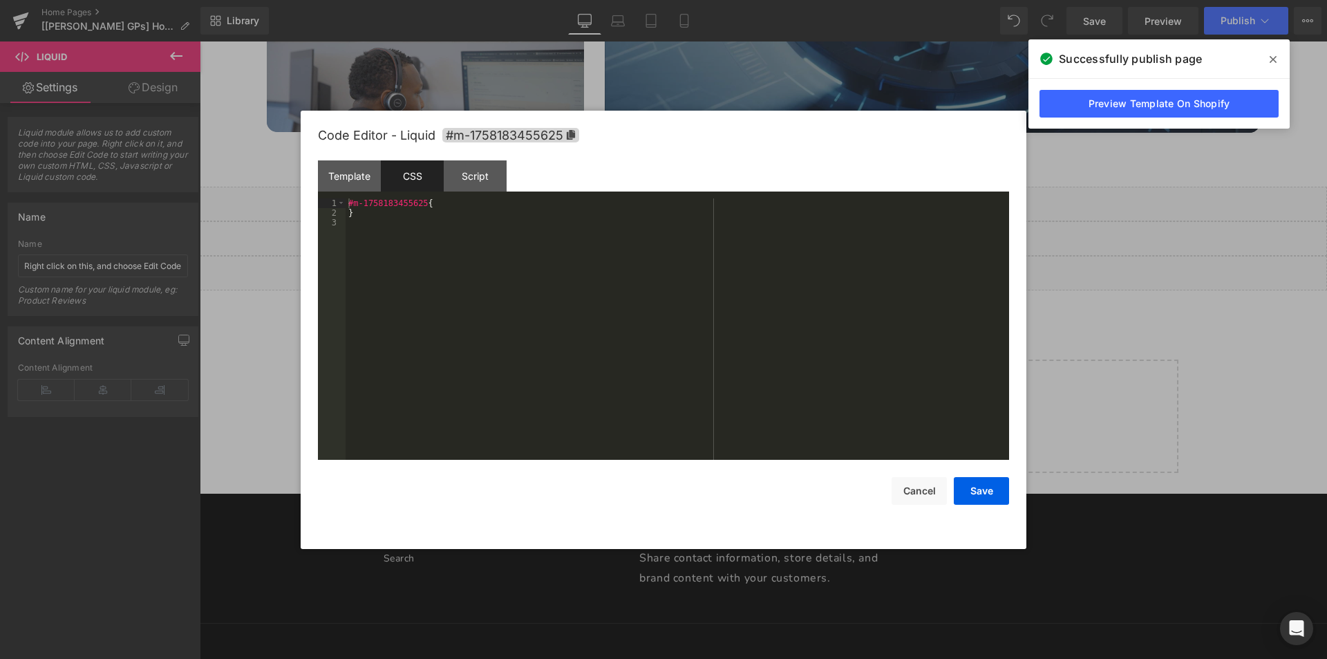
click at [411, 252] on div "#m-1758183455625 { }" at bounding box center [678, 338] width 664 height 281
paste textarea
click at [470, 222] on div "#m-1758183455625 { } body :not ( .gempage-editing ) .header__inline-menu .list-…" at bounding box center [678, 338] width 664 height 281
paste textarea
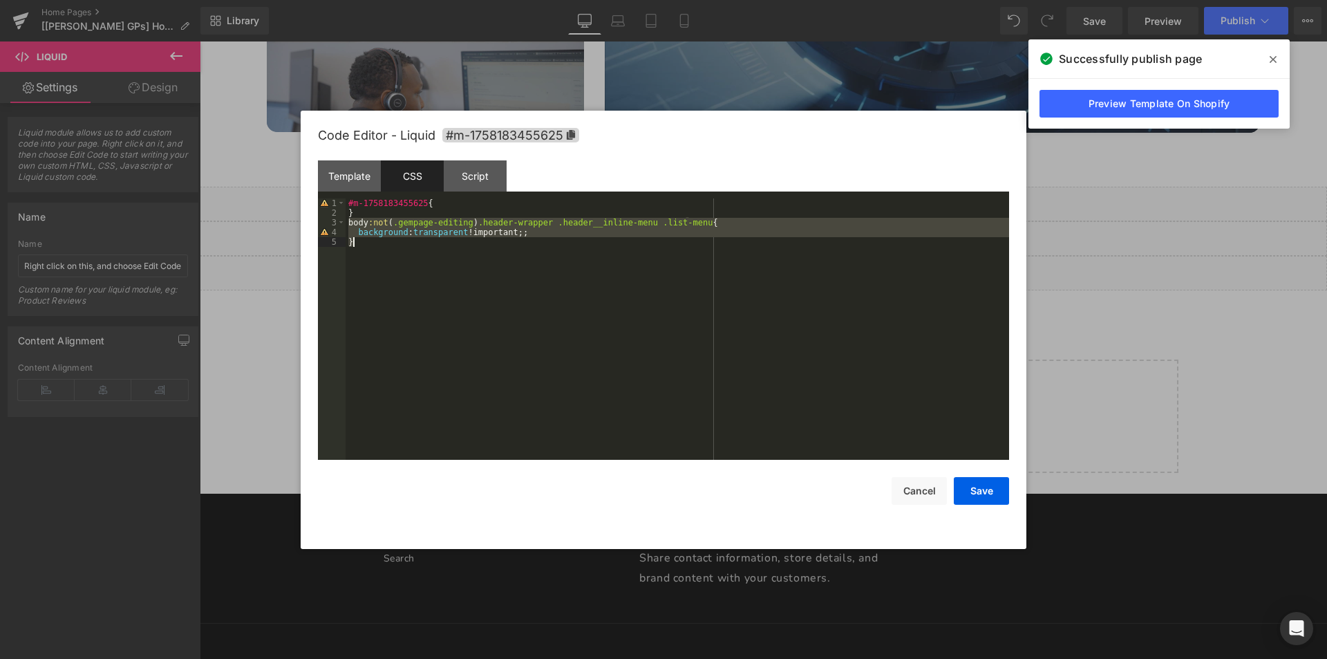
drag, startPoint x: 347, startPoint y: 225, endPoint x: 355, endPoint y: 243, distance: 20.2
click at [355, 243] on div "#m-1758183455625 { } body :not ( .gempage-editing ) .header-wrapper .header__in…" at bounding box center [678, 338] width 664 height 281
click at [373, 263] on div "#m-1758183455625 { } body :not ( .gempage-editing ) .header-wrapper .header__in…" at bounding box center [678, 328] width 664 height 261
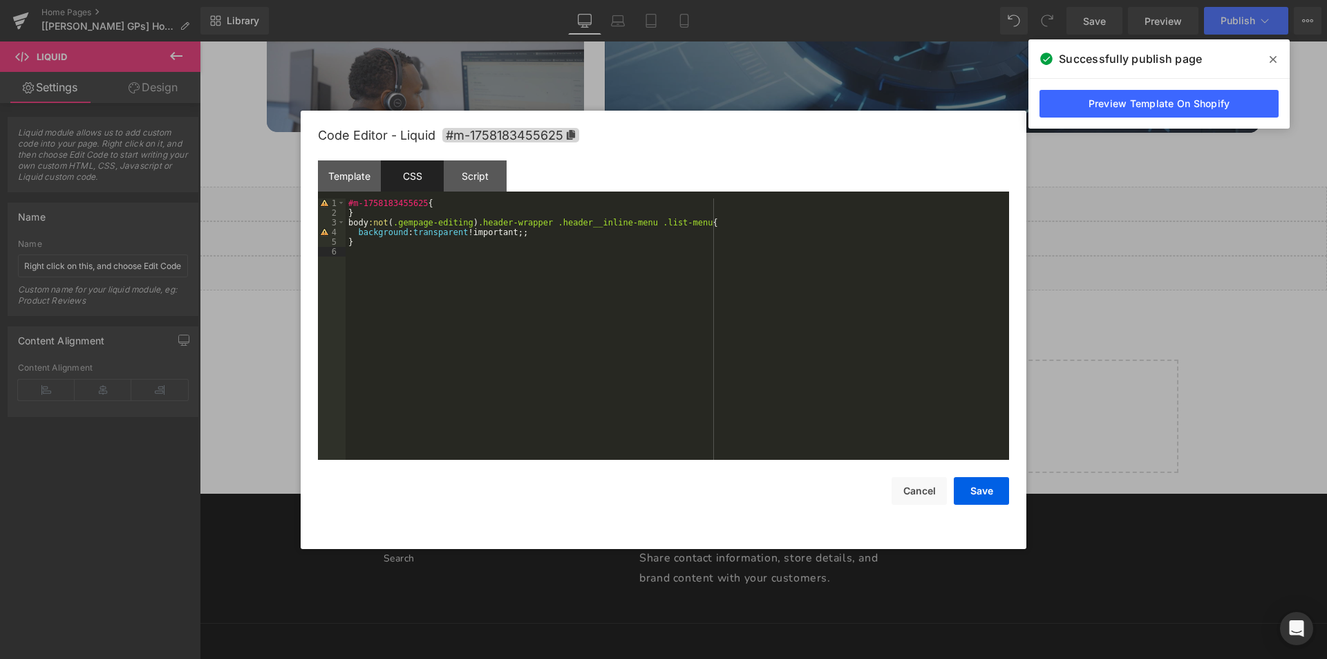
paste textarea
click at [538, 250] on div "#m-1758183455625 { } body :not ( .gempage-editing ) .header-wrapper .header__in…" at bounding box center [678, 338] width 664 height 281
drag, startPoint x: 358, startPoint y: 263, endPoint x: 461, endPoint y: 263, distance: 103.0
click at [461, 263] on div "#m-1758183455625 { } body :not ( .gempage-editing ) .header-wrapper .header__in…" at bounding box center [678, 338] width 664 height 281
click at [975, 489] on button "Save" at bounding box center [981, 491] width 55 height 28
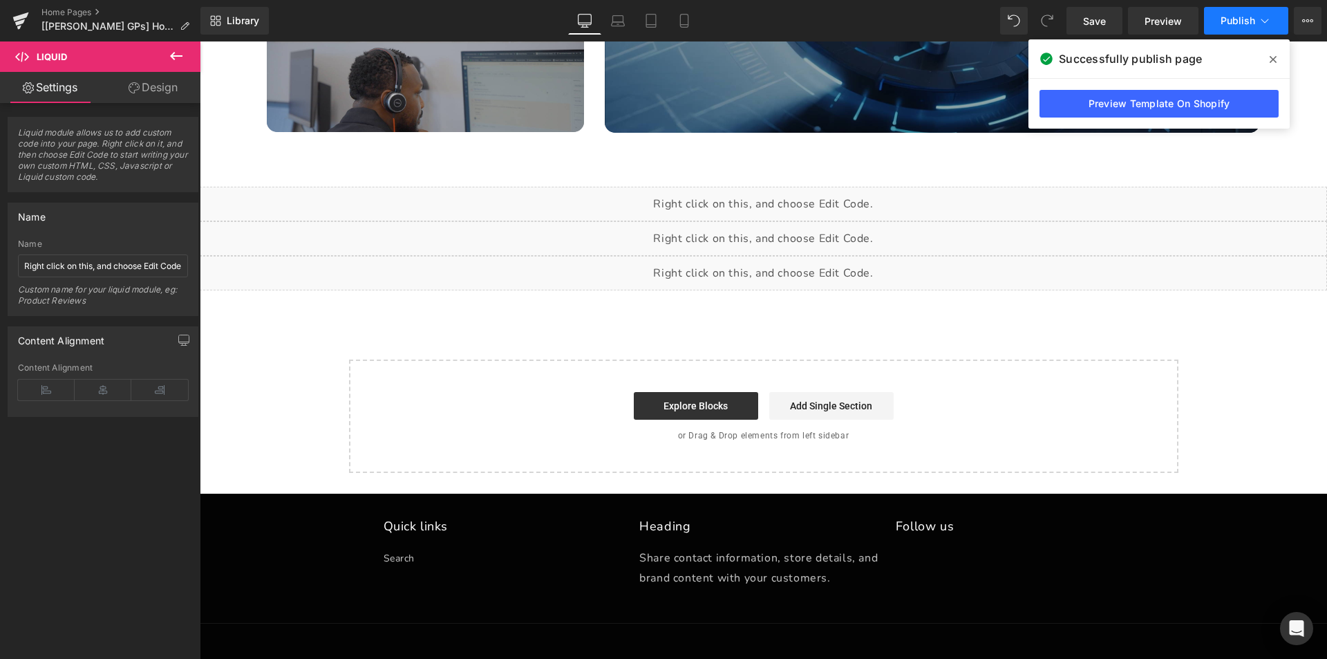
click at [1219, 12] on button "Publish" at bounding box center [1246, 21] width 84 height 28
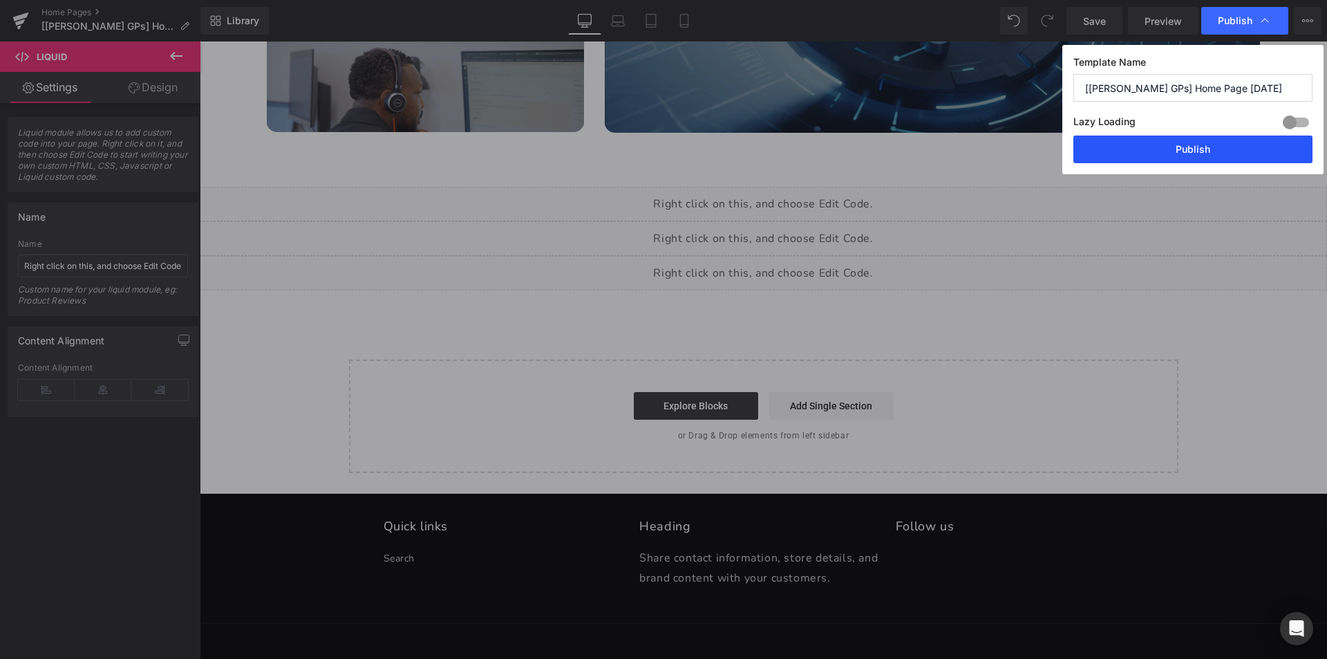
click at [1198, 149] on button "Publish" at bounding box center [1192, 149] width 239 height 28
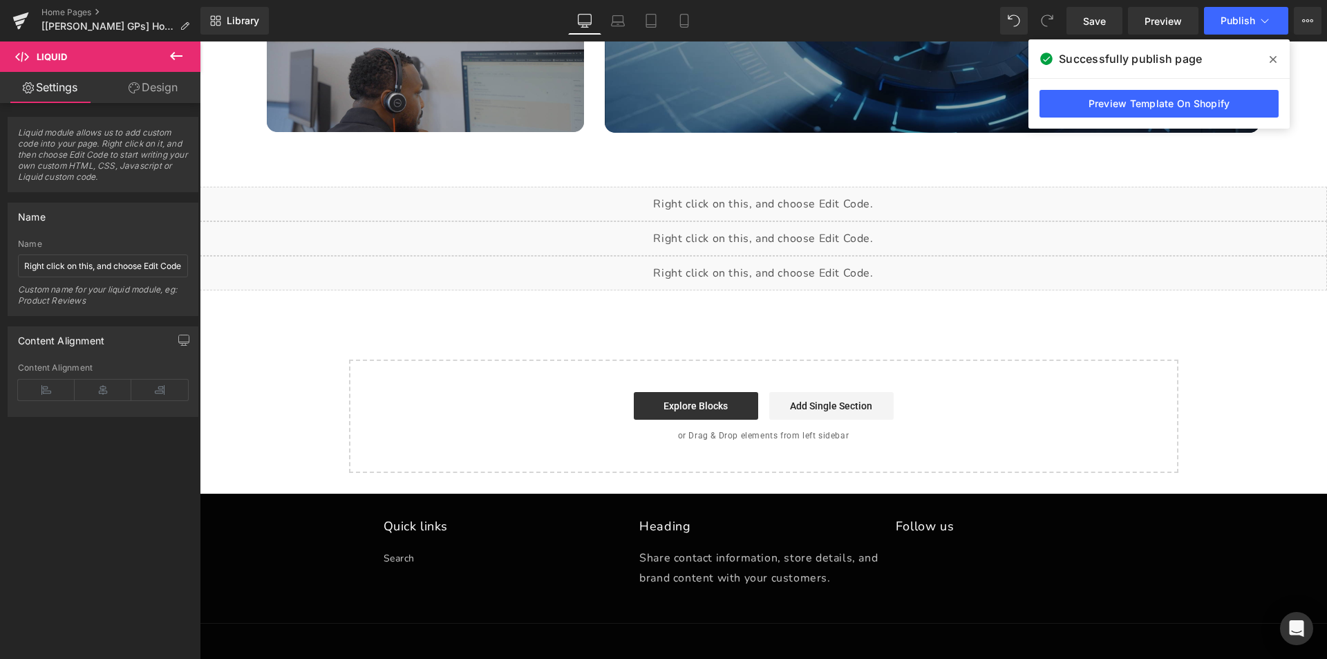
click at [784, 267] on div "Liquid" at bounding box center [763, 273] width 1127 height 35
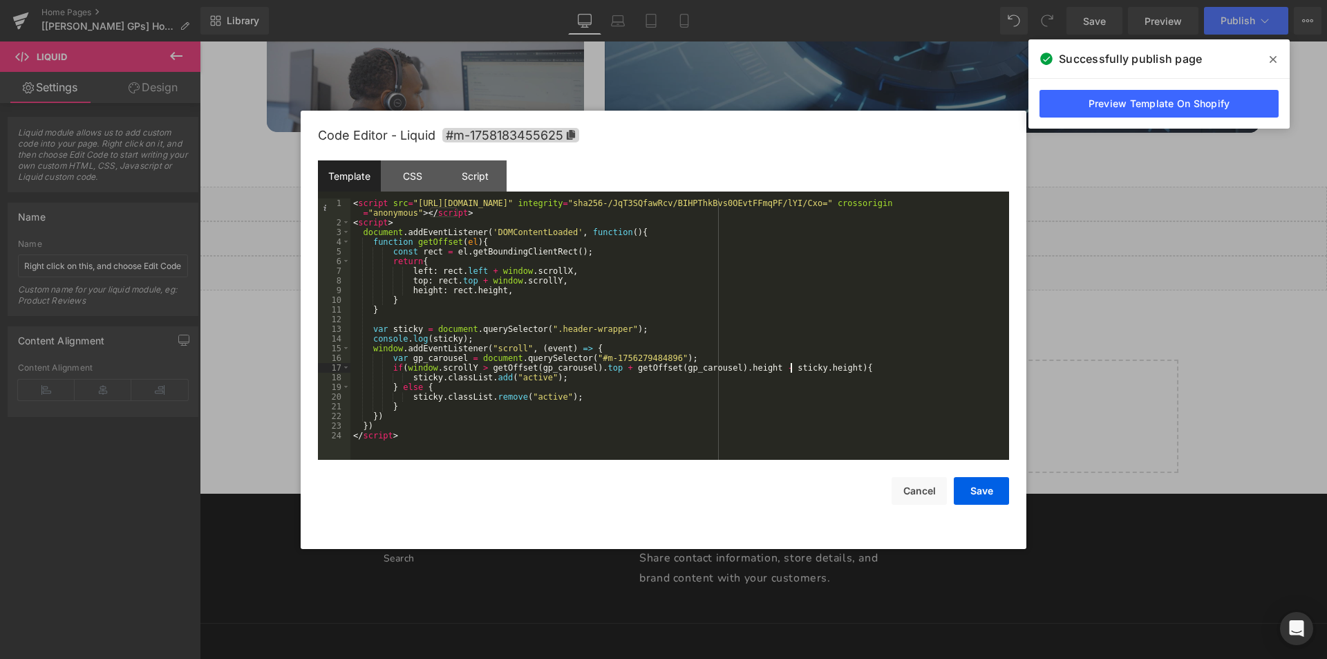
click at [791, 368] on div "< script src = "[URL][DOMAIN_NAME]" integrity = "sha256-/JqT3SQfawRcv/BIHPThkBv…" at bounding box center [679, 343] width 659 height 290
click at [978, 489] on button "Save" at bounding box center [981, 491] width 55 height 28
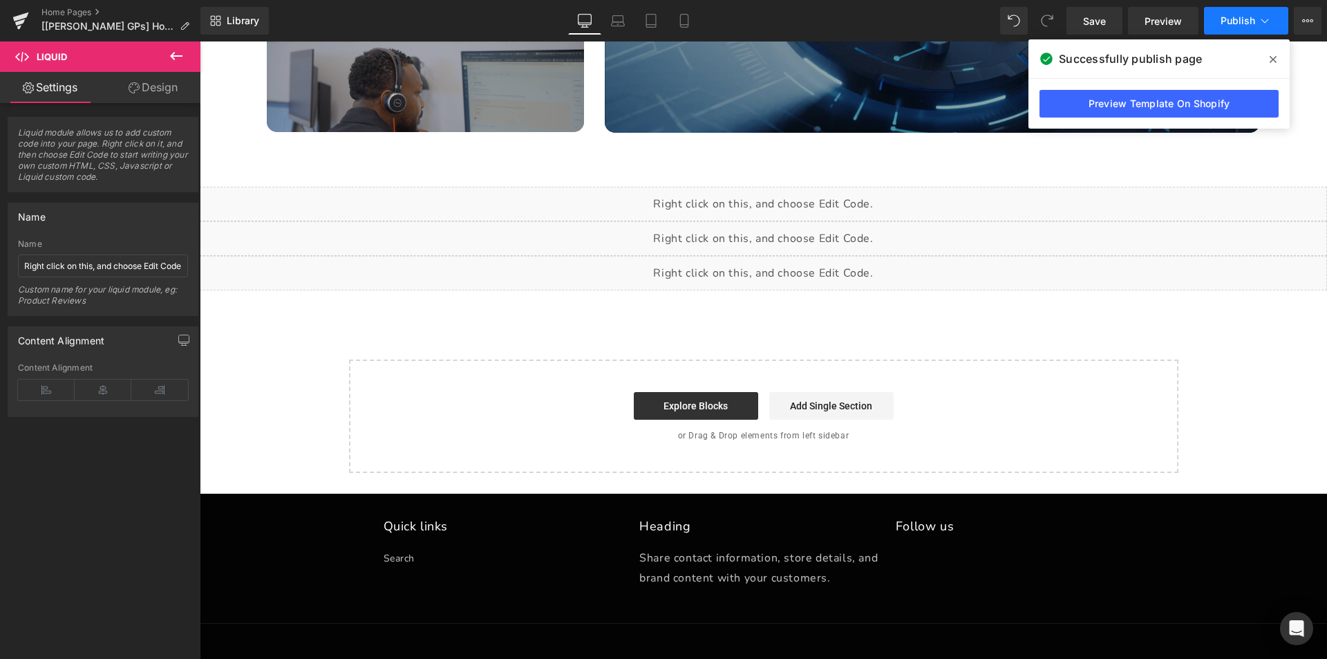
click at [1232, 19] on span "Publish" at bounding box center [1238, 20] width 35 height 11
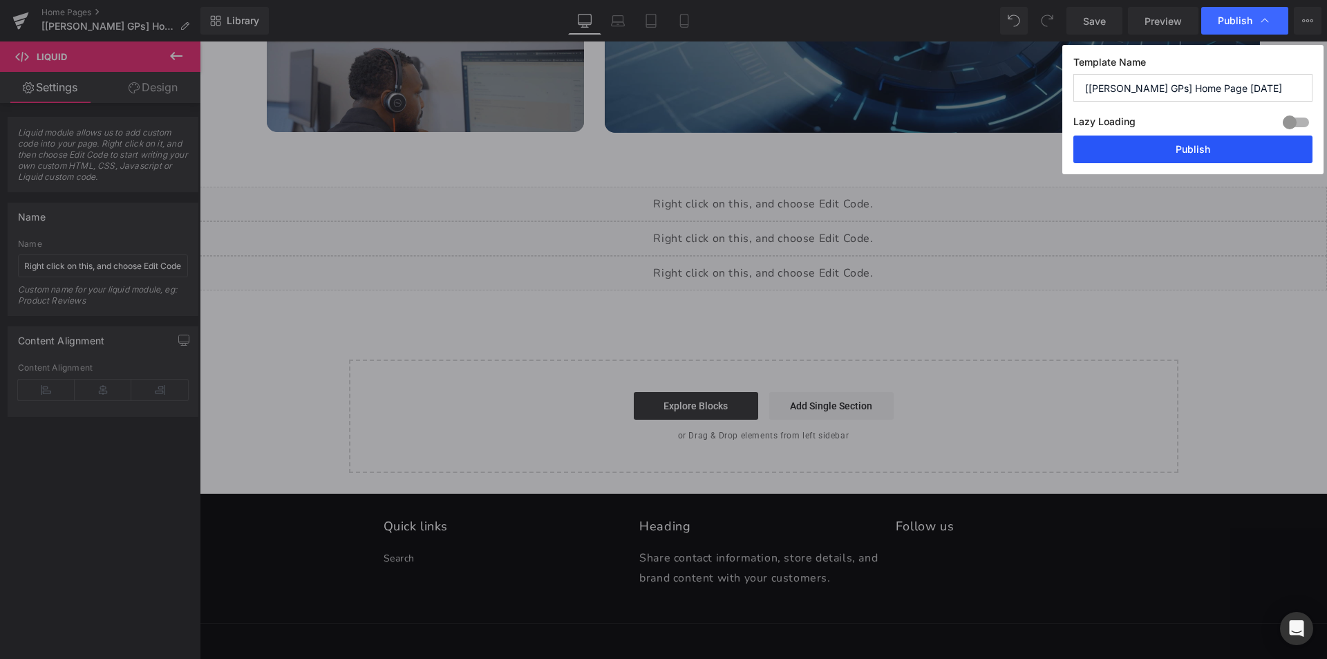
click at [1192, 142] on button "Publish" at bounding box center [1192, 149] width 239 height 28
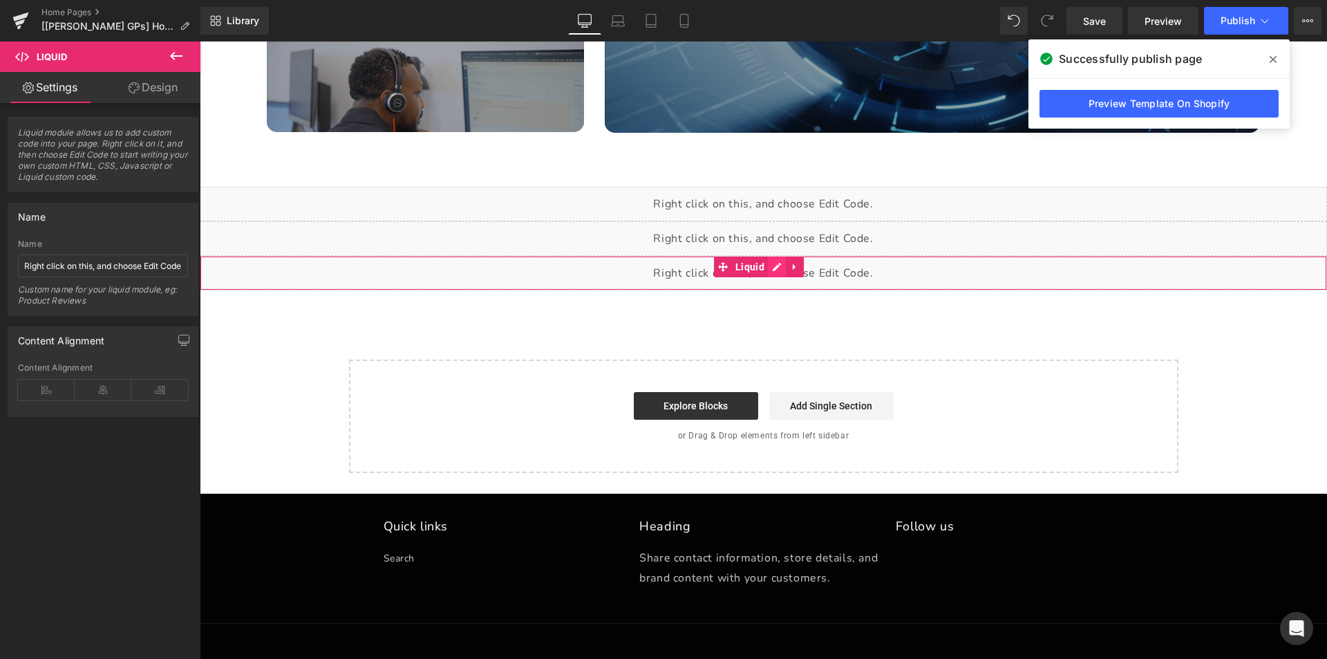
click at [773, 268] on div "Liquid" at bounding box center [763, 273] width 1127 height 35
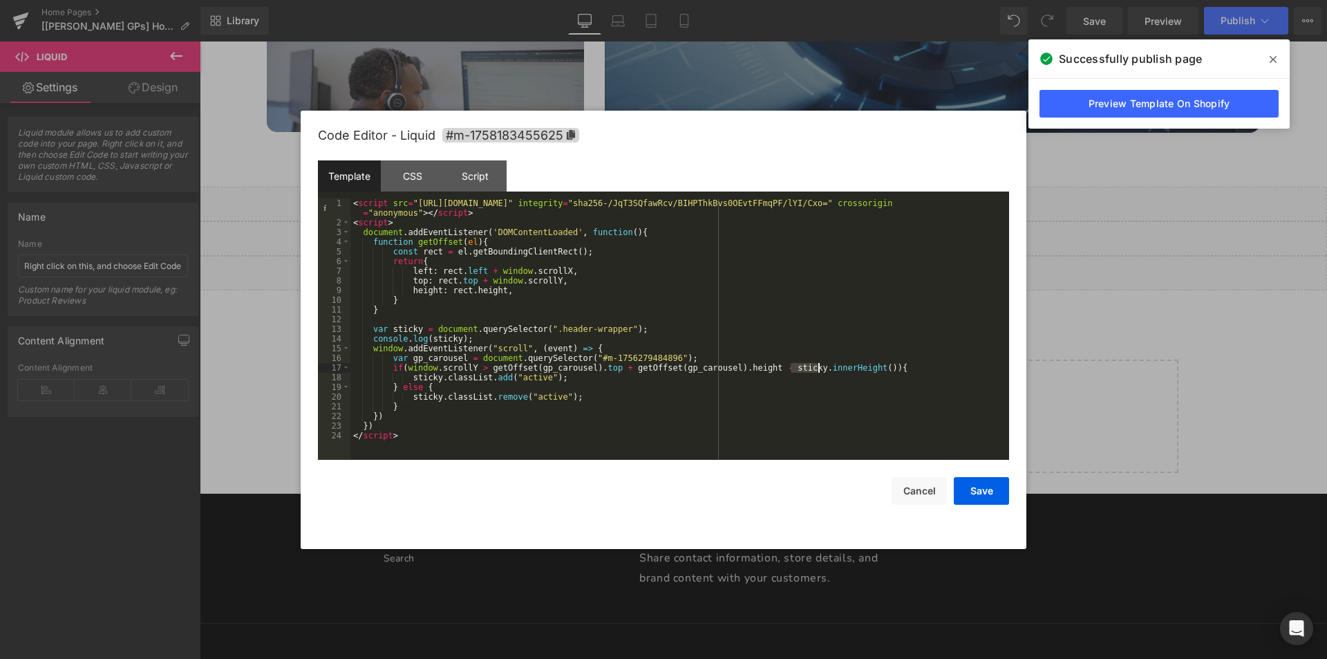
drag, startPoint x: 791, startPoint y: 370, endPoint x: 816, endPoint y: 368, distance: 25.7
click at [816, 368] on div "< script src = "[URL][DOMAIN_NAME]" integrity = "sha256-/JqT3SQfawRcv/BIHPThkBv…" at bounding box center [679, 343] width 659 height 290
click at [965, 491] on button "Save" at bounding box center [981, 491] width 55 height 28
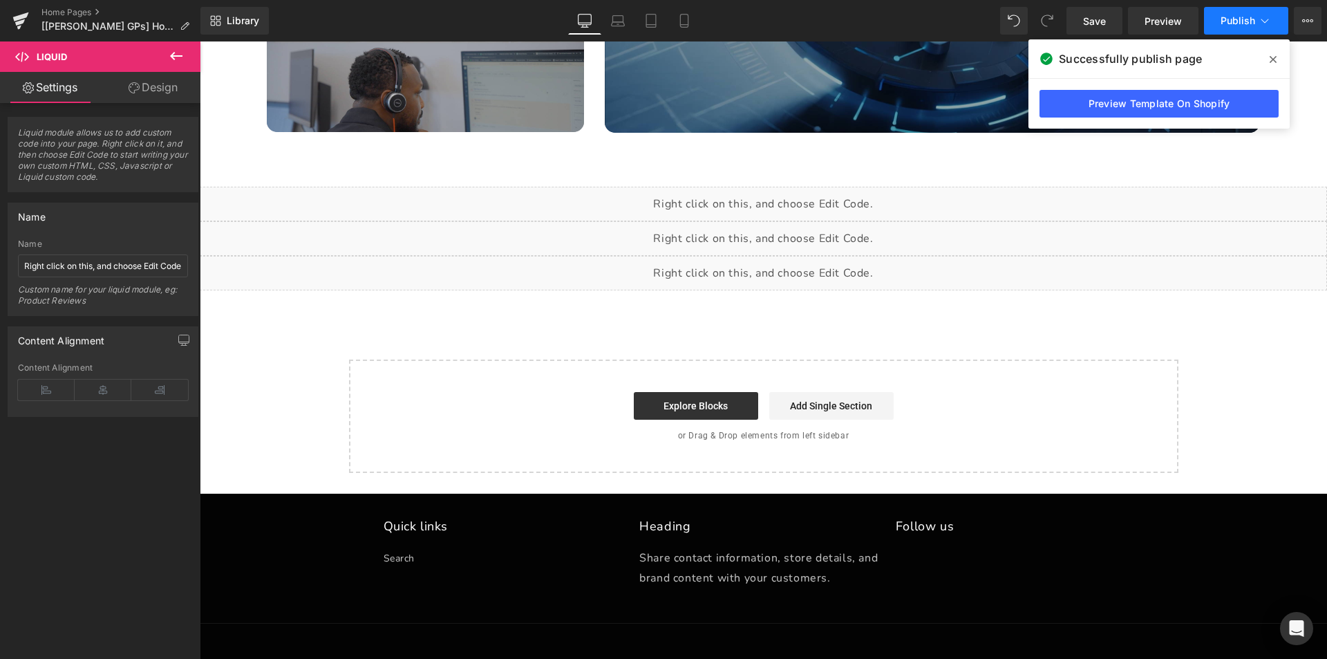
click at [1228, 19] on span "Publish" at bounding box center [1238, 20] width 35 height 11
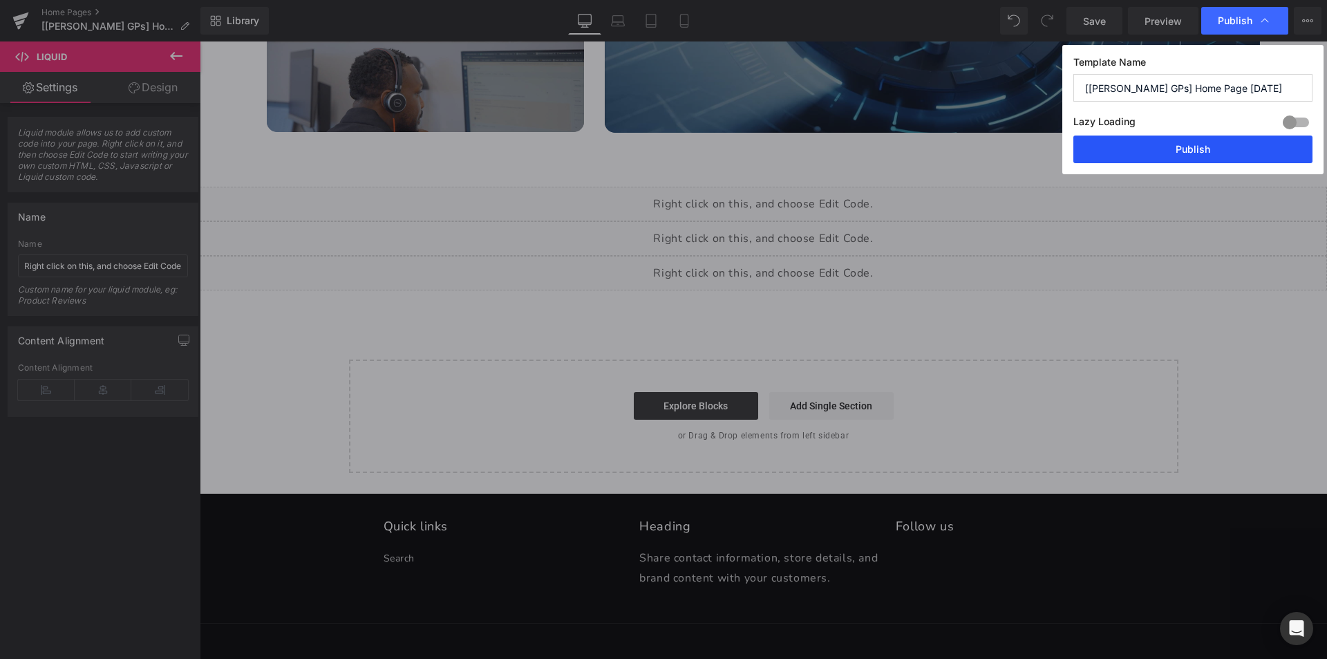
click at [1181, 156] on button "Publish" at bounding box center [1192, 149] width 239 height 28
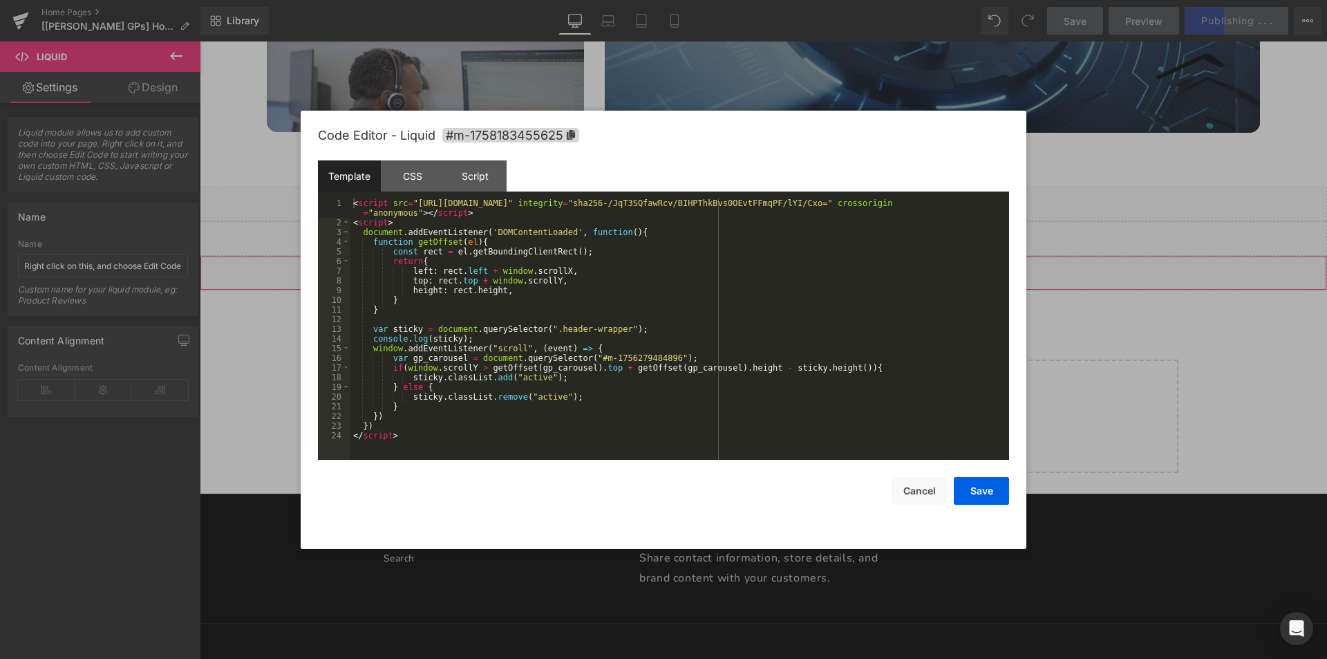
click at [780, 265] on icon at bounding box center [777, 267] width 8 height 8
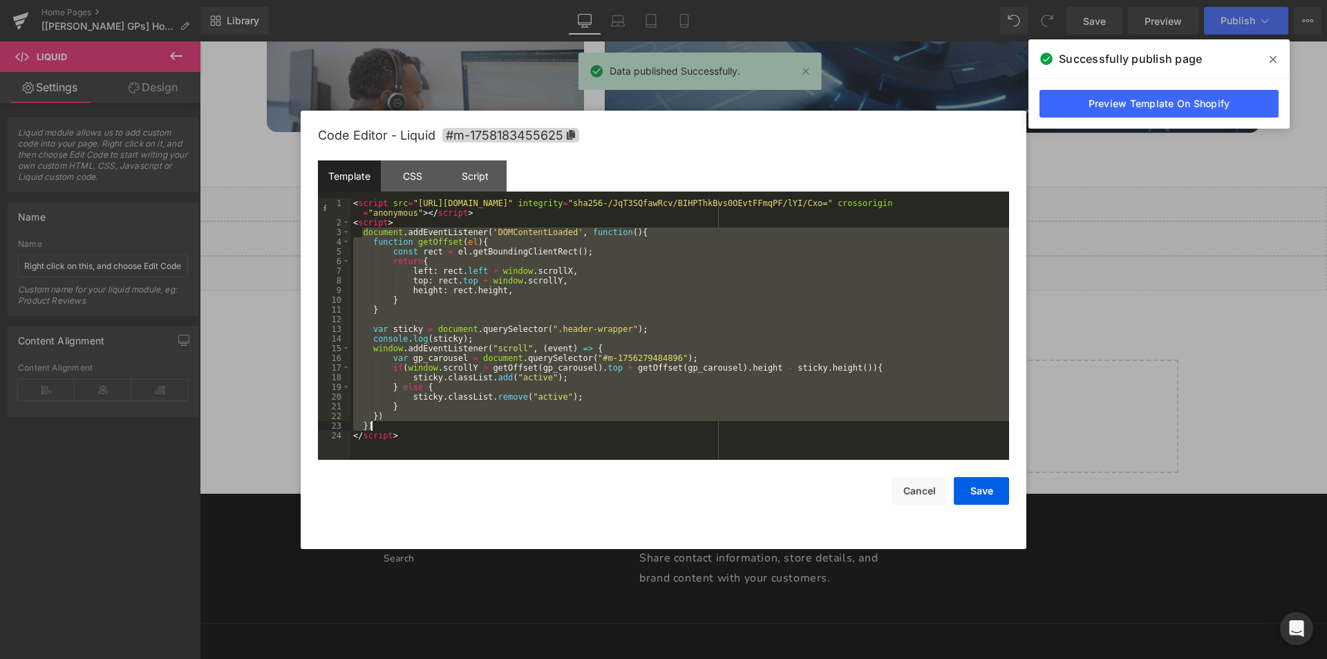
drag, startPoint x: 363, startPoint y: 232, endPoint x: 408, endPoint y: 423, distance: 196.0
click at [408, 423] on div "< script src = "[URL][DOMAIN_NAME]" integrity = "sha256-/JqT3SQfawRcv/BIHPThkBv…" at bounding box center [679, 343] width 659 height 290
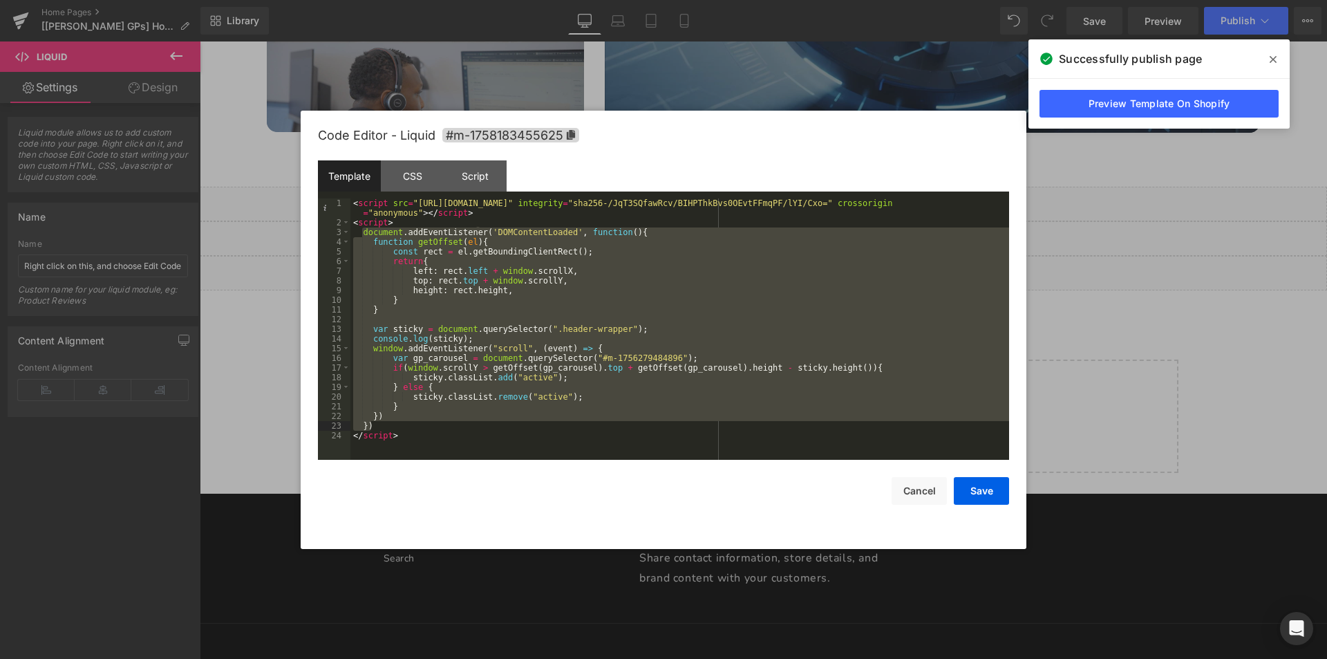
click at [768, 357] on div "< script src = "[URL][DOMAIN_NAME]" integrity = "sha256-/JqT3SQfawRcv/BIHPThkBv…" at bounding box center [679, 328] width 659 height 261
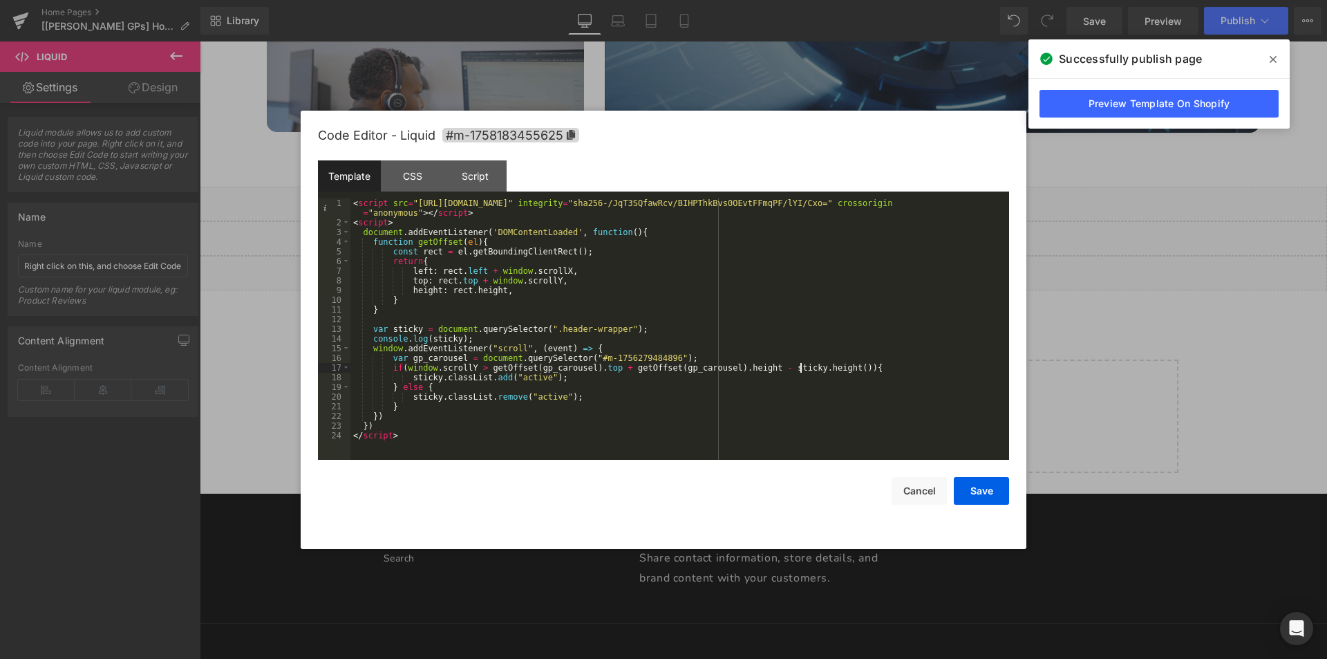
click at [802, 365] on div "< script src = "[URL][DOMAIN_NAME]" integrity = "sha256-/JqT3SQfawRcv/BIHPThkBv…" at bounding box center [679, 343] width 659 height 290
click at [801, 365] on div "< script src = "[URL][DOMAIN_NAME]" integrity = "sha256-/JqT3SQfawRcv/BIHPThkBv…" at bounding box center [679, 343] width 659 height 290
click at [792, 368] on div "< script src = "[URL][DOMAIN_NAME]" integrity = "sha256-/JqT3SQfawRcv/BIHPThkBv…" at bounding box center [679, 328] width 659 height 261
click at [829, 368] on div "< script src = "[URL][DOMAIN_NAME]" integrity = "sha256-/JqT3SQfawRcv/BIHPThkBv…" at bounding box center [679, 343] width 659 height 290
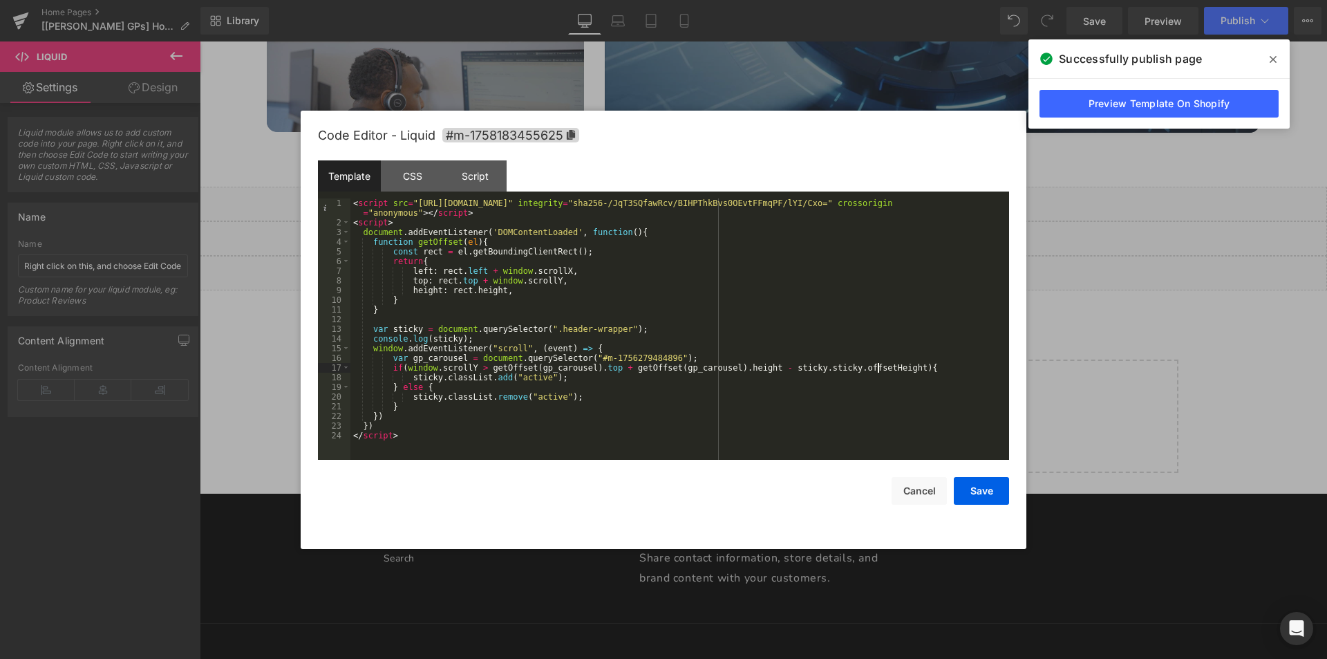
click at [779, 370] on div "< script src = "[URL][DOMAIN_NAME]" integrity = "sha256-/JqT3SQfawRcv/BIHPThkBv…" at bounding box center [679, 343] width 659 height 290
click at [977, 492] on button "Save" at bounding box center [981, 491] width 55 height 28
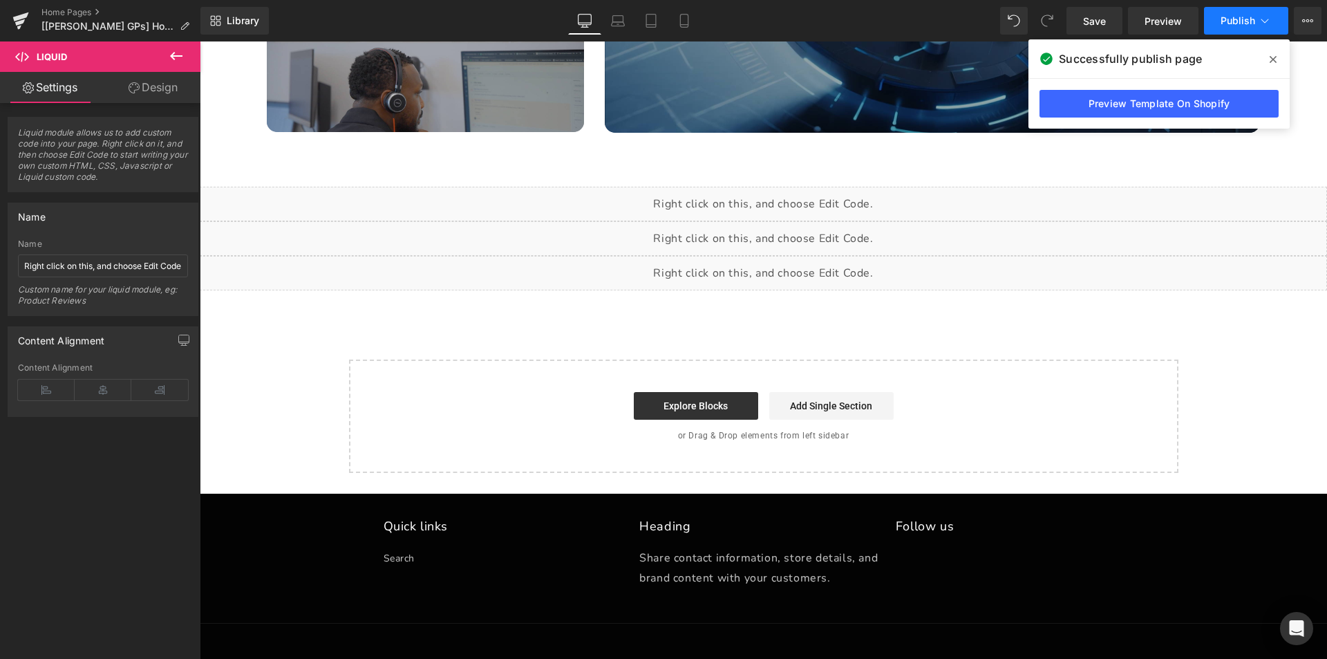
click at [1239, 29] on button "Publish" at bounding box center [1246, 21] width 84 height 28
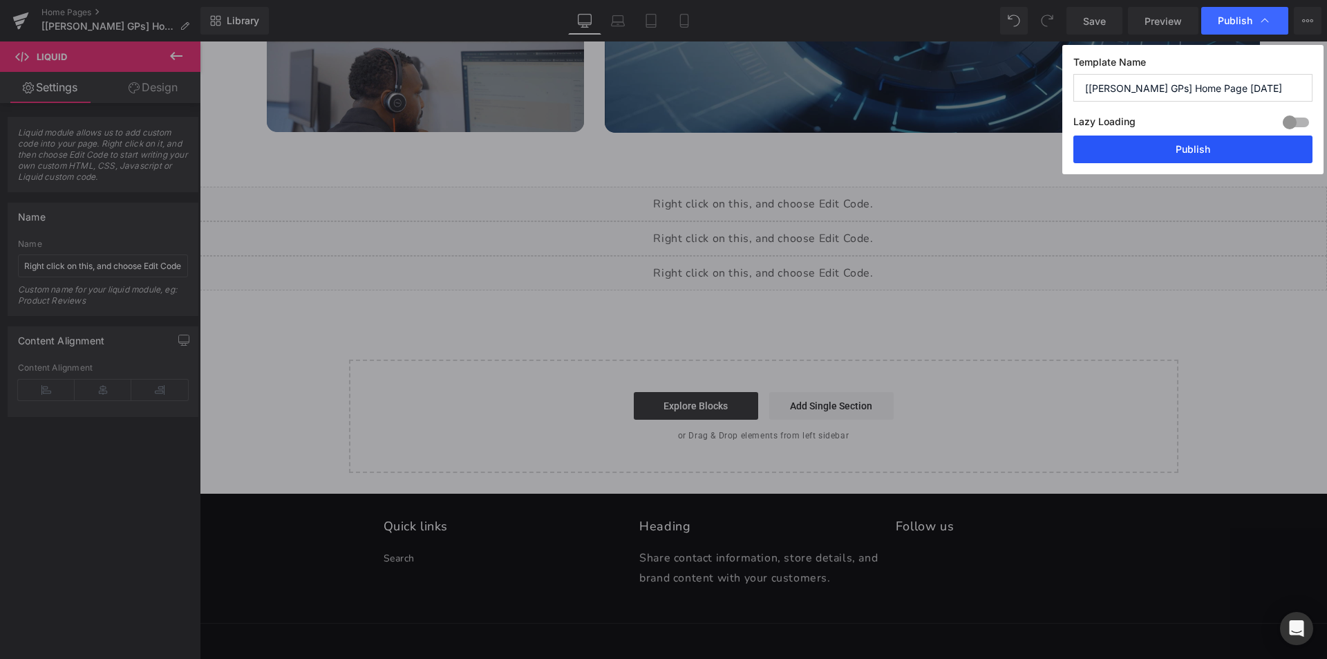
click at [1176, 151] on button "Publish" at bounding box center [1192, 149] width 239 height 28
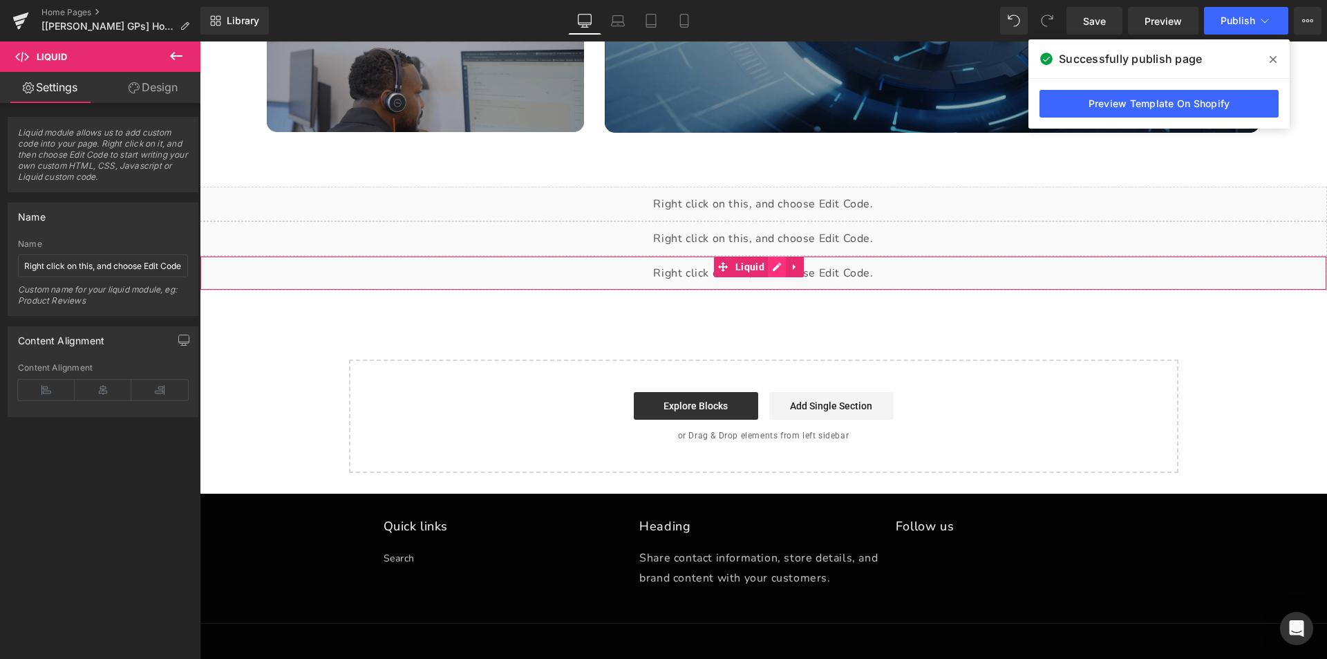
click at [778, 268] on div "Liquid" at bounding box center [763, 273] width 1127 height 35
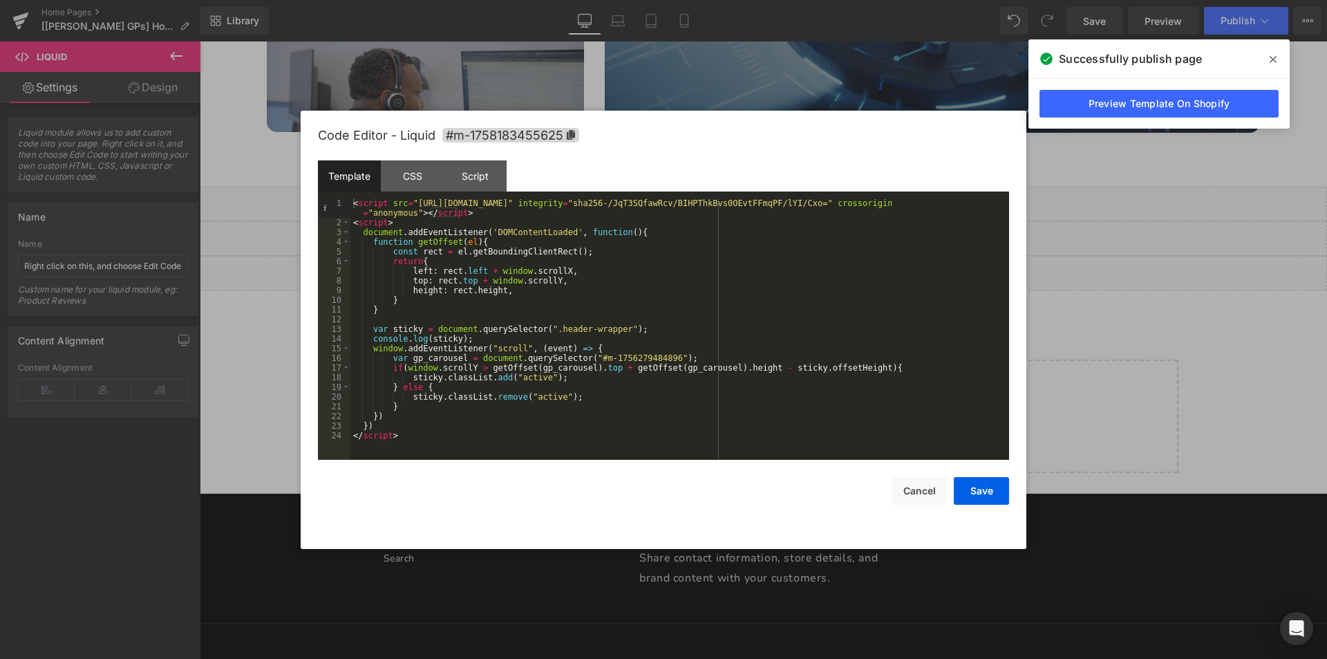
click at [576, 332] on div "< script src = "[URL][DOMAIN_NAME]" integrity = "sha256-/JqT3SQfawRcv/BIHPThkBv…" at bounding box center [679, 343] width 659 height 290
drag, startPoint x: 472, startPoint y: 214, endPoint x: 330, endPoint y: 200, distance: 143.1
click at [330, 200] on pre "1 2 3 4 5 6 7 8 9 10 11 12 13 14 15 16 17 18 19 20 21 22 23 24 < script src = "…" at bounding box center [663, 328] width 691 height 261
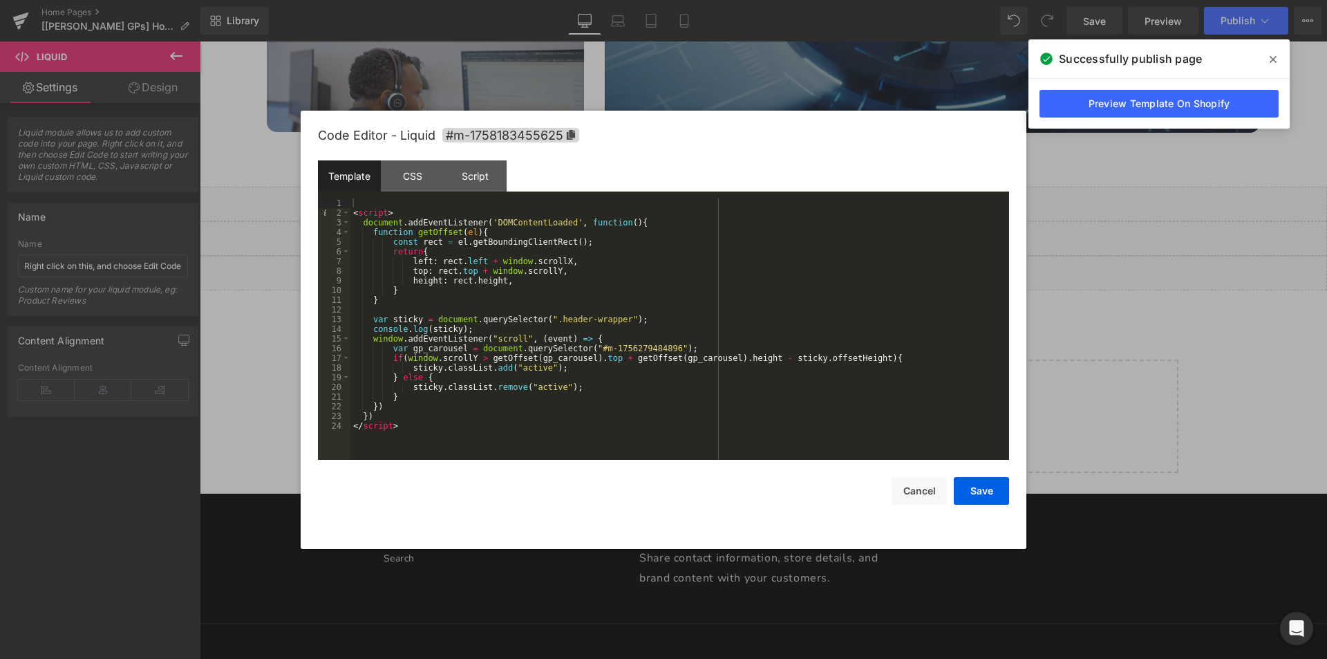
click at [673, 272] on div "< script > document . addEventListener ( 'DOMContentLoaded' , function ( ) { fu…" at bounding box center [679, 338] width 659 height 281
click at [609, 319] on div "< script > document . addEventListener ( 'DOMContentLoaded' , function ( ) { fu…" at bounding box center [679, 338] width 659 height 281
click at [428, 178] on div "CSS" at bounding box center [412, 175] width 63 height 31
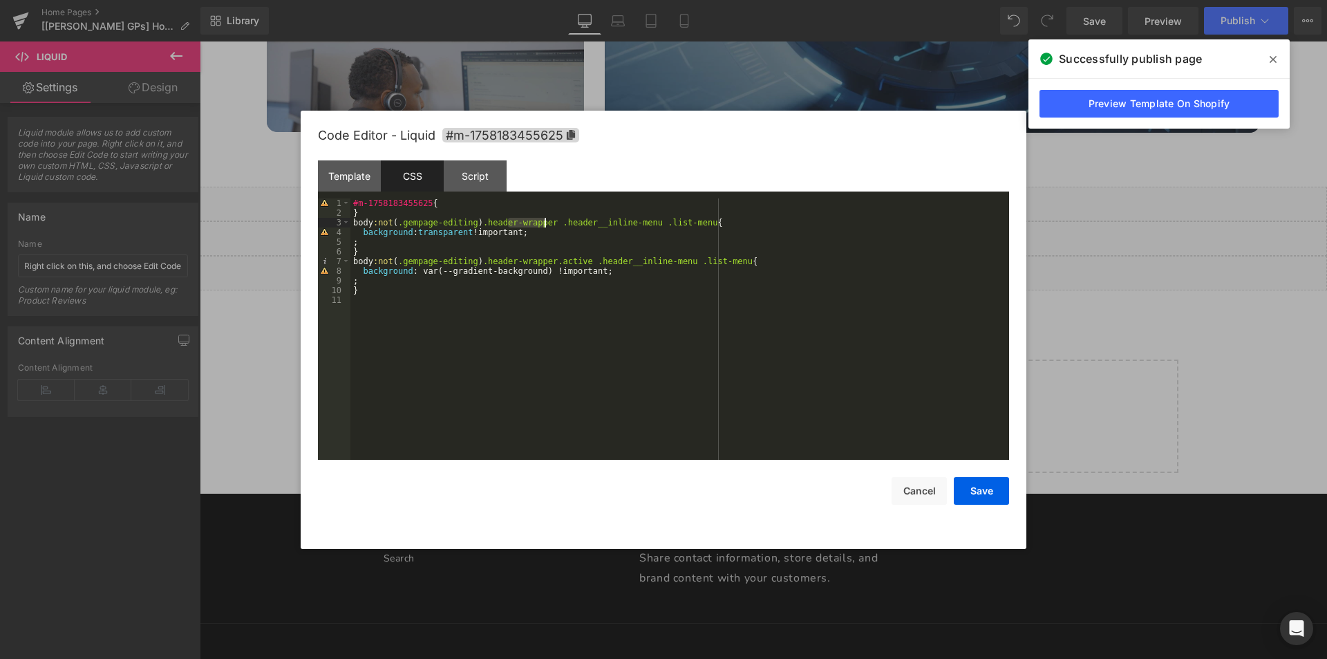
drag, startPoint x: 509, startPoint y: 221, endPoint x: 545, endPoint y: 222, distance: 36.0
click at [545, 222] on div "#m-1758183455625 { } body :not ( .gempage-editing ) .header-wrapper .header__in…" at bounding box center [679, 338] width 659 height 281
drag, startPoint x: 507, startPoint y: 263, endPoint x: 543, endPoint y: 261, distance: 35.3
click at [543, 261] on div "#m-1758183455625 { } body :not ( .gempage-editing ) .header .header__inline-men…" at bounding box center [679, 338] width 659 height 281
click at [389, 274] on div "#m-1758183455625 { } body :not ( .gempage-editing ) .header .header__inline-men…" at bounding box center [679, 338] width 659 height 281
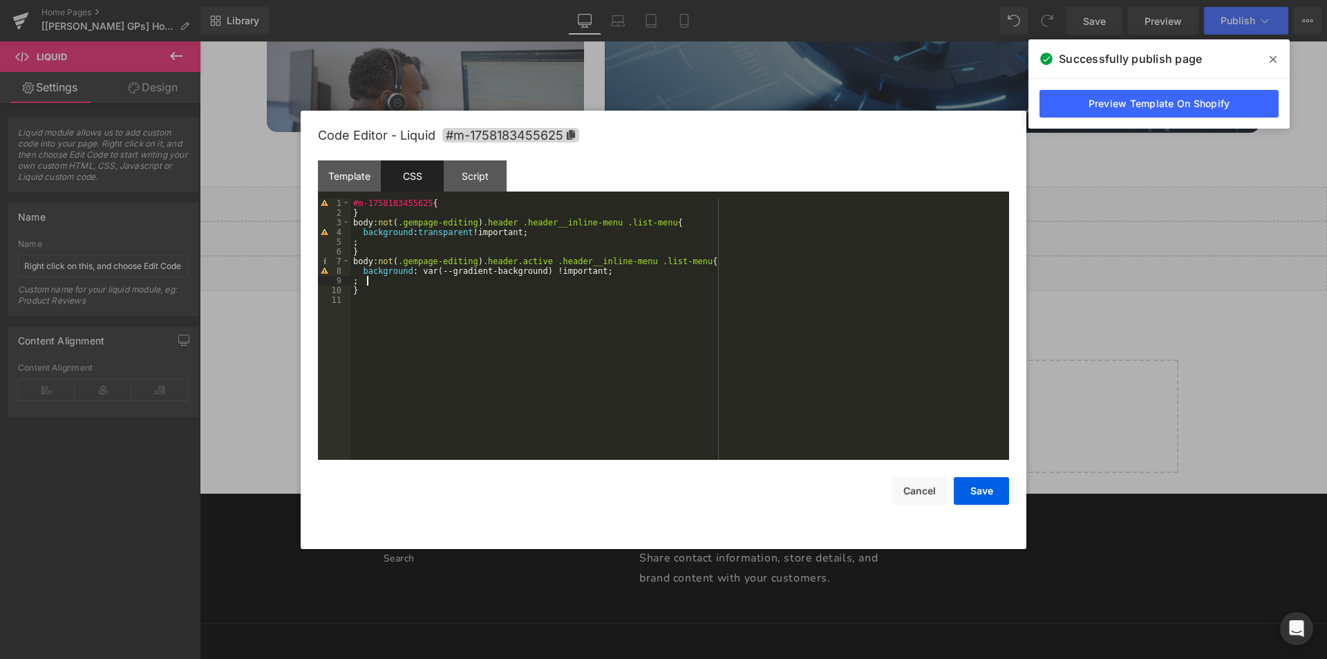
click at [388, 280] on div "#m-1758183455625 { } body :not ( .gempage-editing ) .header .header__inline-men…" at bounding box center [679, 338] width 659 height 281
click at [347, 176] on div "Template" at bounding box center [349, 175] width 63 height 31
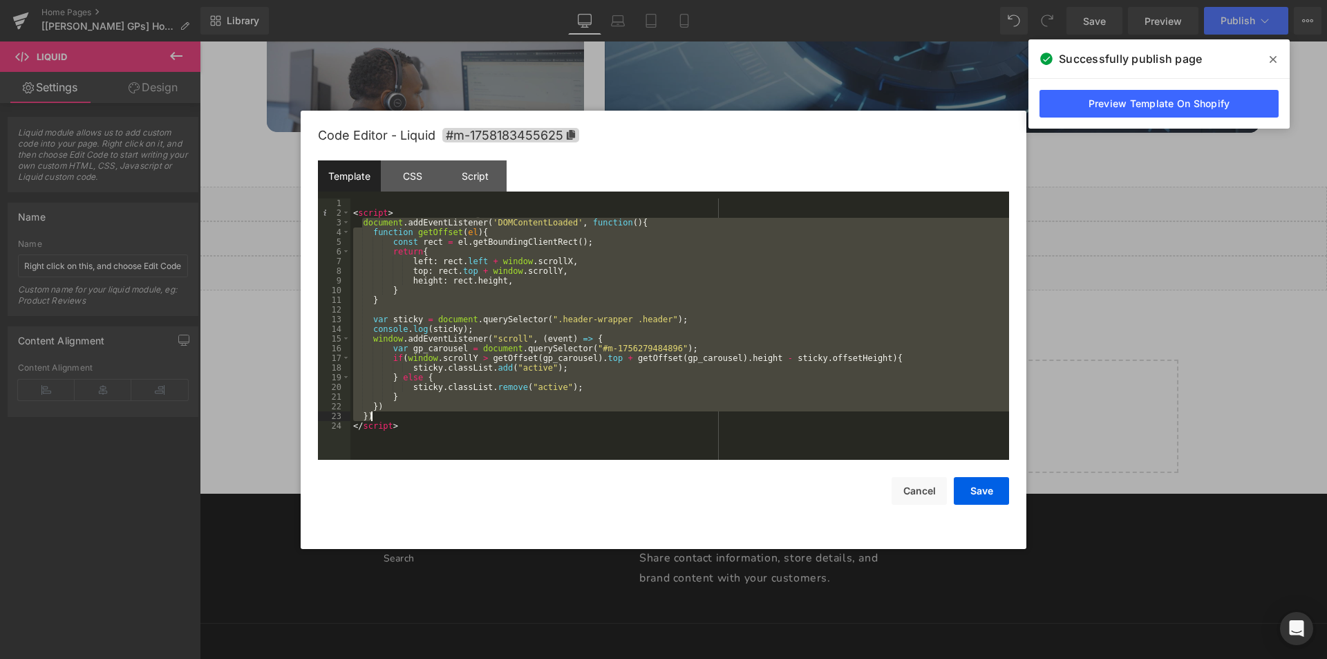
drag, startPoint x: 363, startPoint y: 227, endPoint x: 386, endPoint y: 418, distance: 192.2
click at [386, 418] on div "< script > document . addEventListener ( 'DOMContentLoaded' , function ( ) { fu…" at bounding box center [679, 338] width 659 height 281
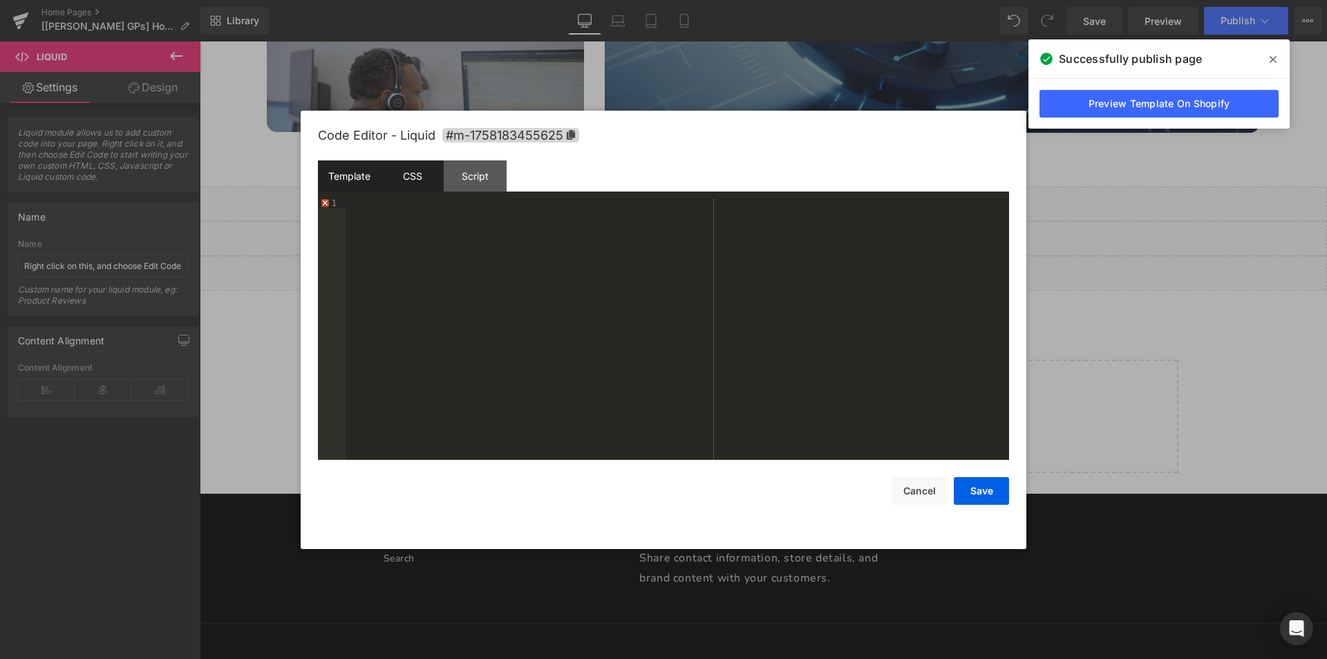
click at [407, 174] on div "CSS" at bounding box center [412, 175] width 63 height 31
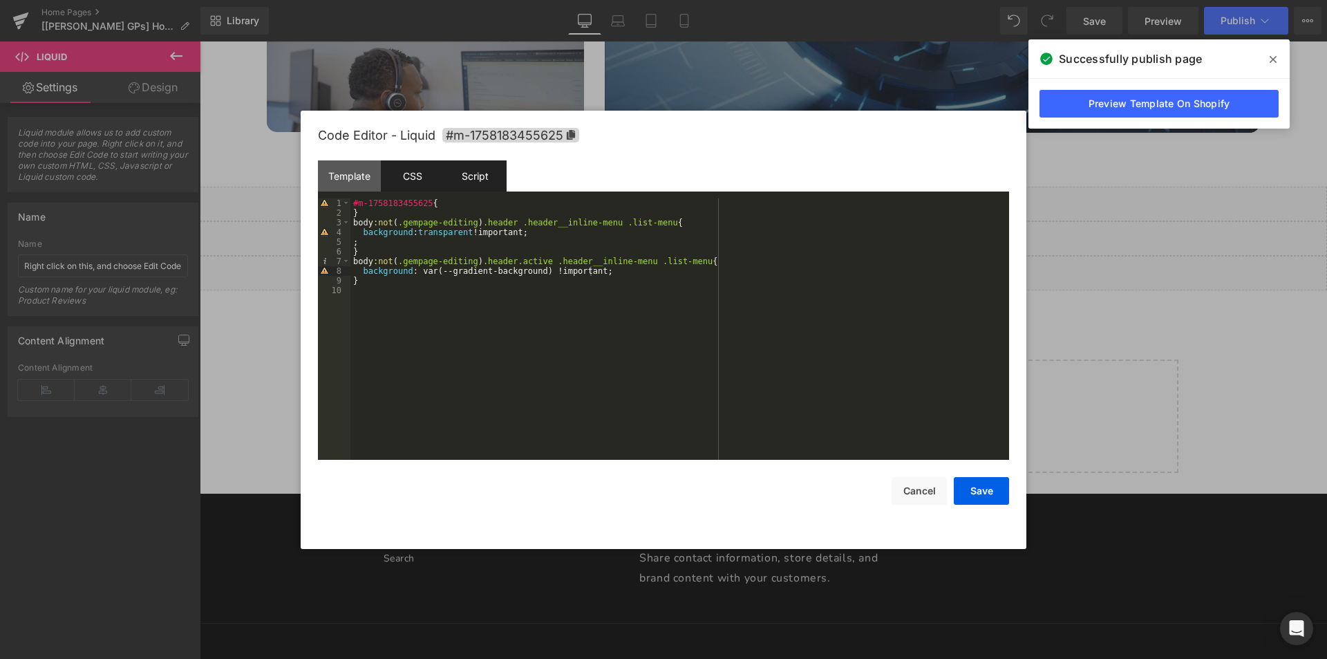
click at [485, 175] on div "Script" at bounding box center [475, 175] width 63 height 31
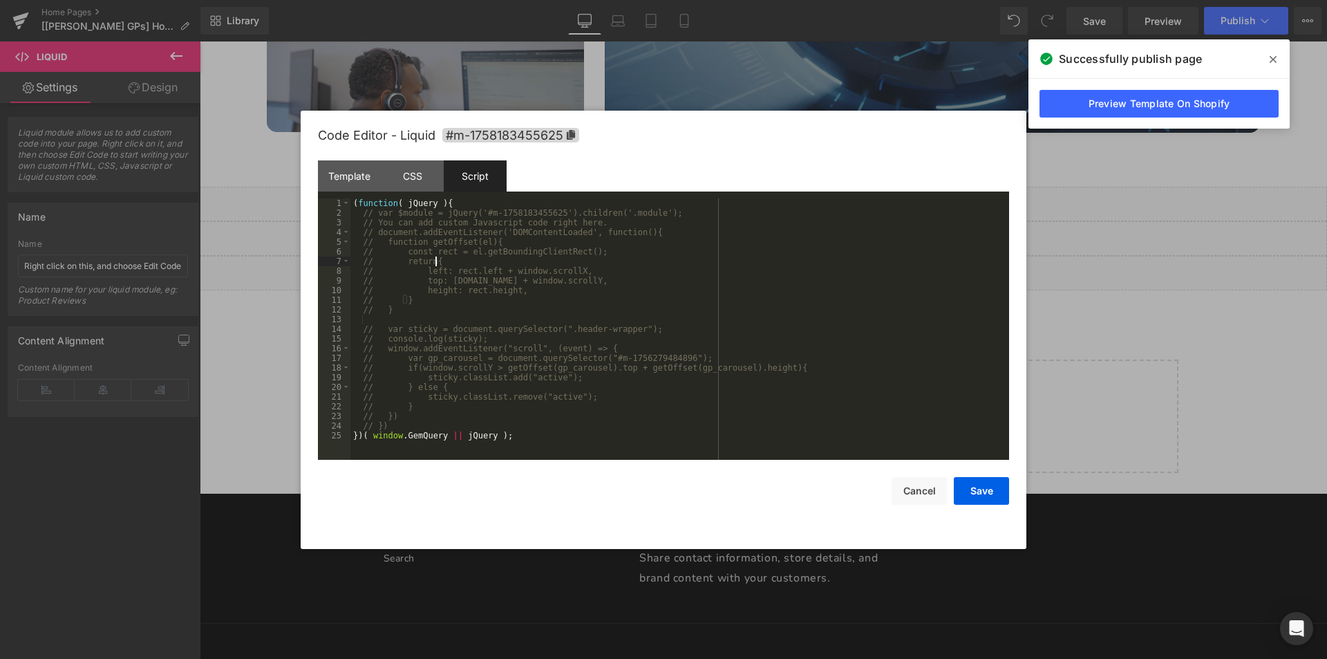
click at [491, 262] on div "( function ( jQuery ) { // var $module = jQuery('#m-1758183455625').children('.…" at bounding box center [679, 338] width 659 height 281
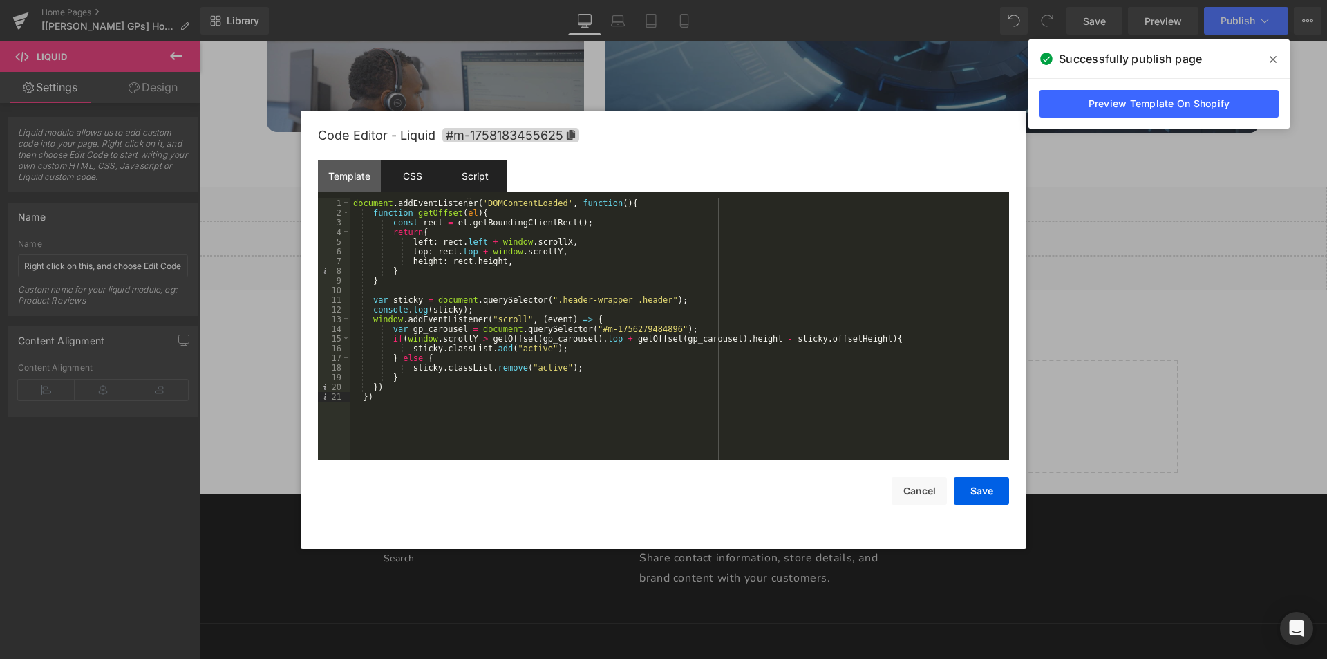
click at [406, 169] on div "CSS" at bounding box center [412, 175] width 63 height 31
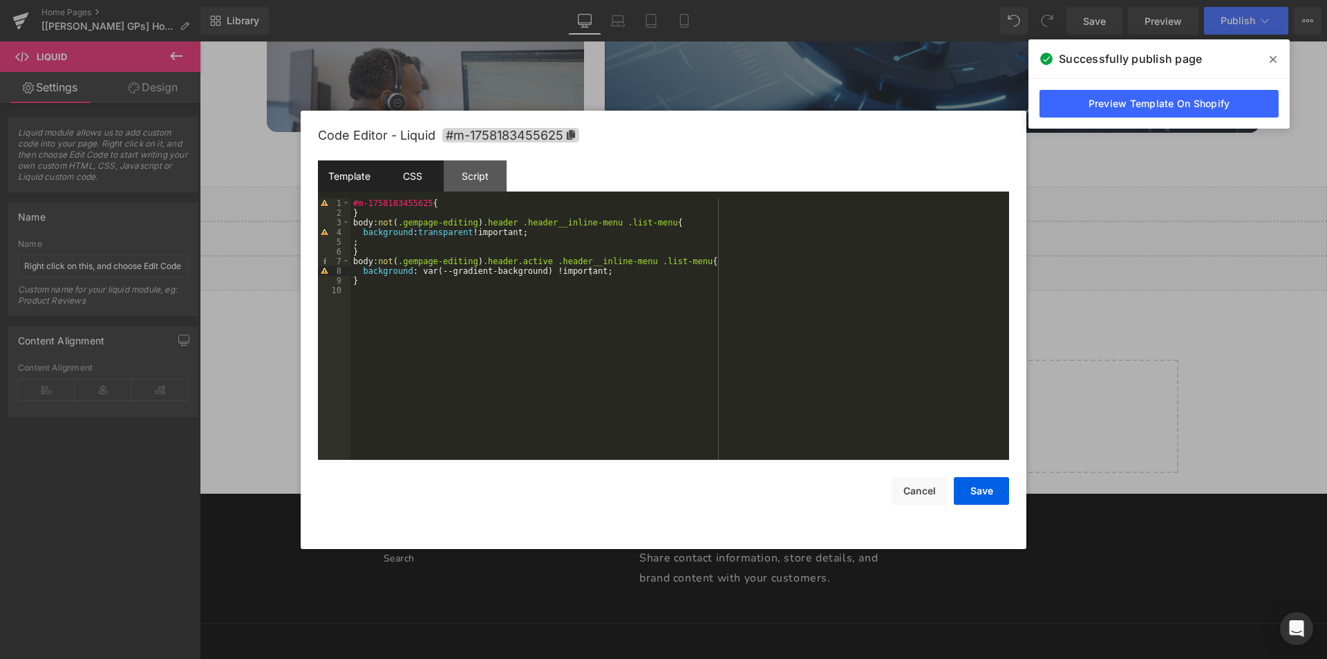
click at [351, 180] on div "Template" at bounding box center [349, 175] width 63 height 31
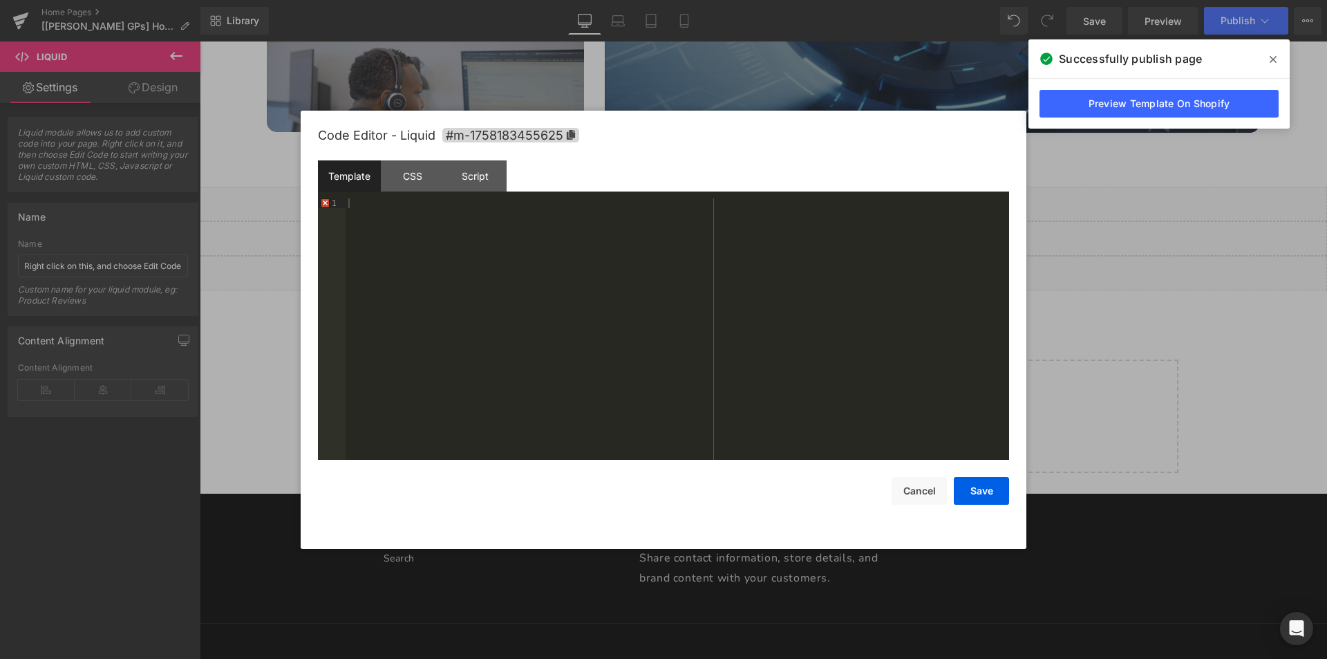
click at [379, 220] on div at bounding box center [678, 338] width 664 height 281
click at [964, 491] on button "Save" at bounding box center [981, 491] width 55 height 28
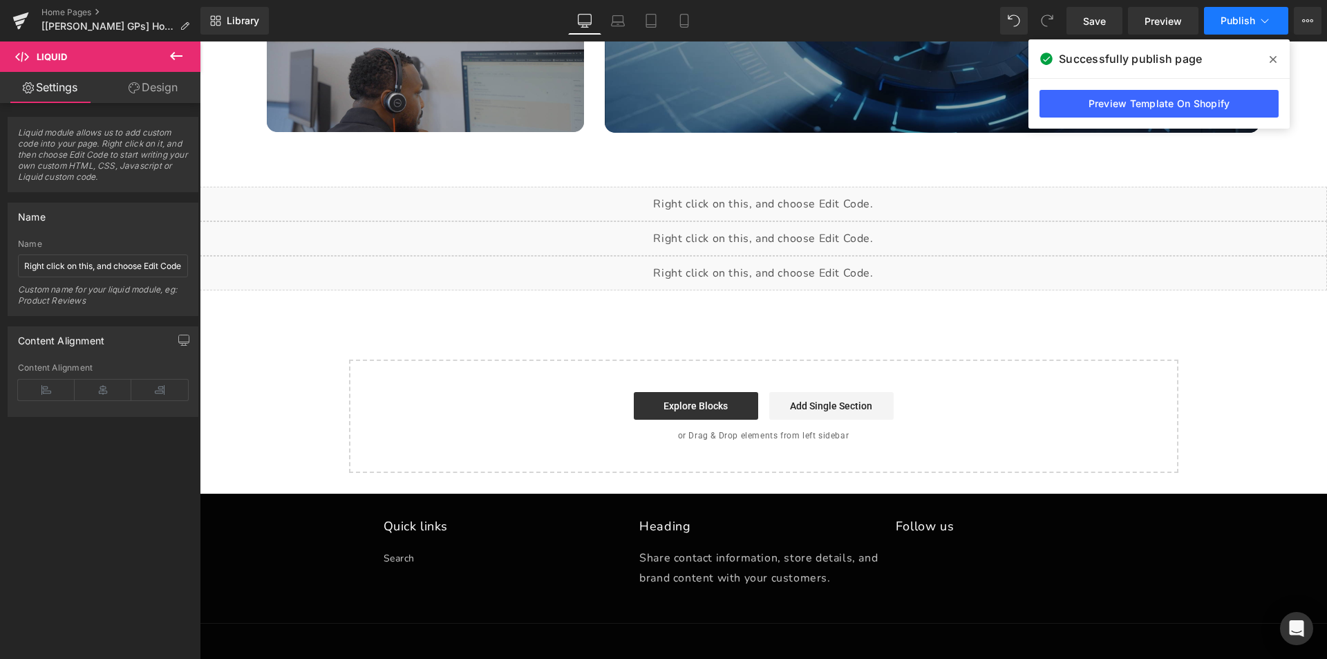
click at [1234, 27] on button "Publish" at bounding box center [1246, 21] width 84 height 28
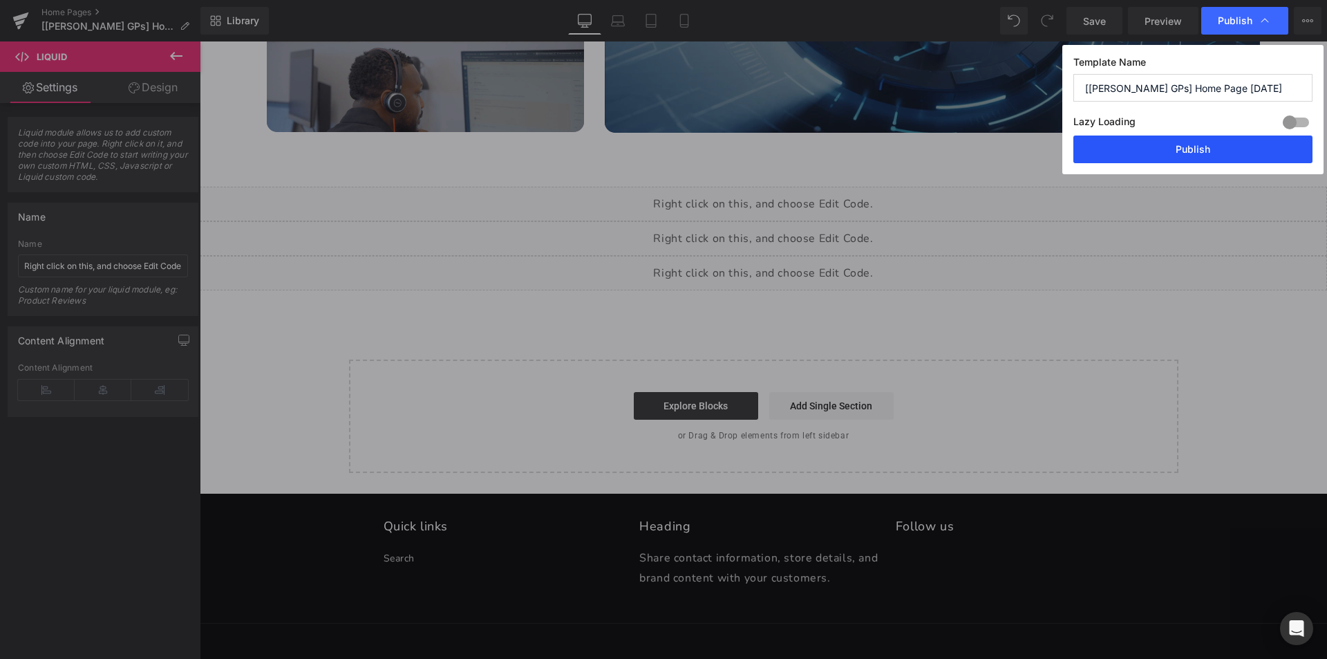
click at [1167, 155] on button "Publish" at bounding box center [1192, 149] width 239 height 28
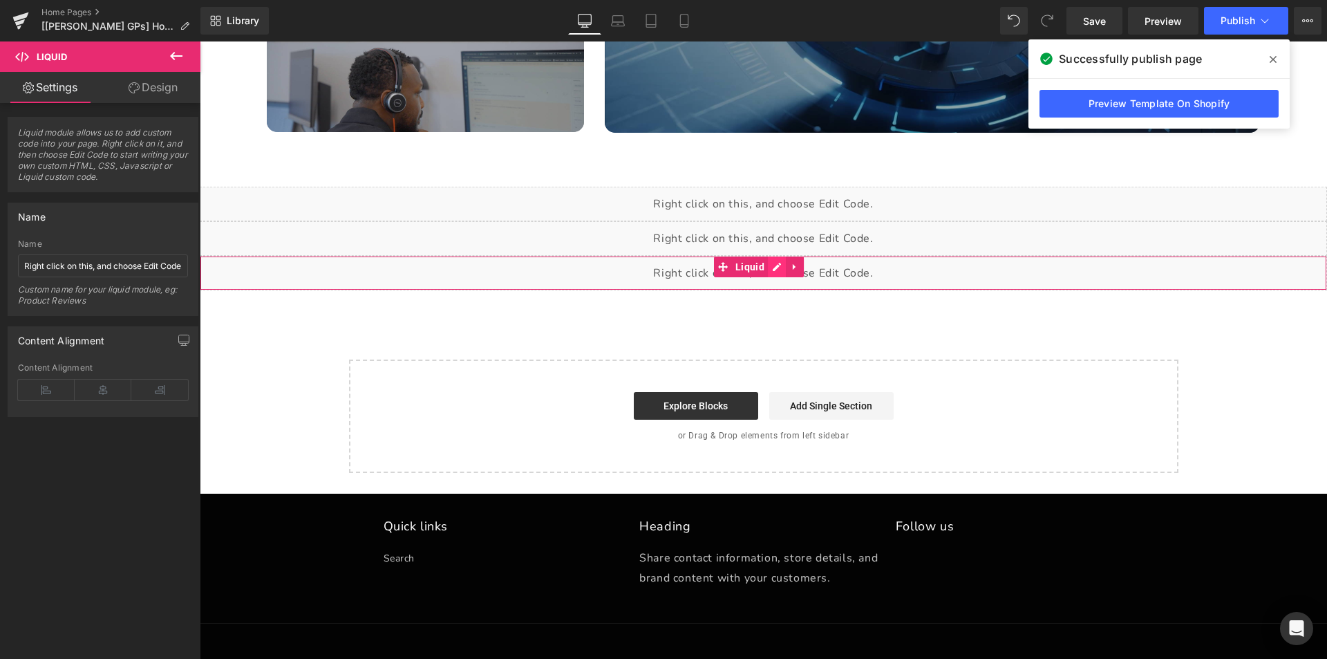
click at [769, 265] on div "Liquid" at bounding box center [763, 273] width 1127 height 35
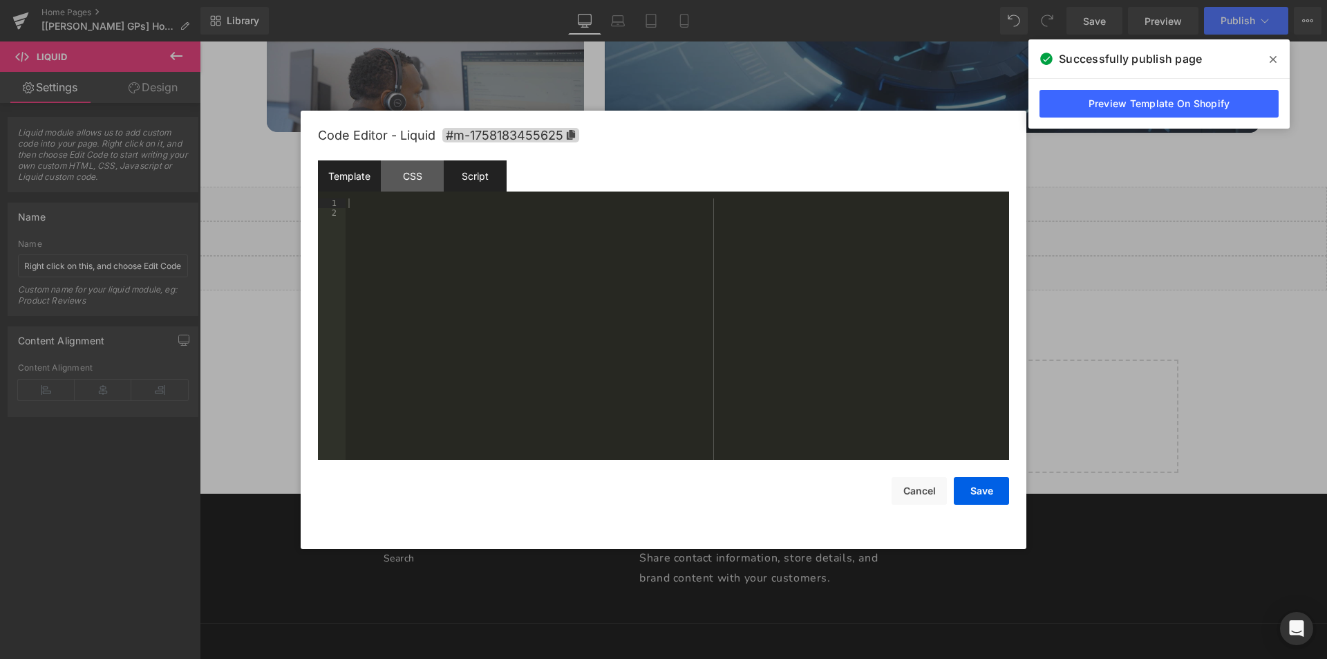
click at [498, 183] on div "Script" at bounding box center [475, 175] width 63 height 31
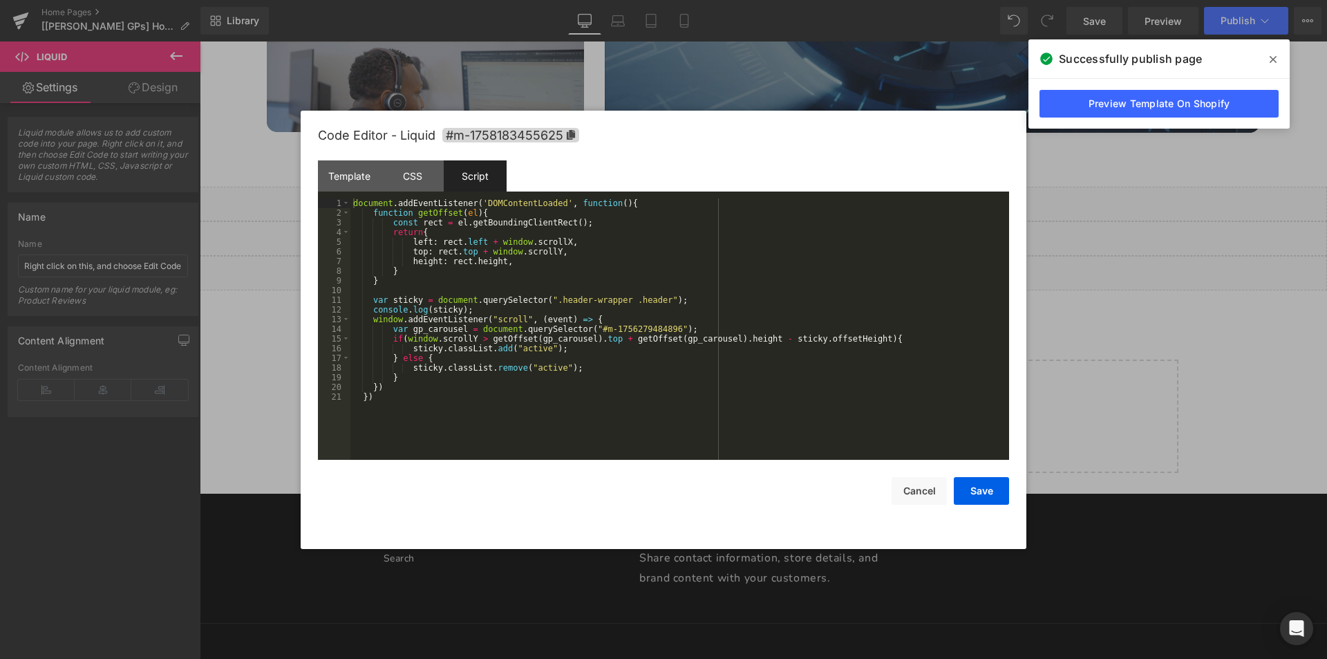
click at [456, 283] on div "document . addEventListener ( 'DOMContentLoaded' , function ( ) { function getO…" at bounding box center [679, 338] width 659 height 281
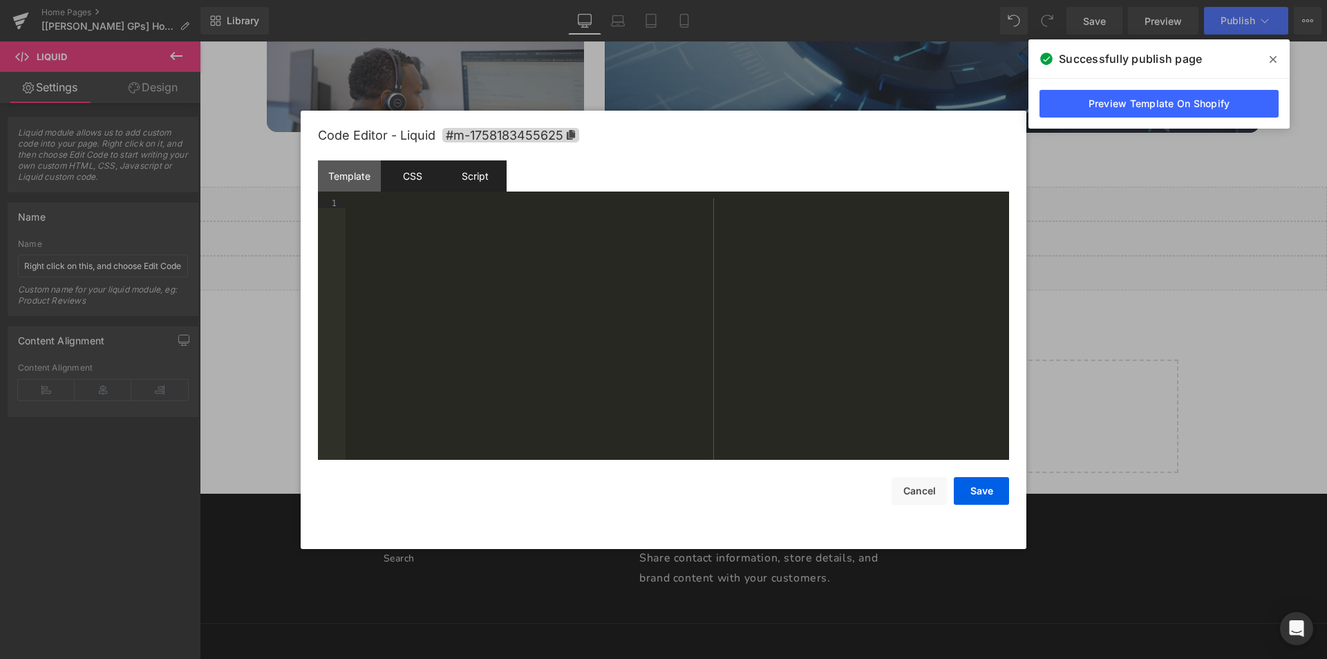
click at [420, 180] on div "CSS" at bounding box center [412, 175] width 63 height 31
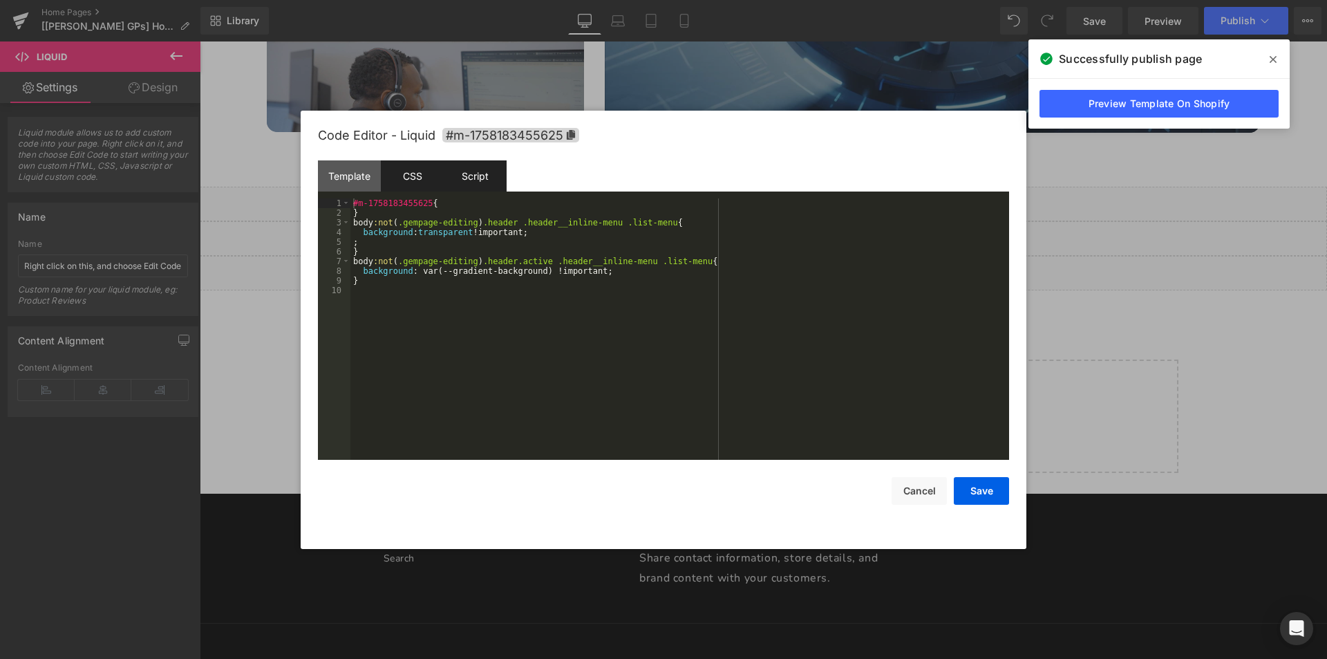
click at [480, 182] on div "Script" at bounding box center [475, 175] width 63 height 31
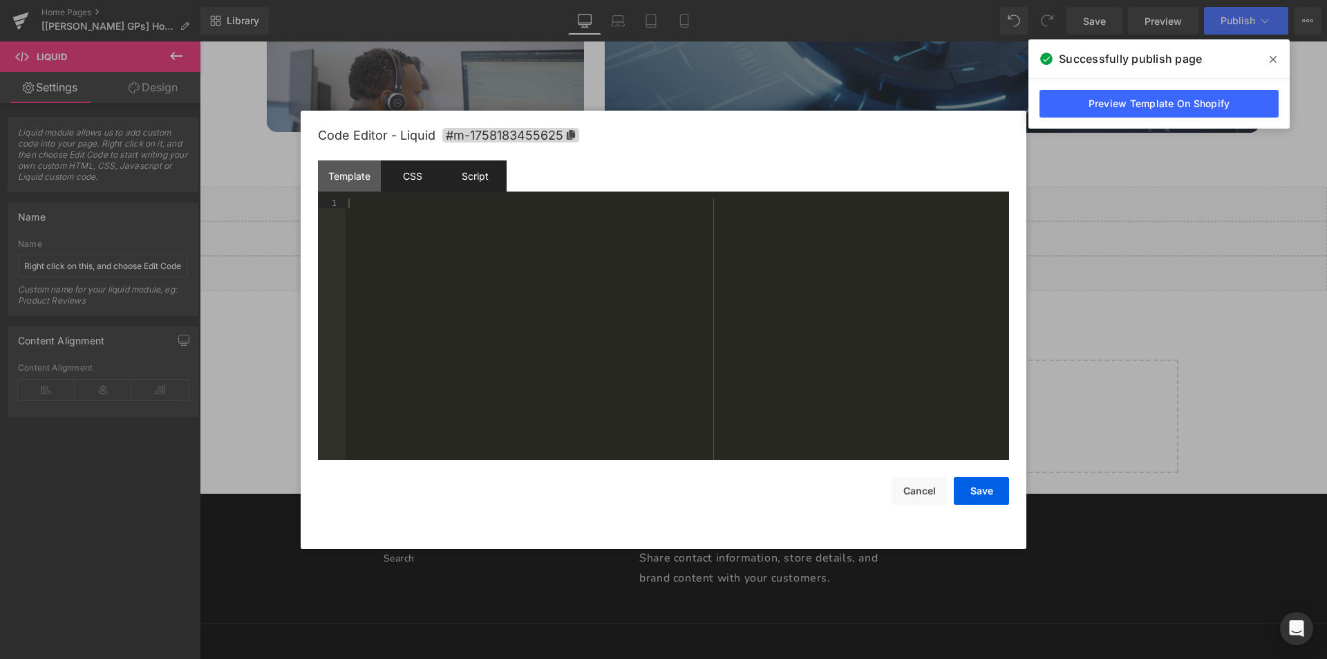
click at [414, 179] on div "CSS" at bounding box center [412, 175] width 63 height 31
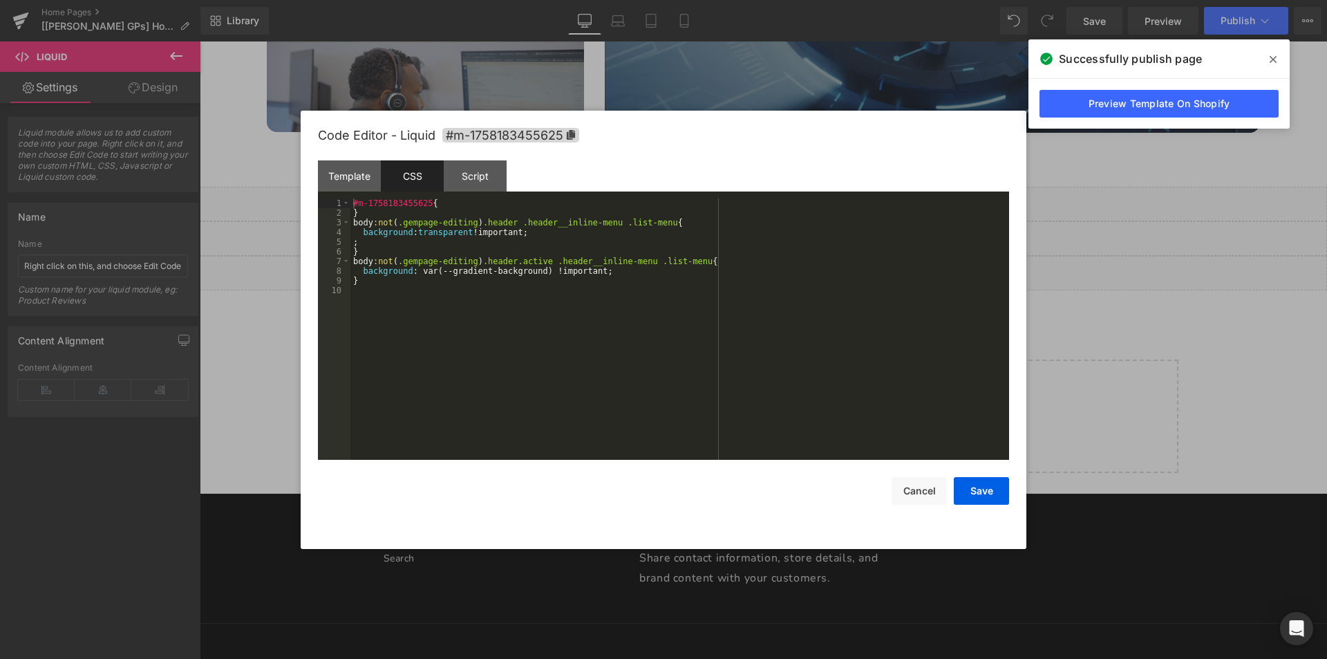
click at [892, 65] on div at bounding box center [663, 329] width 1327 height 659
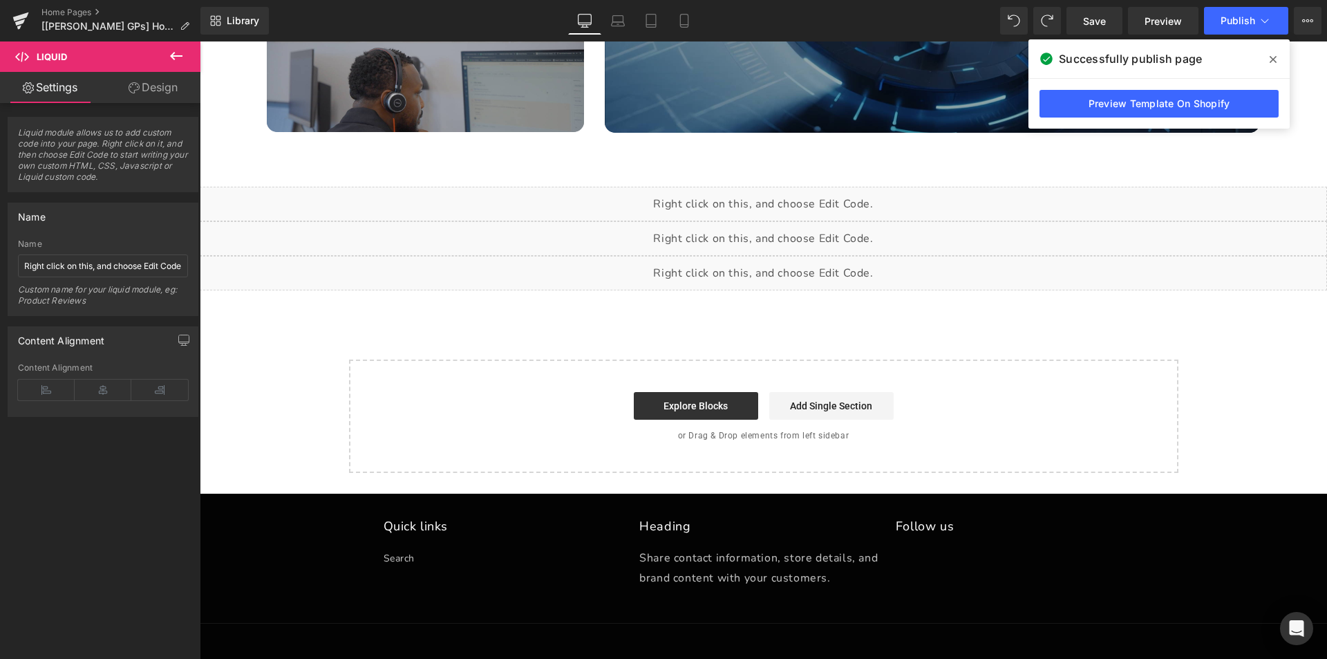
click at [778, 269] on div "Liquid" at bounding box center [763, 273] width 1127 height 35
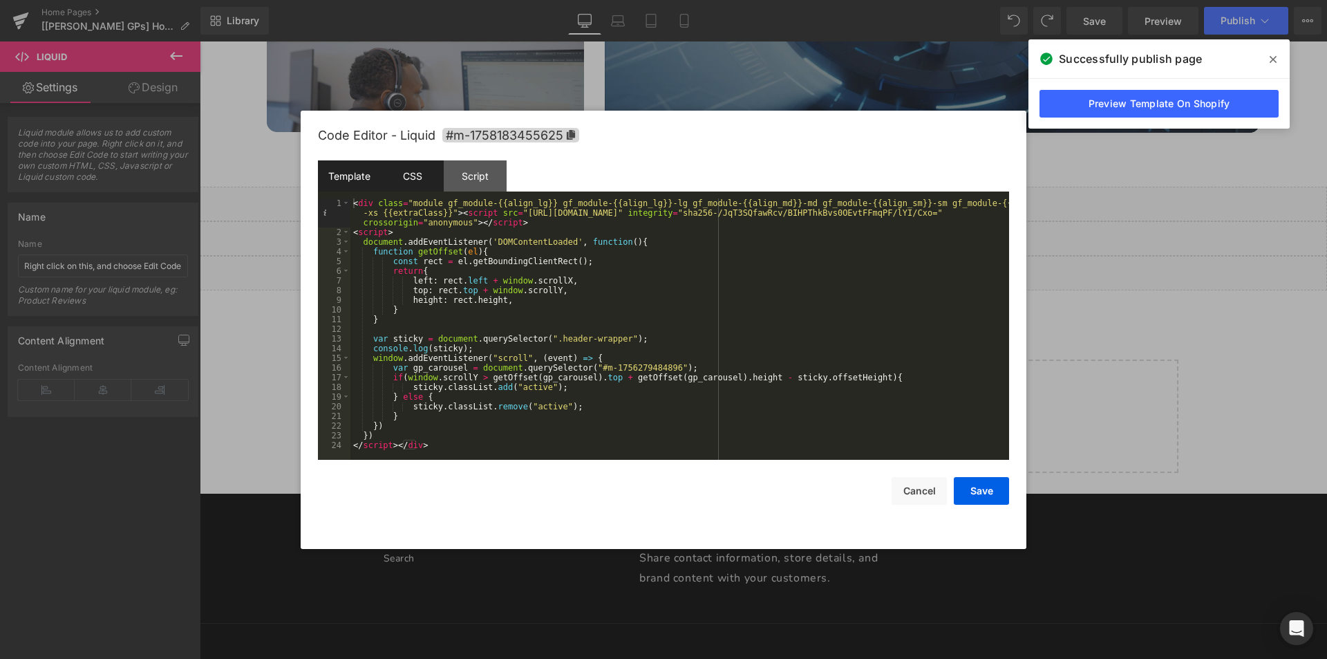
click at [420, 187] on div "CSS" at bounding box center [412, 175] width 63 height 31
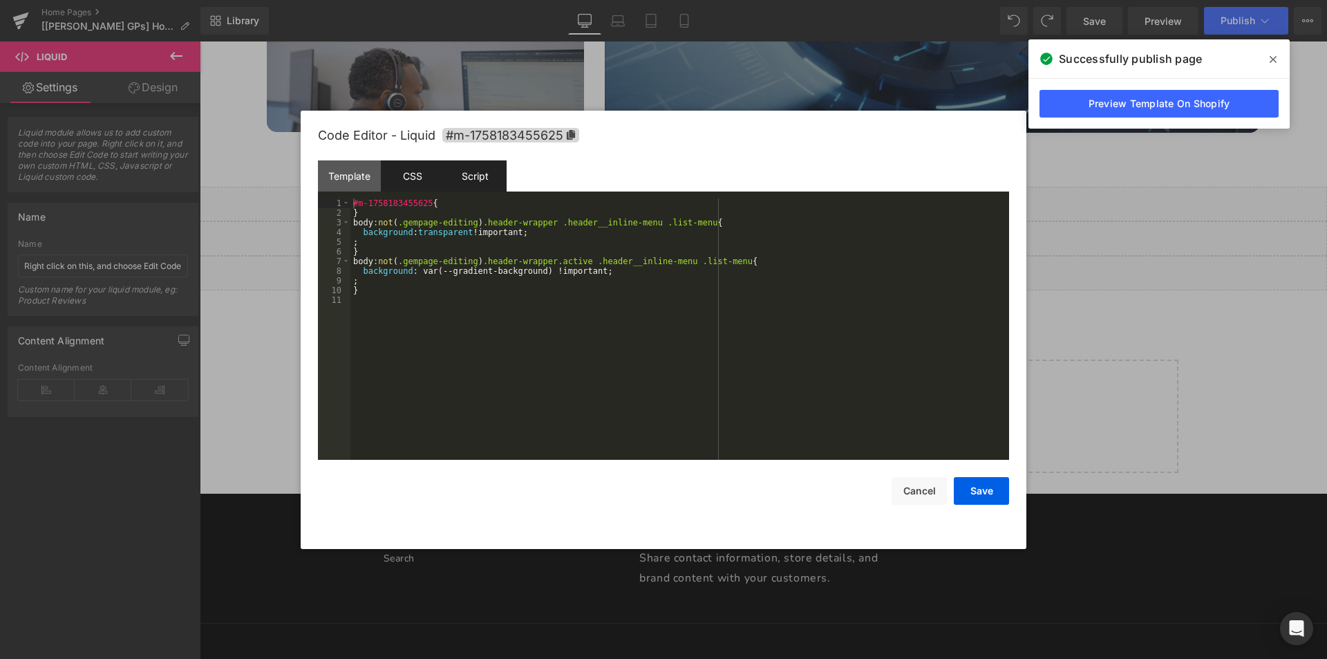
click at [497, 184] on div "Script" at bounding box center [475, 175] width 63 height 31
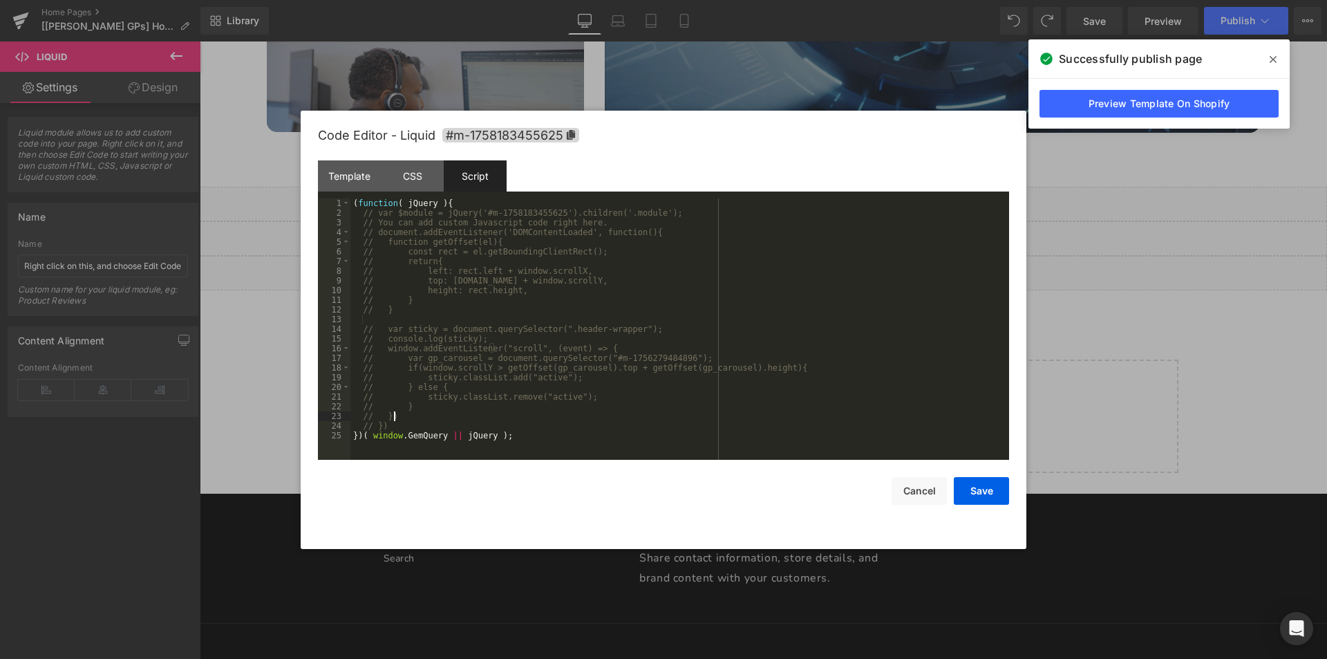
click at [393, 420] on div "( function ( jQuery ) { // var $module = jQuery('#m-1758183455625').children('.…" at bounding box center [679, 338] width 659 height 281
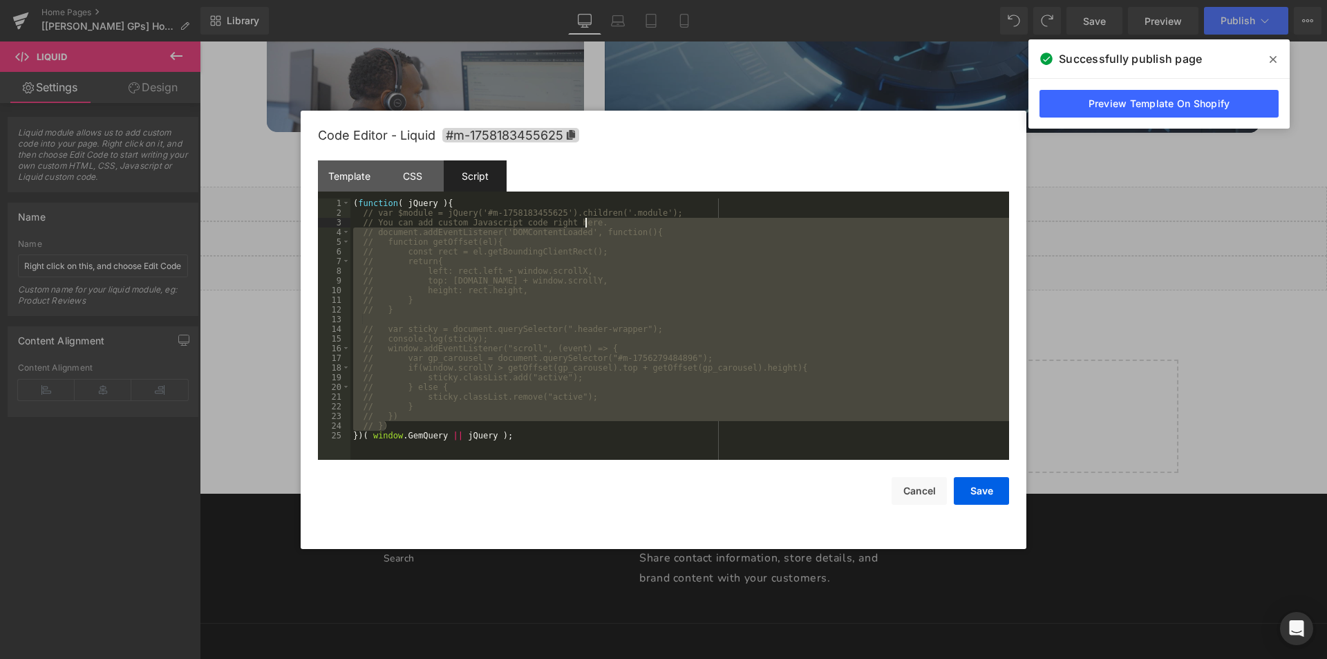
drag, startPoint x: 390, startPoint y: 426, endPoint x: 640, endPoint y: 224, distance: 321.5
click at [640, 224] on div "( function ( jQuery ) { // var $module = jQuery('#m-1758183455625').children('.…" at bounding box center [679, 338] width 659 height 281
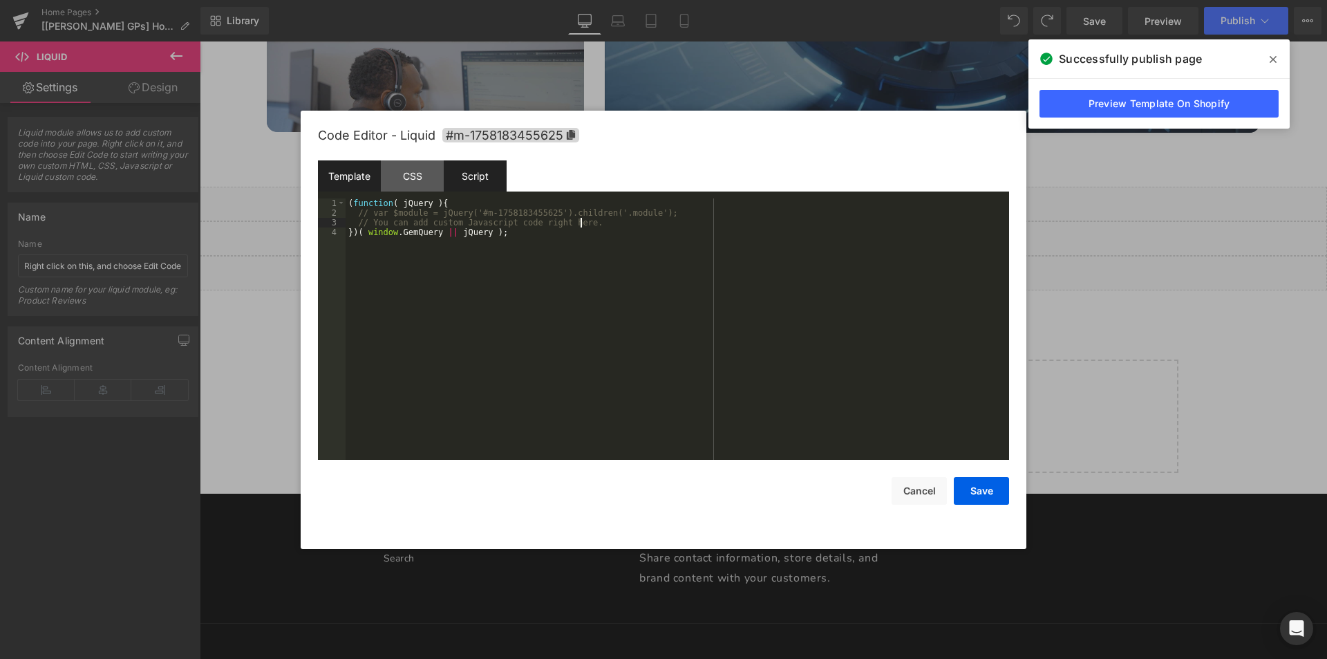
click at [353, 185] on div "Template" at bounding box center [349, 175] width 63 height 31
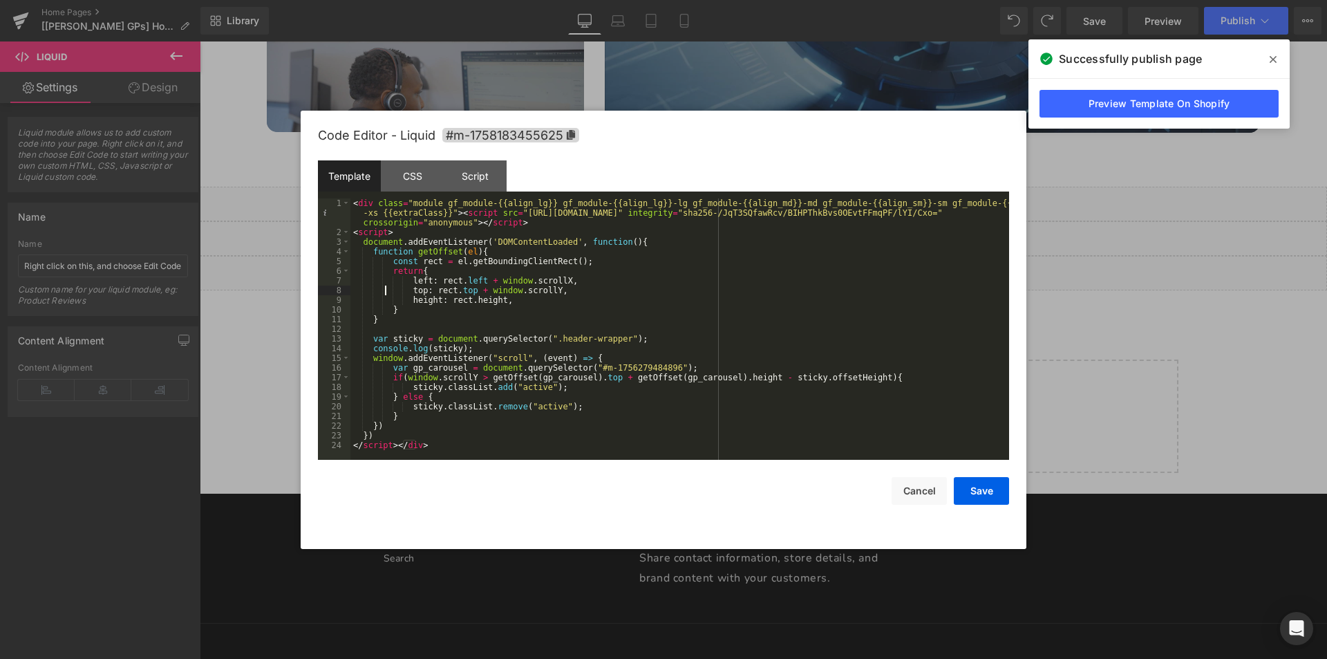
click at [385, 290] on div "< div class = "module gf_module-{{align_lg}} gf_module-{{align_lg}}-lg gf_modul…" at bounding box center [679, 348] width 659 height 300
drag, startPoint x: 453, startPoint y: 213, endPoint x: 492, endPoint y: 224, distance: 40.3
click at [453, 214] on div "< div class = "module gf_module-{{align_lg}} gf_module-{{align_lg}}-lg gf_modul…" at bounding box center [679, 348] width 659 height 300
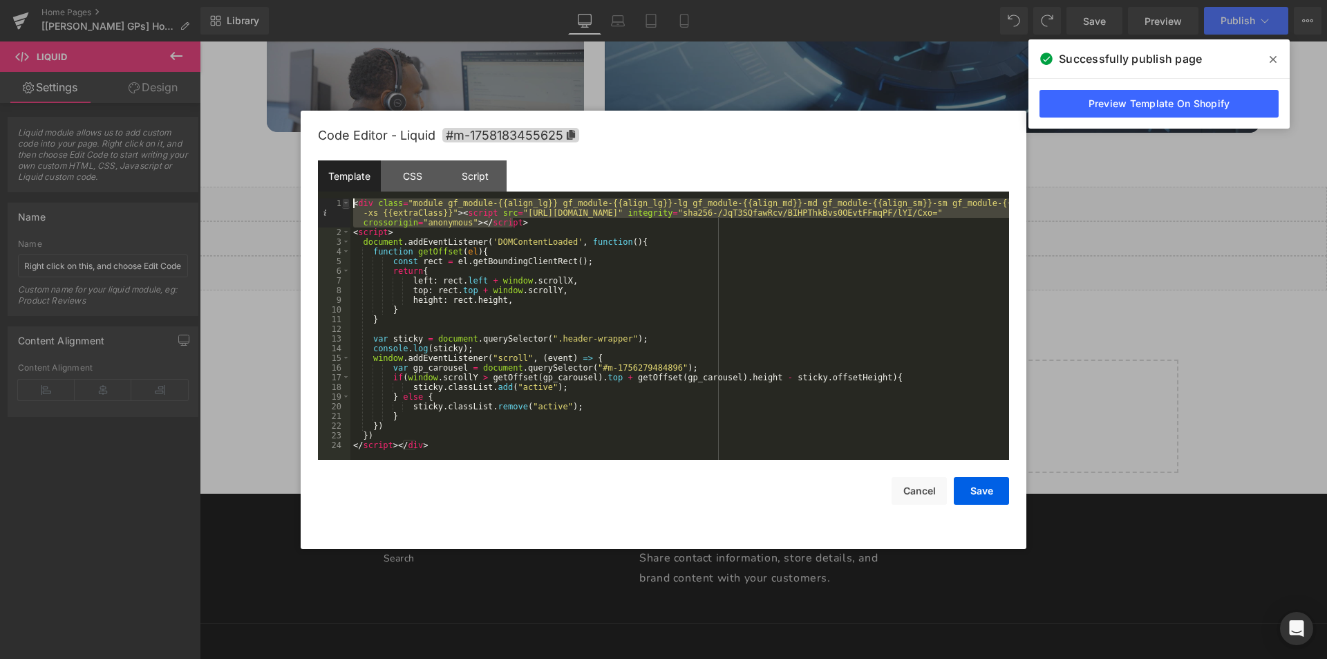
drag, startPoint x: 527, startPoint y: 218, endPoint x: 348, endPoint y: 199, distance: 180.8
click at [348, 199] on pre "1 2 3 4 5 6 7 8 9 10 11 12 13 14 15 16 17 18 19 20 21 22 23 24 < div class = "m…" at bounding box center [663, 328] width 691 height 261
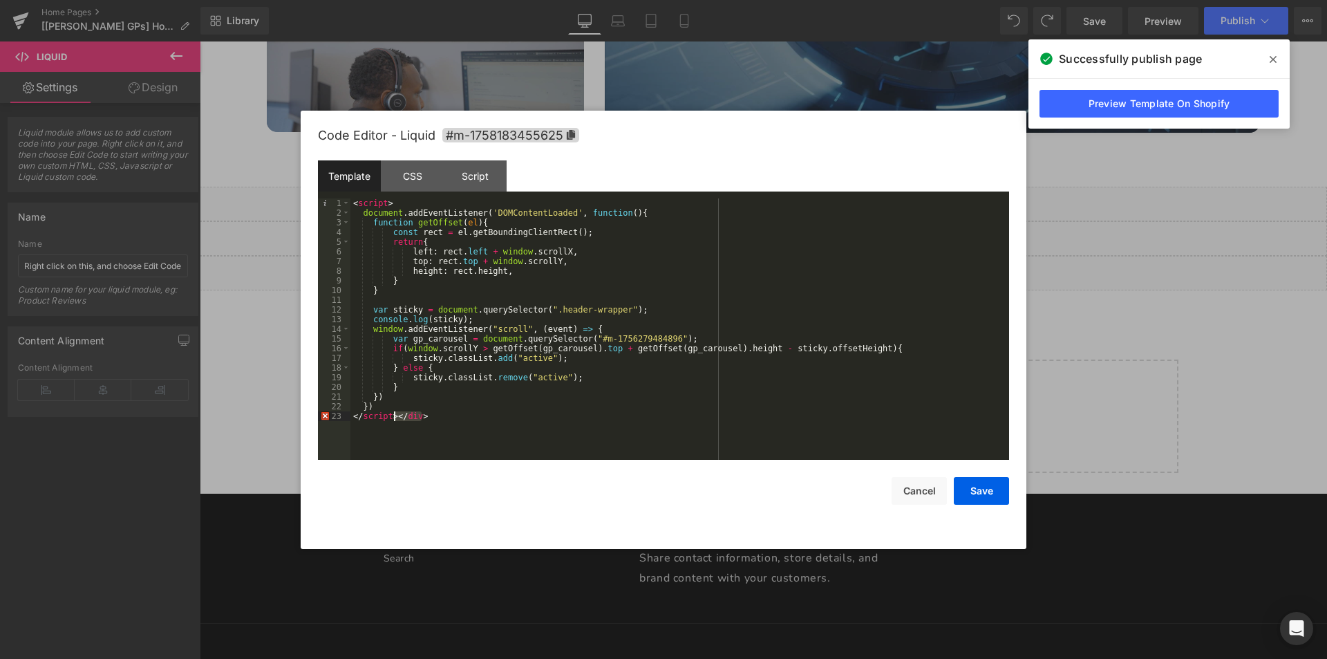
drag, startPoint x: 434, startPoint y: 413, endPoint x: 394, endPoint y: 417, distance: 40.2
click at [394, 417] on div "< script > document . addEventListener ( 'DOMContentLoaded' , function ( ) { fu…" at bounding box center [679, 338] width 659 height 281
click at [977, 491] on button "Save" at bounding box center [981, 491] width 55 height 28
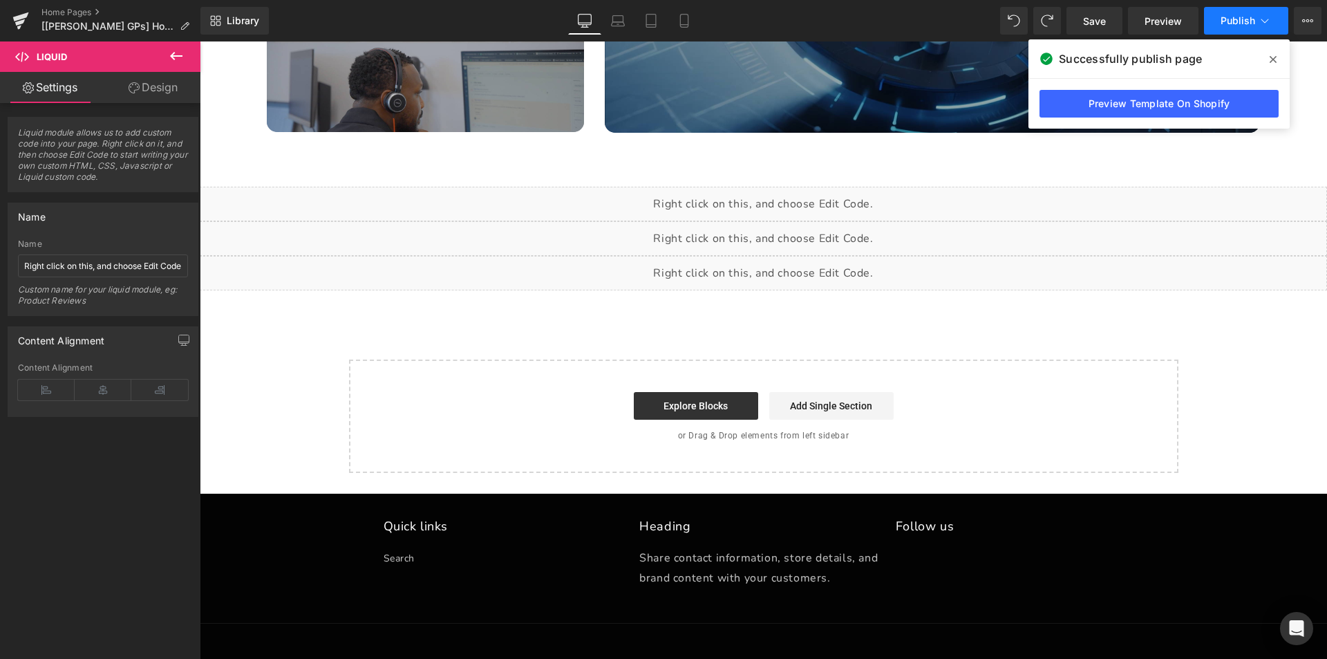
click at [1245, 23] on span "Publish" at bounding box center [1238, 20] width 35 height 11
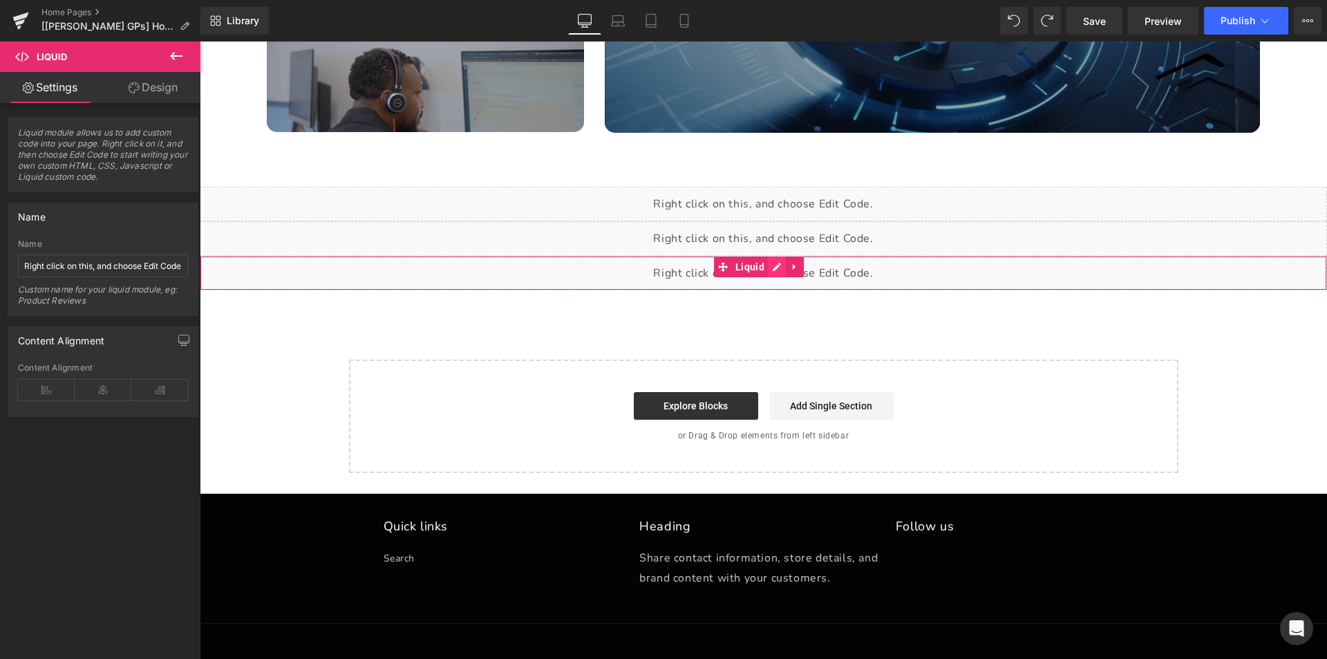
click at [774, 269] on div "Liquid" at bounding box center [763, 273] width 1127 height 35
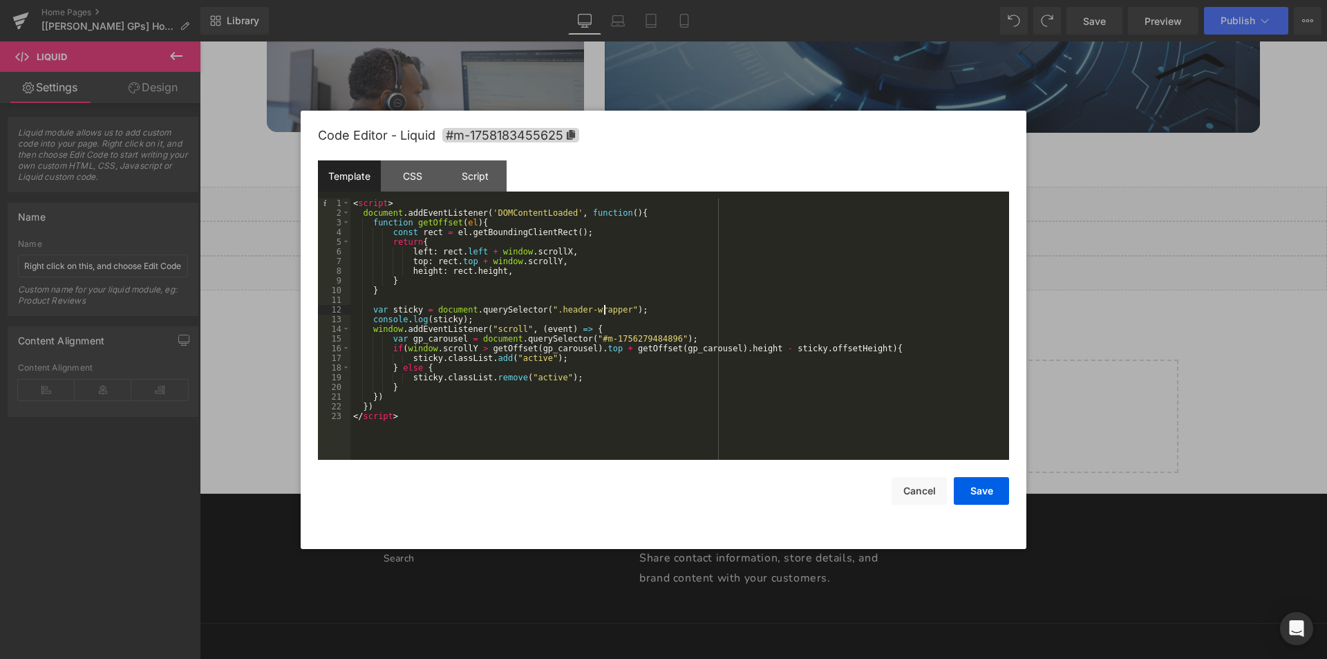
click at [606, 312] on div "< script > document . addEventListener ( 'DOMContentLoaded' , function ( ) { fu…" at bounding box center [679, 338] width 659 height 281
click at [610, 310] on div "< script > document . addEventListener ( 'DOMContentLoaded' , function ( ) { fu…" at bounding box center [679, 338] width 659 height 281
click at [446, 186] on div "Script" at bounding box center [475, 175] width 63 height 31
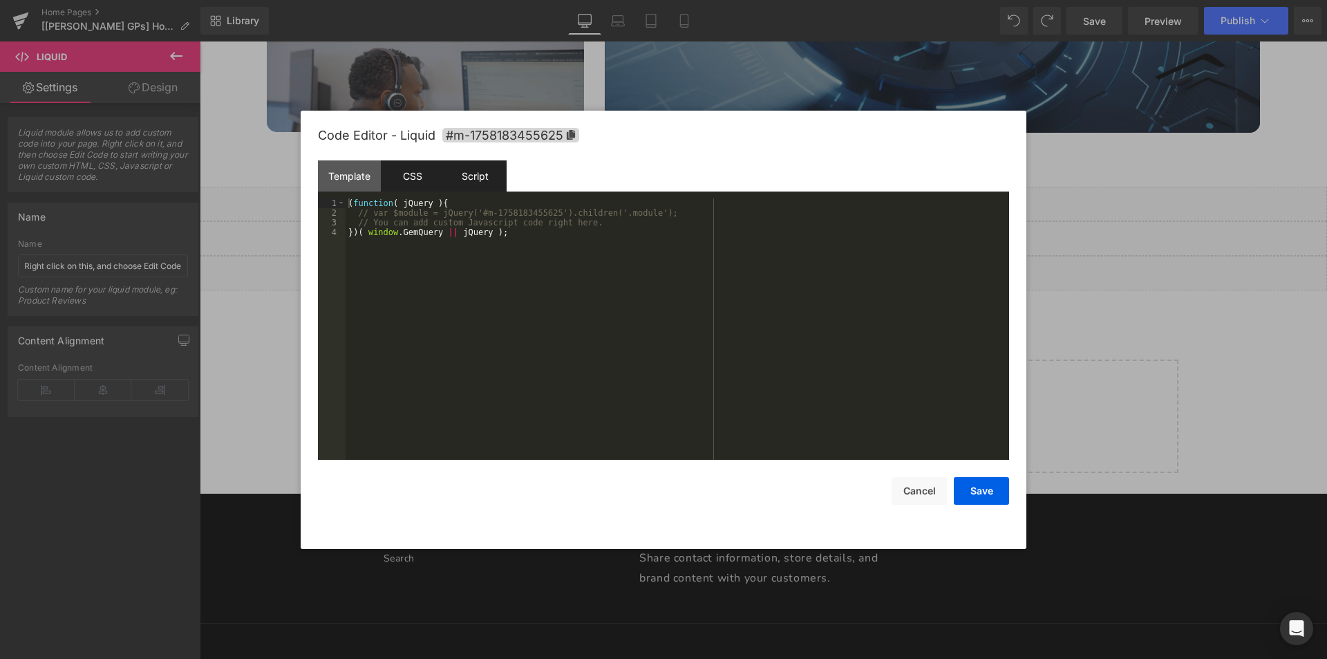
click at [430, 185] on div "CSS" at bounding box center [412, 175] width 63 height 31
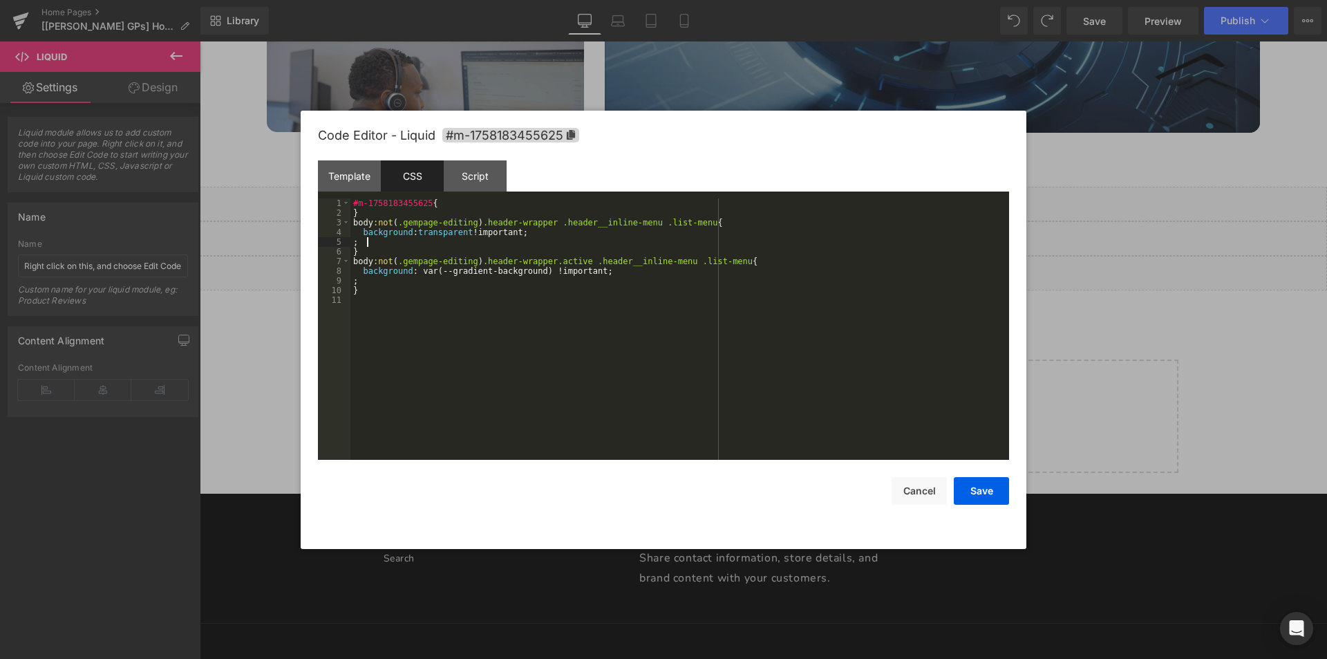
click at [570, 246] on div "#m-1758183455625 { } body :not ( .gempage-editing ) .header-wrapper .header__in…" at bounding box center [679, 338] width 659 height 281
drag, startPoint x: 508, startPoint y: 225, endPoint x: 545, endPoint y: 223, distance: 36.7
click at [545, 223] on div "#m-1758183455625 { } body :not ( .gempage-editing ) .header-wrapper .header__in…" at bounding box center [679, 338] width 659 height 281
drag, startPoint x: 508, startPoint y: 262, endPoint x: 543, endPoint y: 262, distance: 34.6
click at [543, 262] on div "#m-1758183455625 { } body :not ( .gempage-editing ) .header .header__inline-men…" at bounding box center [679, 338] width 659 height 281
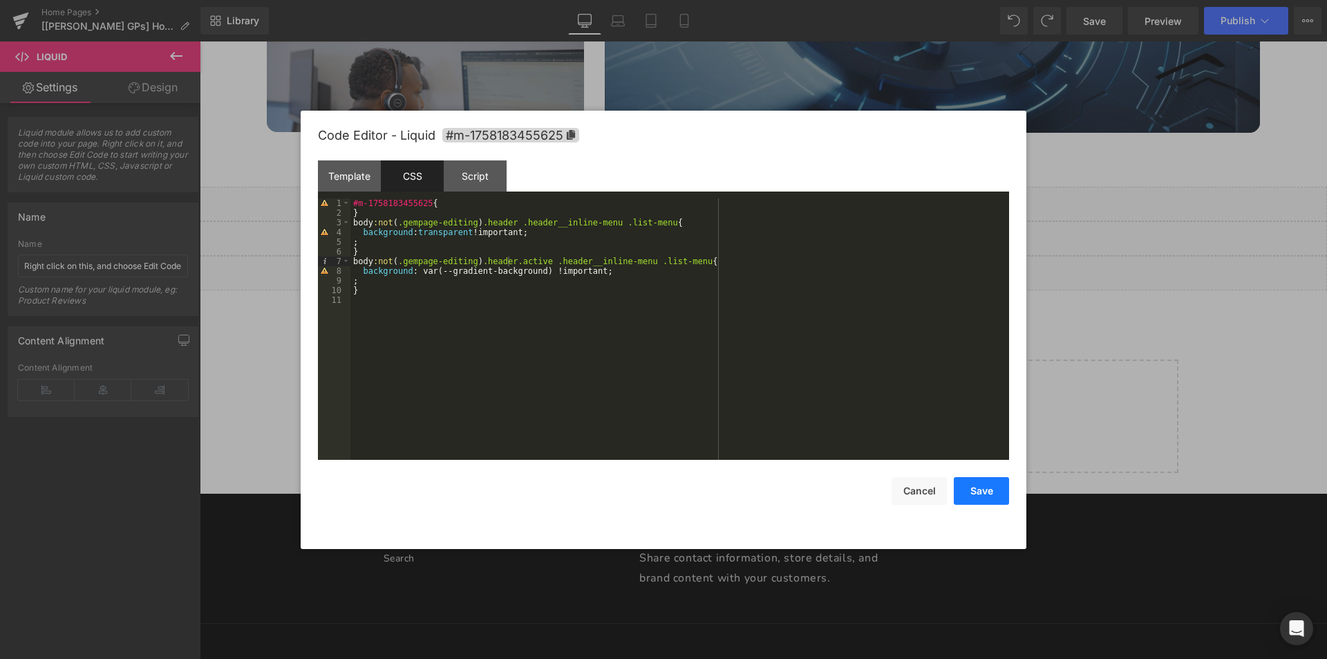
click at [973, 487] on button "Save" at bounding box center [981, 491] width 55 height 28
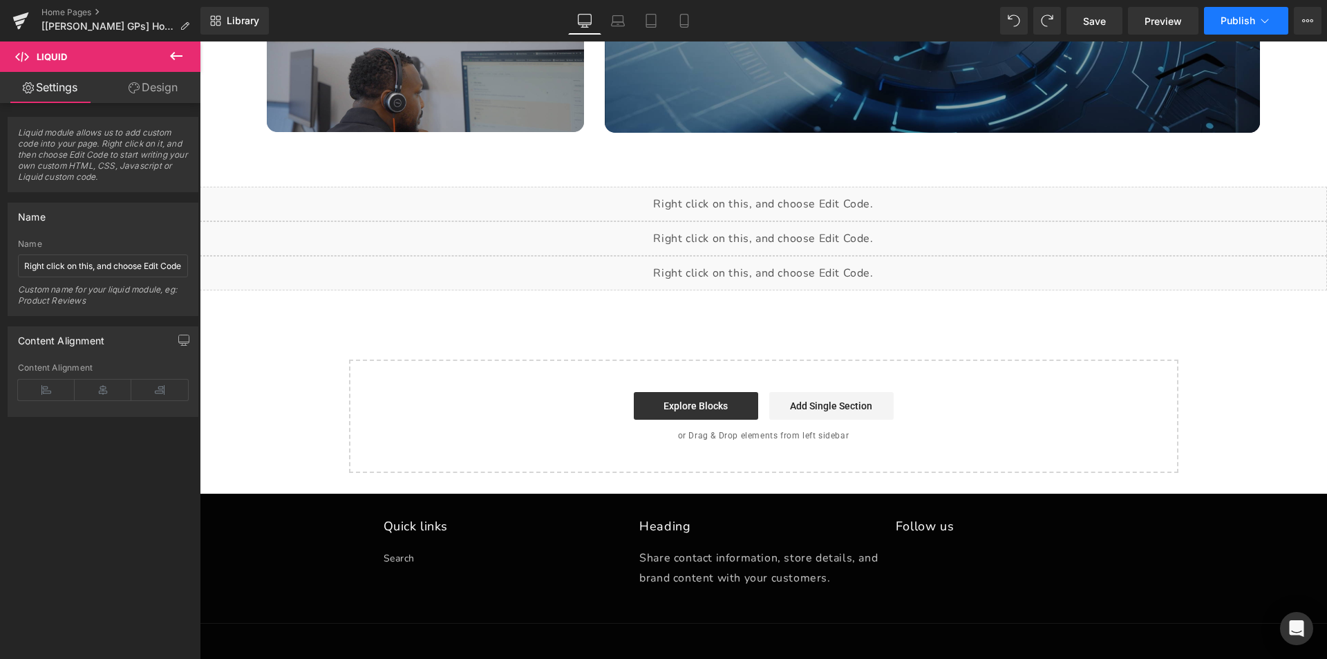
click at [1255, 26] on span "Publish" at bounding box center [1238, 20] width 35 height 11
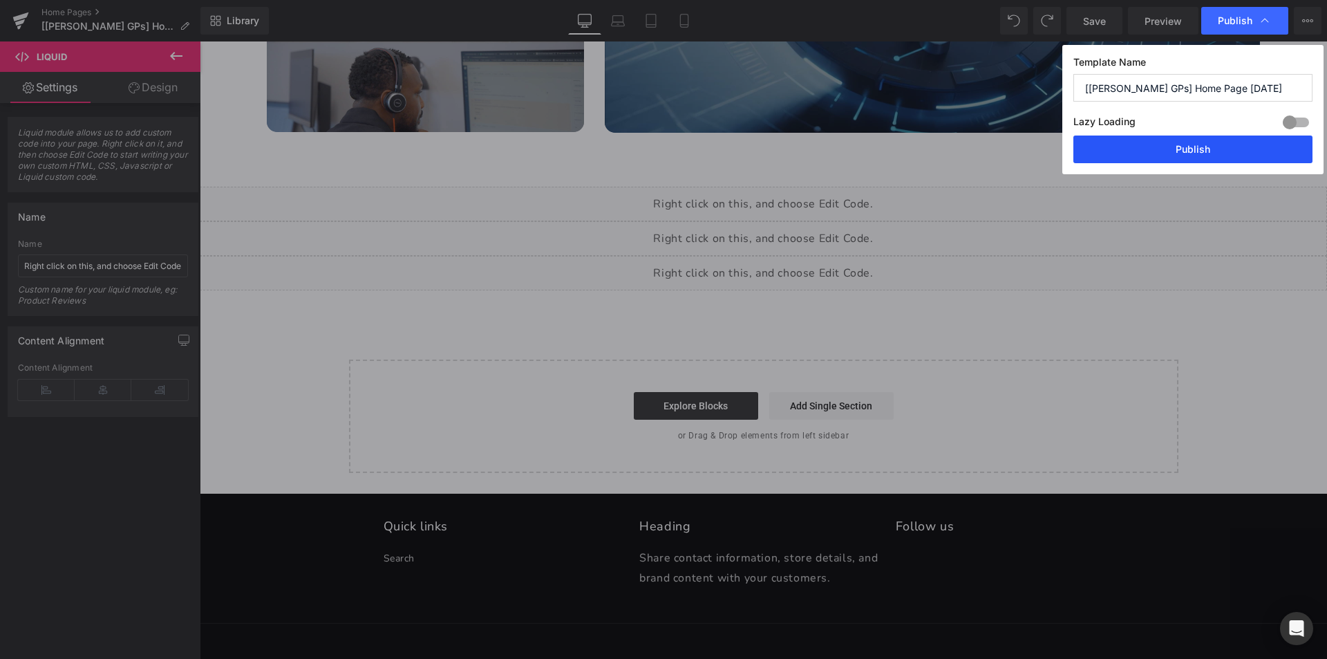
click at [1167, 149] on button "Publish" at bounding box center [1192, 149] width 239 height 28
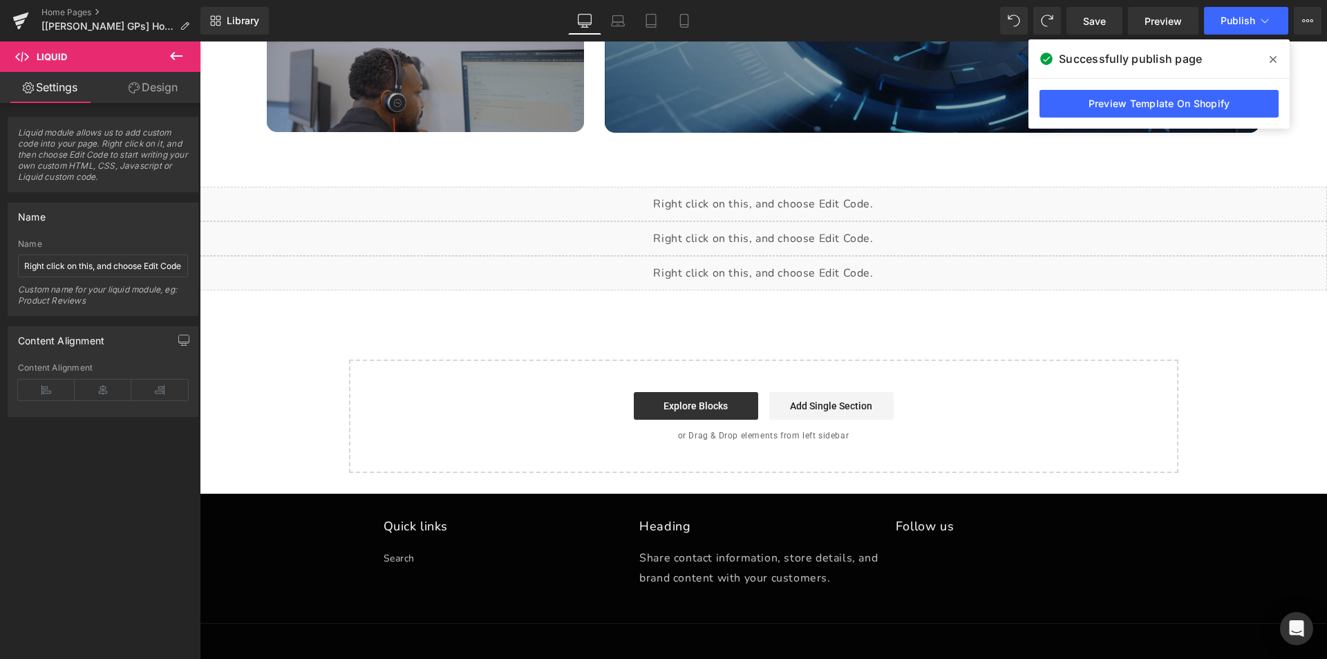
click at [780, 272] on div "Liquid" at bounding box center [763, 273] width 1127 height 35
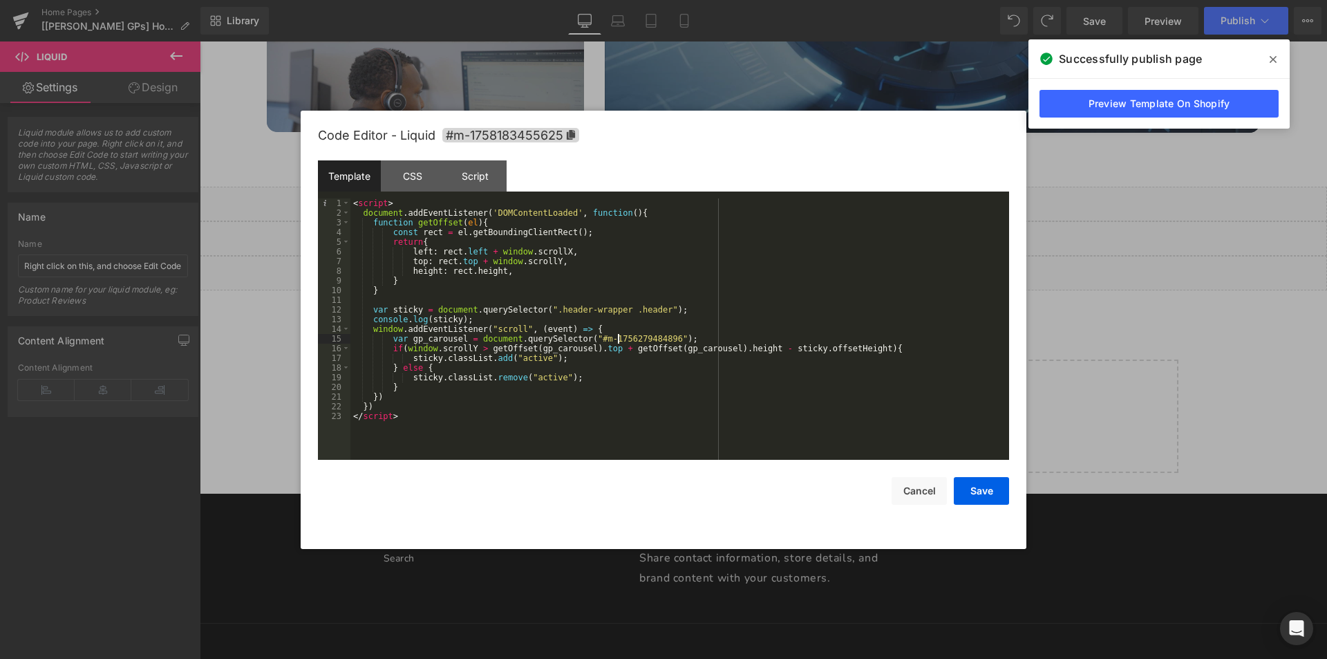
click at [617, 339] on div "< script > document . addEventListener ( 'DOMContentLoaded' , function ( ) { fu…" at bounding box center [679, 338] width 659 height 281
click at [941, 333] on div "< script > document . addEventListener ( 'DOMContentLoaded' , function ( ) { fu…" at bounding box center [679, 338] width 659 height 281
click at [1276, 57] on icon at bounding box center [1273, 59] width 7 height 7
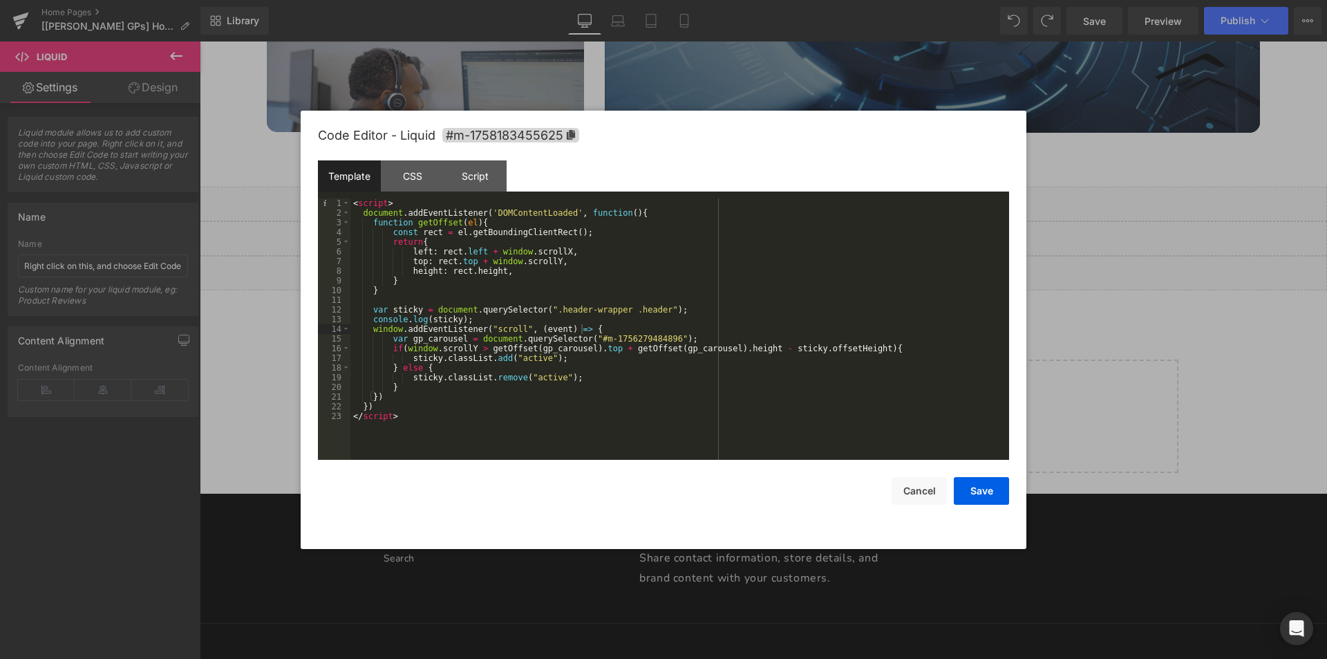
click at [1148, 355] on div at bounding box center [663, 329] width 1327 height 659
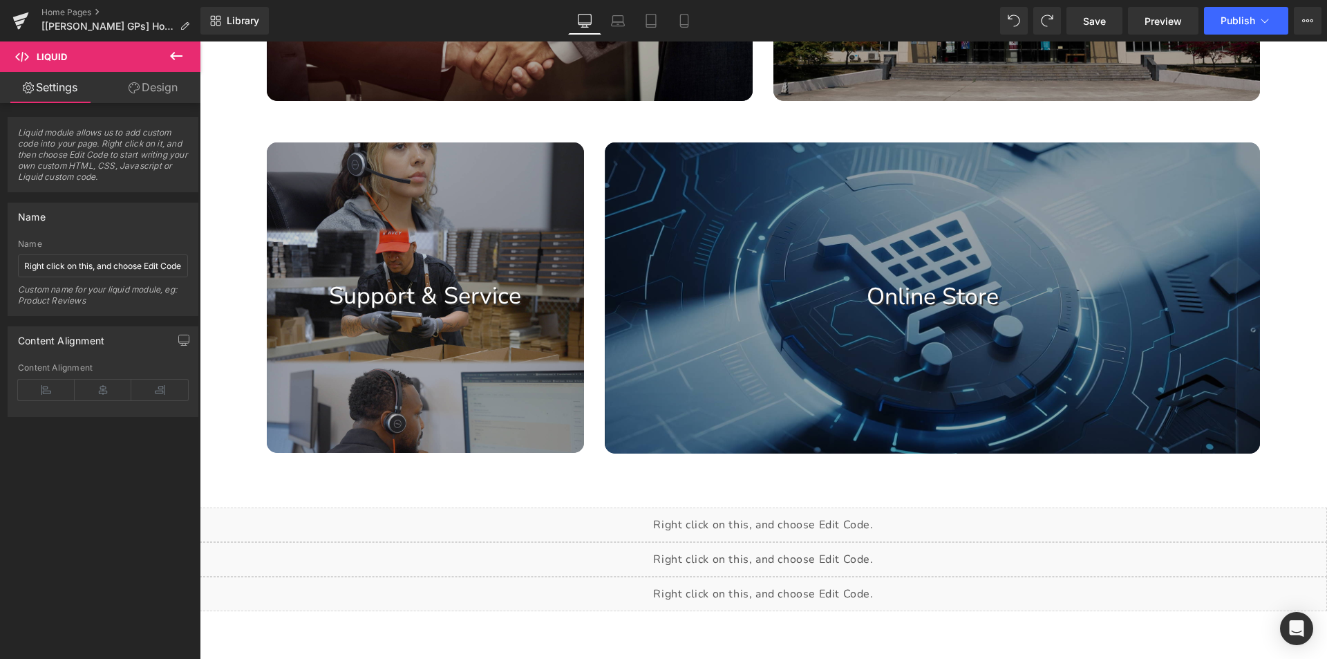
scroll to position [1204, 0]
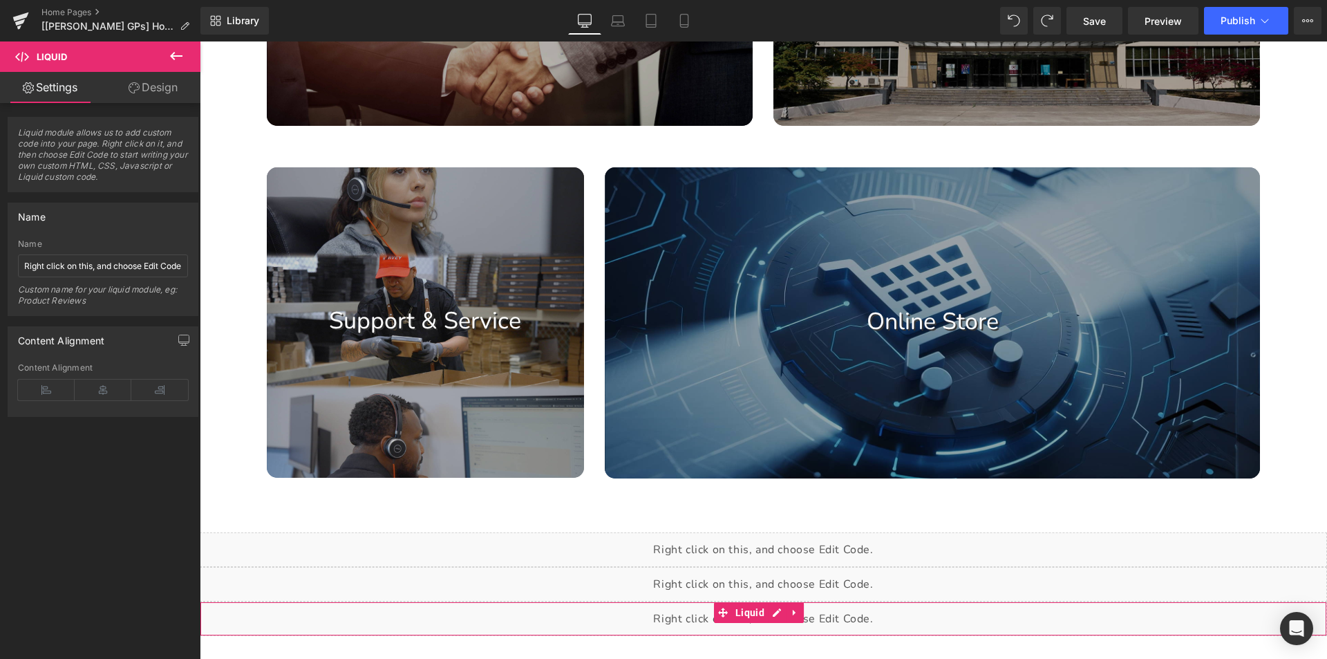
click at [751, 616] on span "Liquid" at bounding box center [750, 612] width 36 height 21
click at [74, 272] on input "Right click on this, and choose Edit Code." at bounding box center [103, 265] width 170 height 23
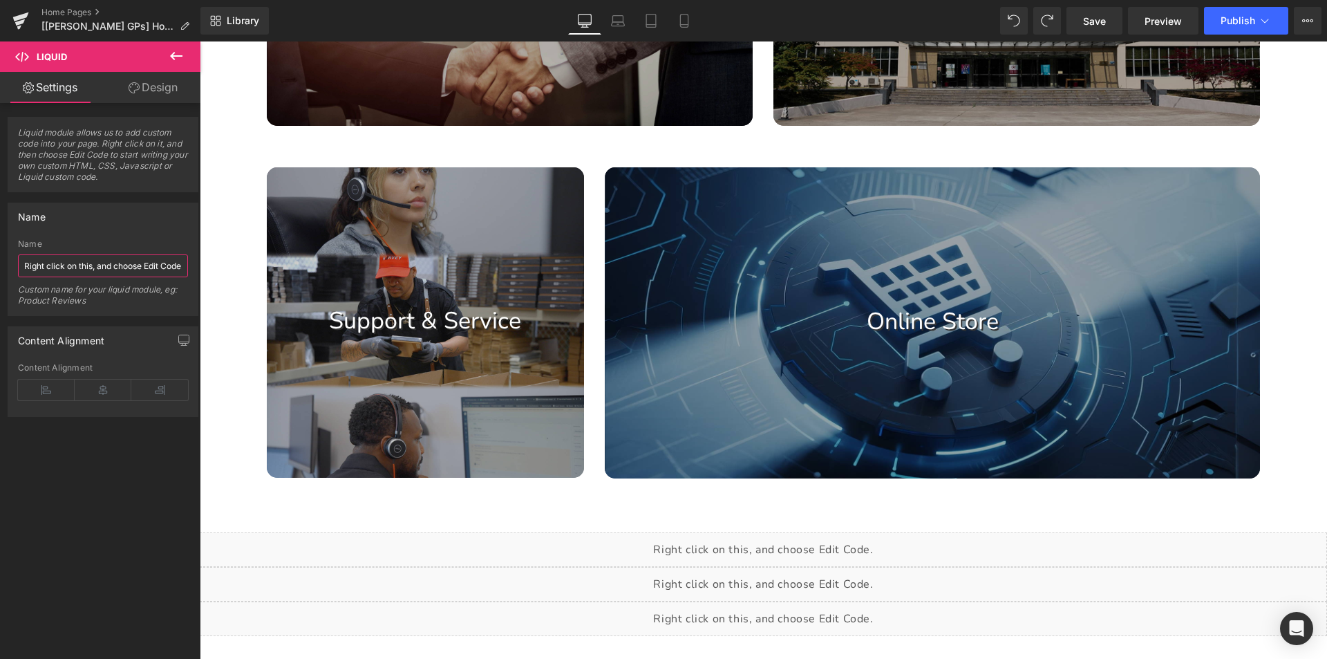
type input "ơ"
type input "[GP Custom] Header"
click at [1251, 26] on span "Publish" at bounding box center [1238, 20] width 35 height 11
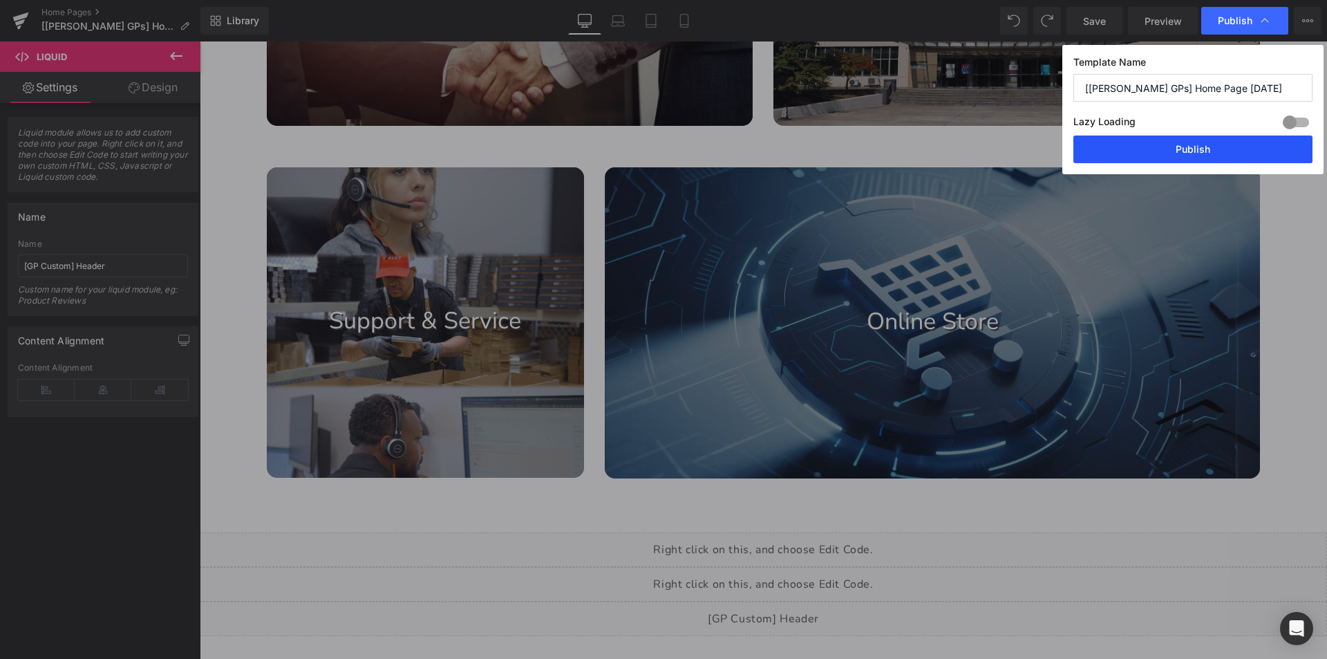
click at [1203, 154] on button "Publish" at bounding box center [1192, 149] width 239 height 28
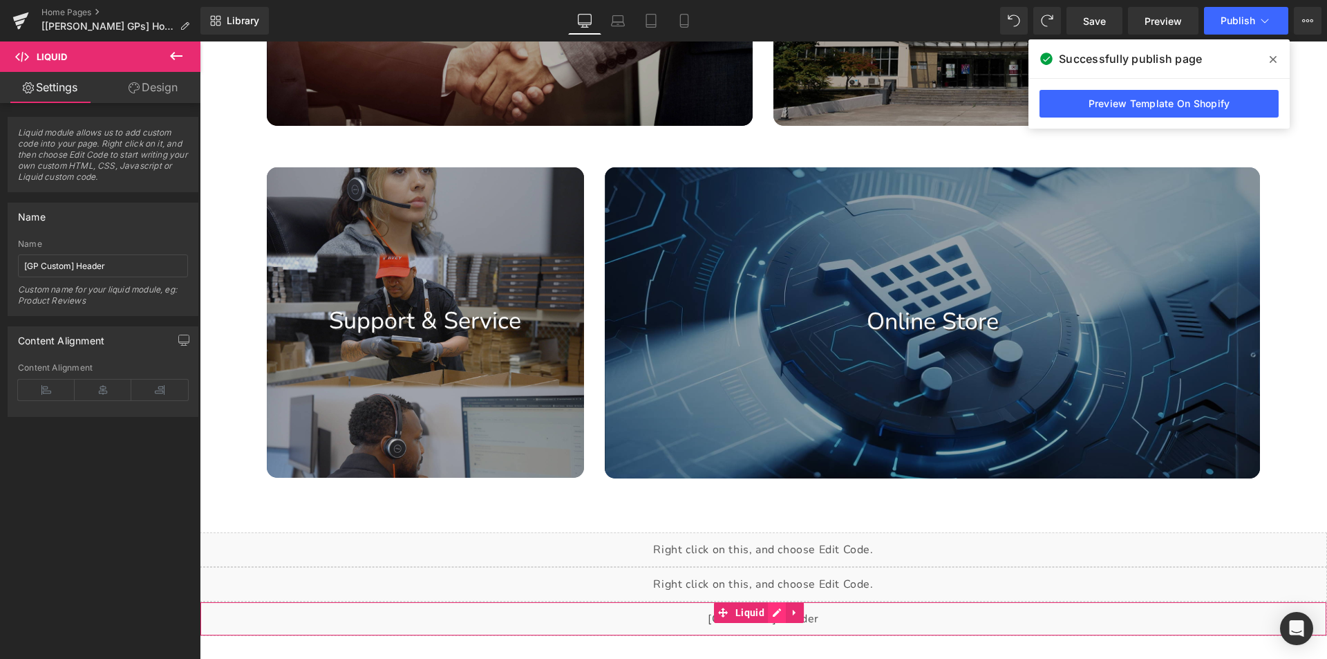
click at [774, 609] on div "Liquid" at bounding box center [763, 618] width 1127 height 35
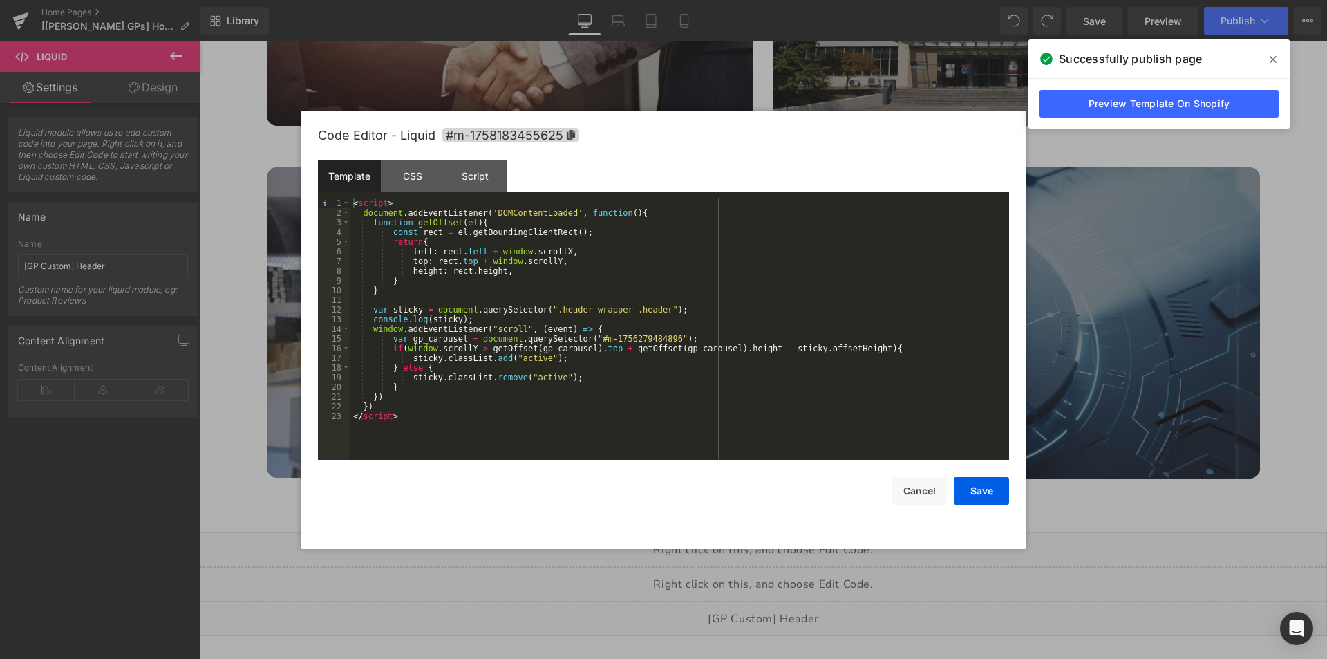
click at [1268, 59] on span at bounding box center [1273, 59] width 22 height 22
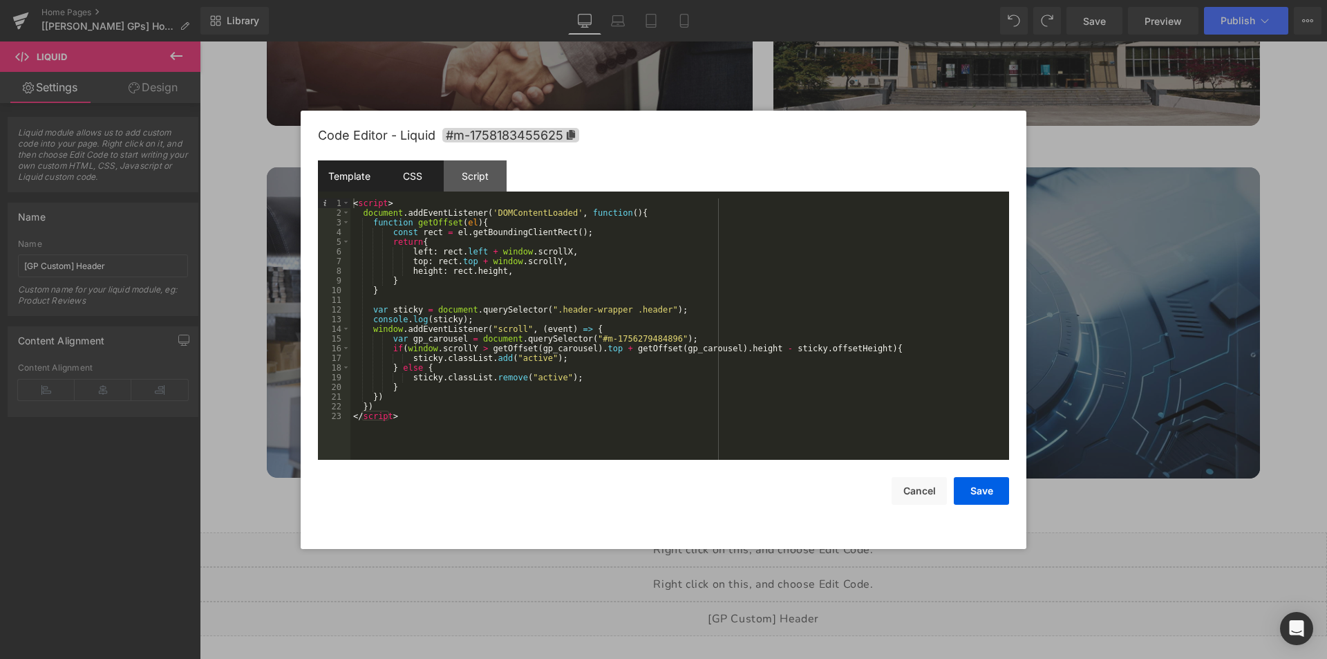
click at [408, 178] on div "CSS" at bounding box center [412, 175] width 63 height 31
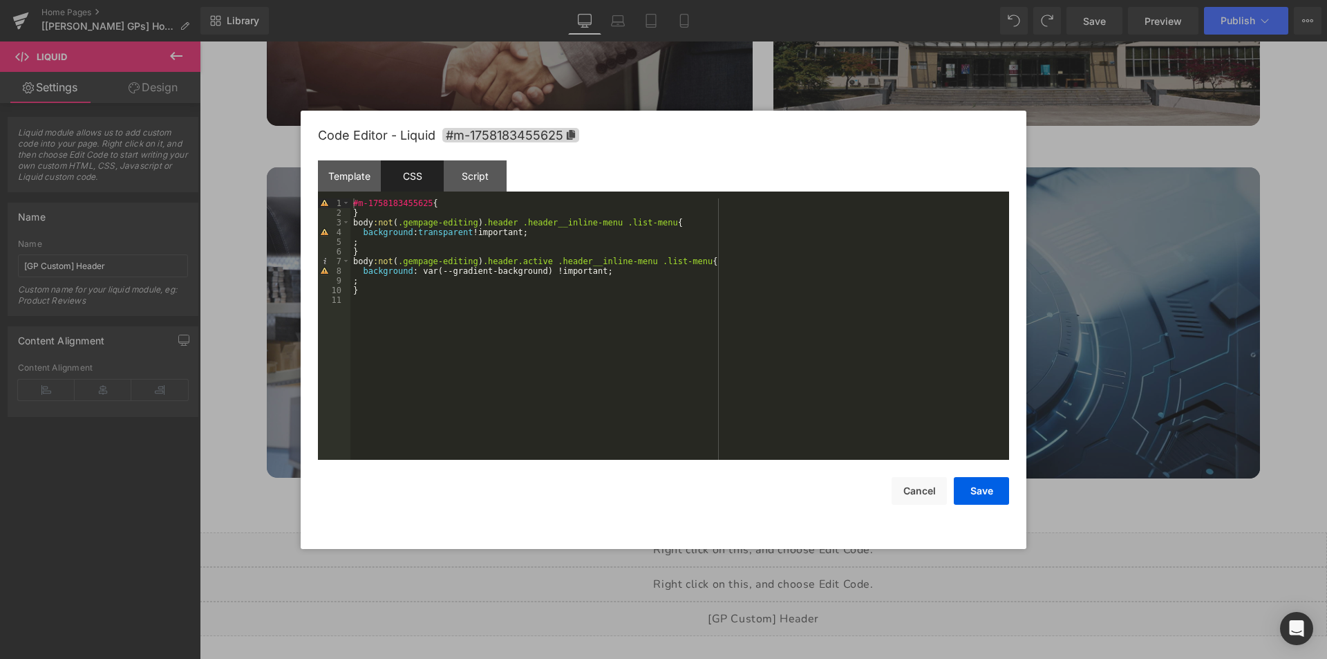
click at [398, 282] on div "#m-1758183455625 { } body :not ( .gempage-editing ) .header .header__inline-men…" at bounding box center [679, 338] width 659 height 281
click at [984, 489] on button "Save" at bounding box center [981, 491] width 55 height 28
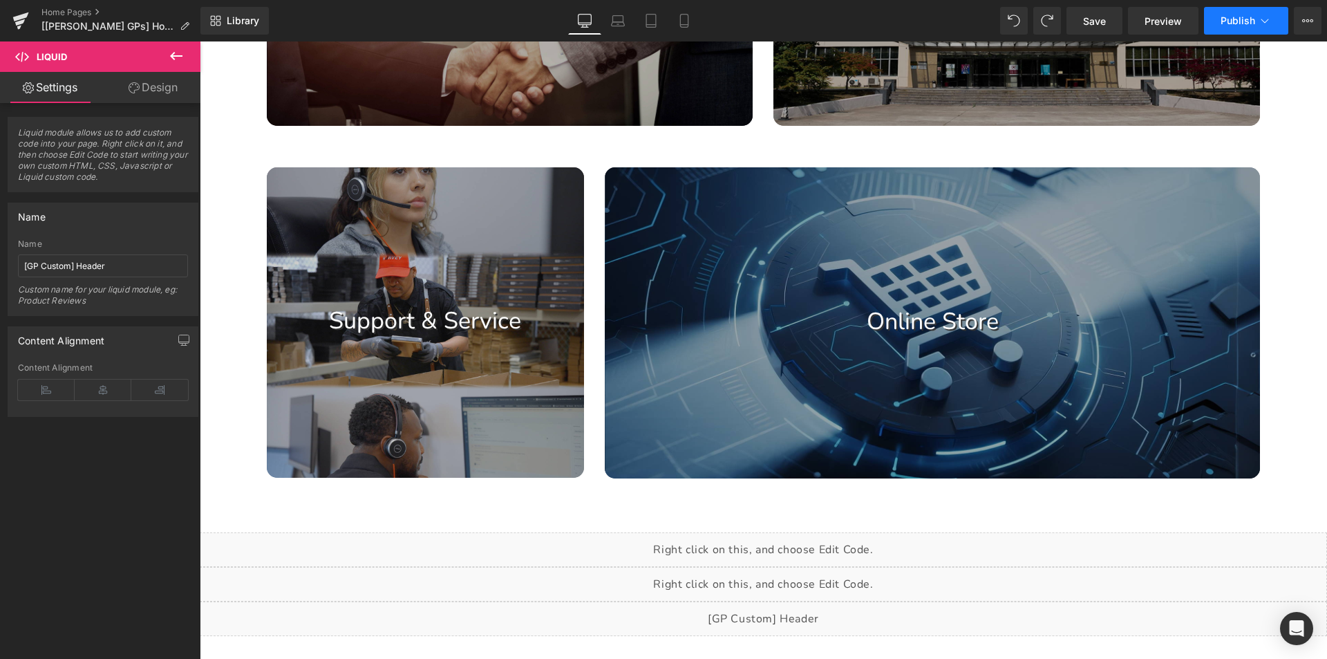
click at [1237, 21] on span "Publish" at bounding box center [1238, 20] width 35 height 11
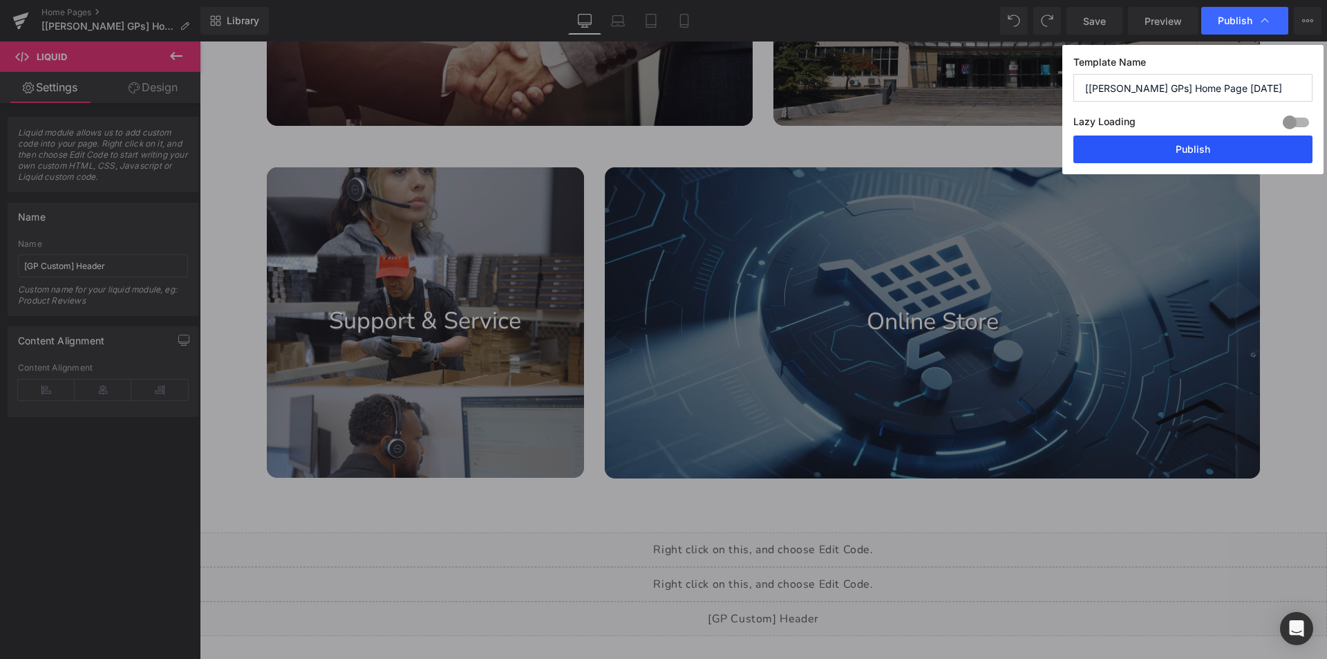
click at [1183, 152] on button "Publish" at bounding box center [1192, 149] width 239 height 28
